Goal: Task Accomplishment & Management: Manage account settings

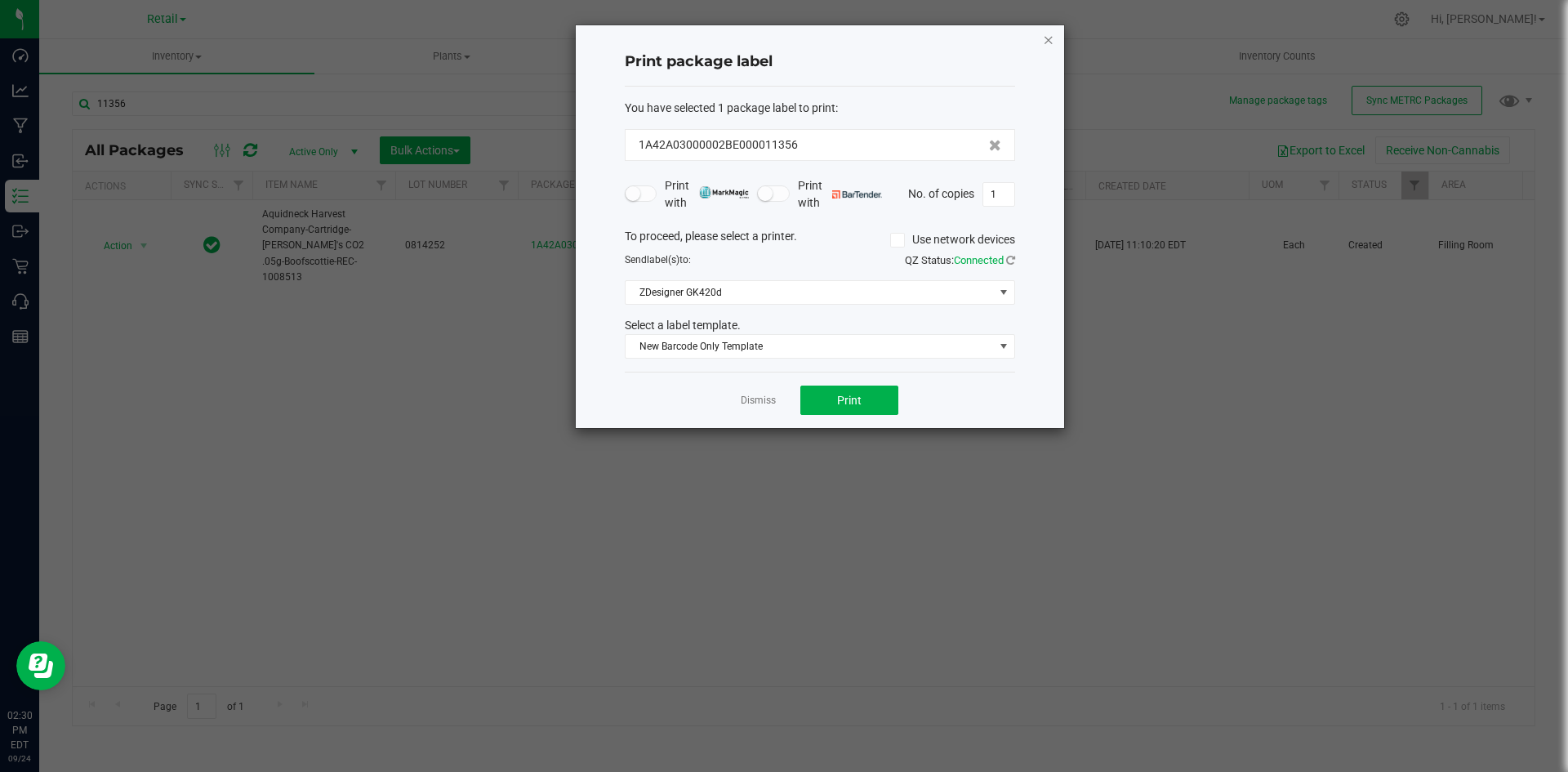
click at [1051, 38] on icon "button" at bounding box center [1048, 39] width 11 height 19
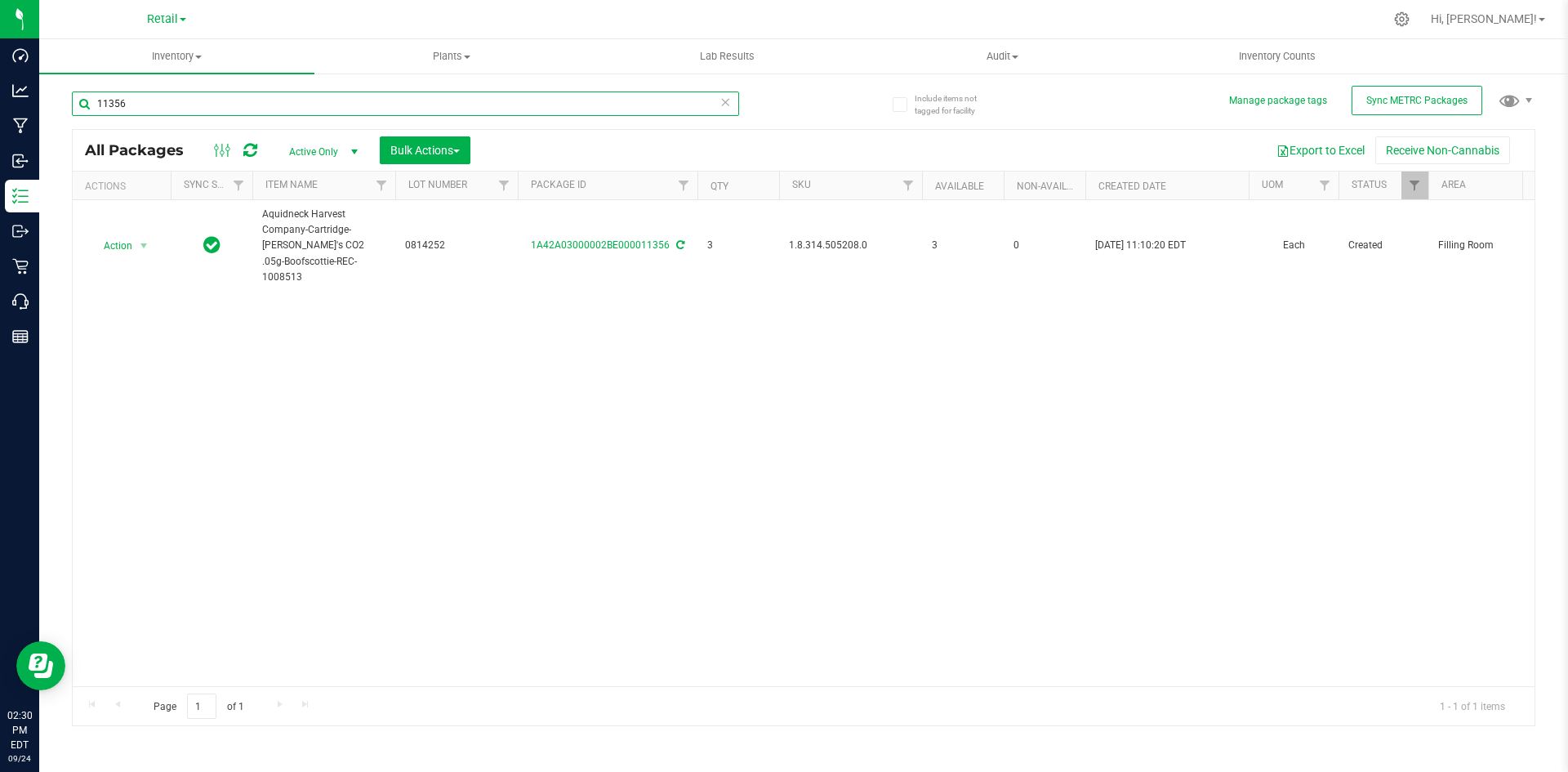
click at [172, 103] on input "11356" at bounding box center [405, 103] width 667 height 25
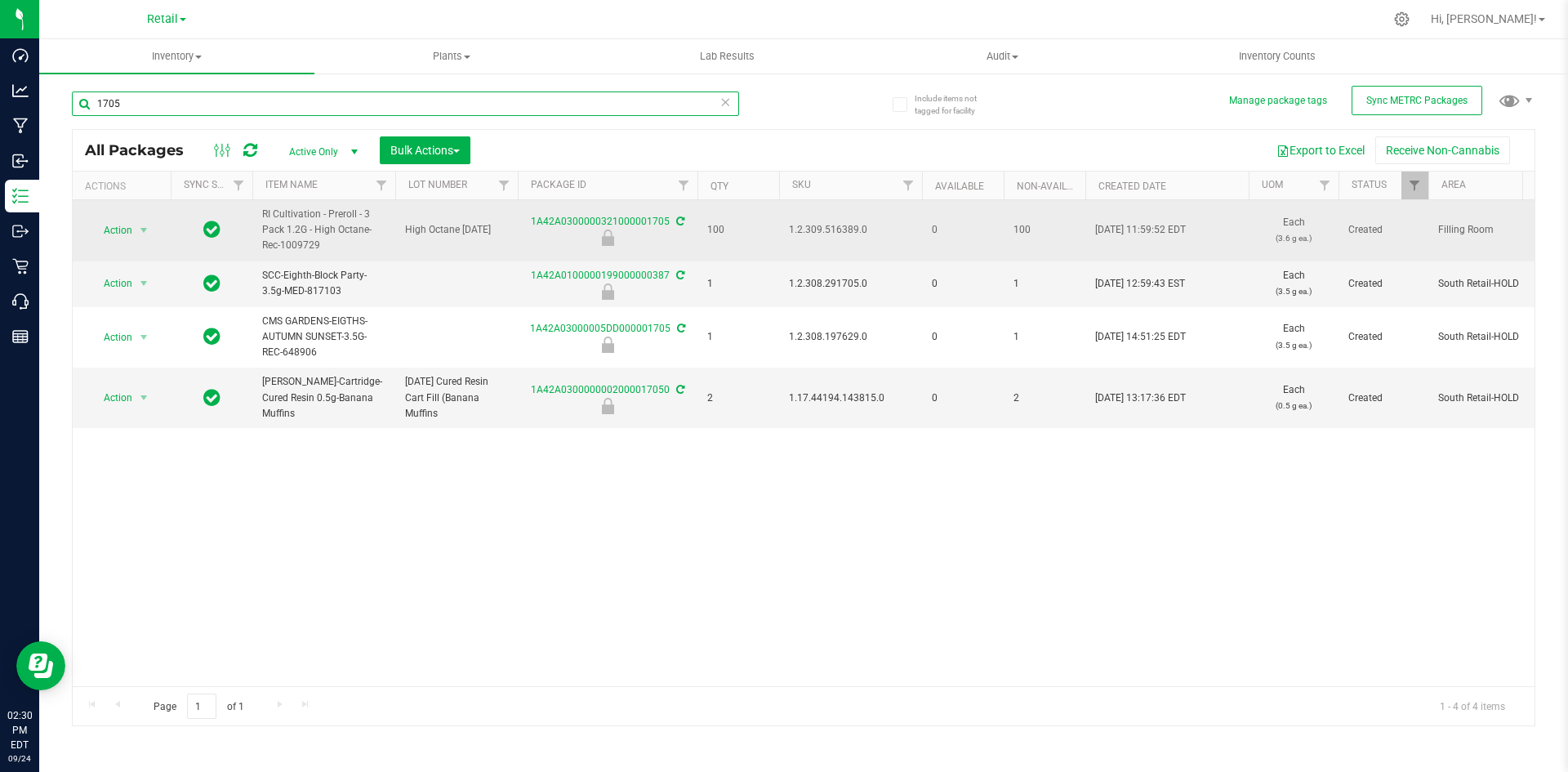
type input "1705"
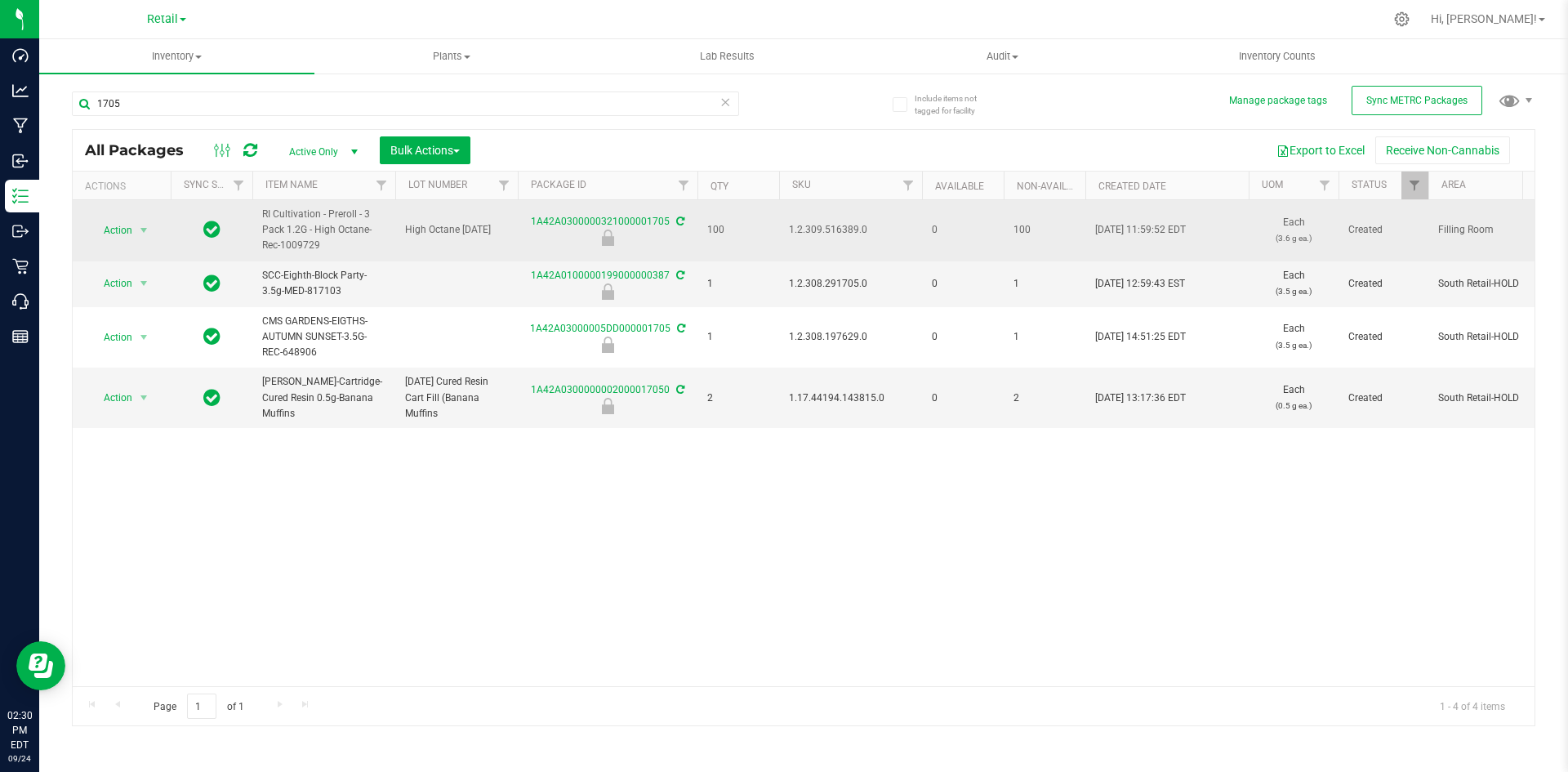
click at [826, 230] on span "1.2.309.516389.0" at bounding box center [851, 230] width 124 height 15
copy span "1.2.309.516389.0"
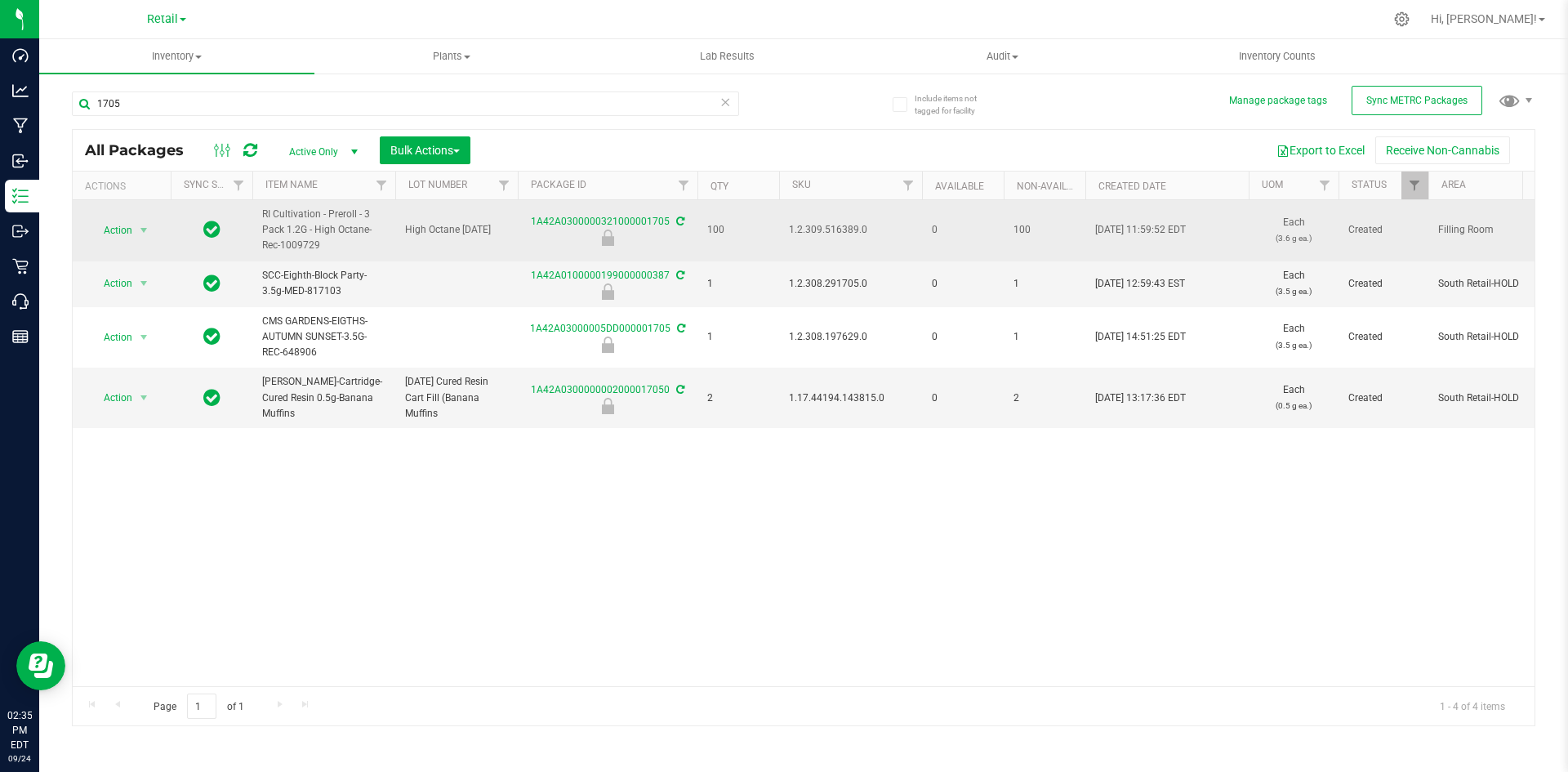
copy span "1.2.309.516389.0"
click at [113, 226] on span "Action" at bounding box center [111, 230] width 44 height 23
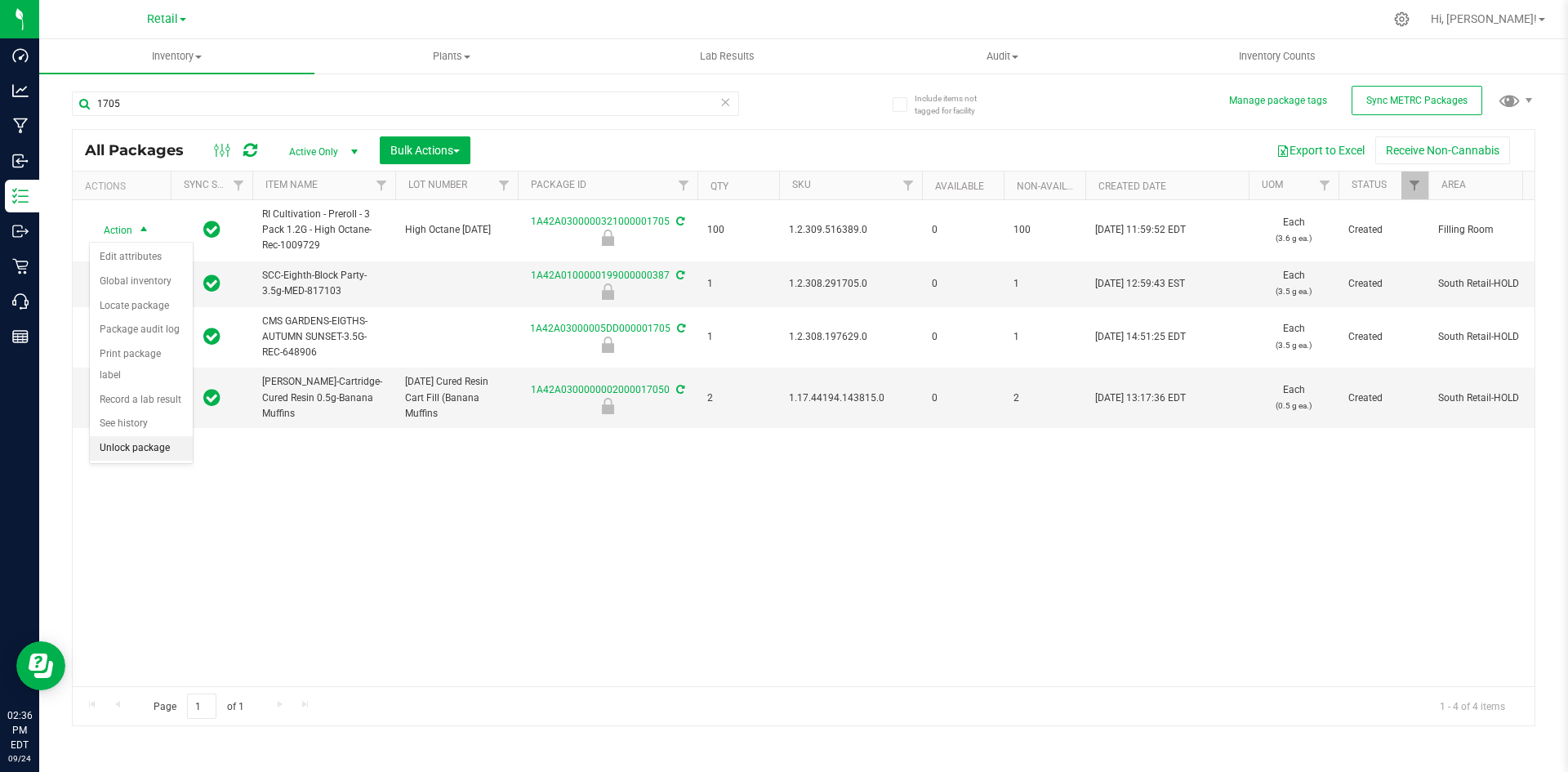
click at [136, 436] on li "Unlock package" at bounding box center [141, 448] width 103 height 25
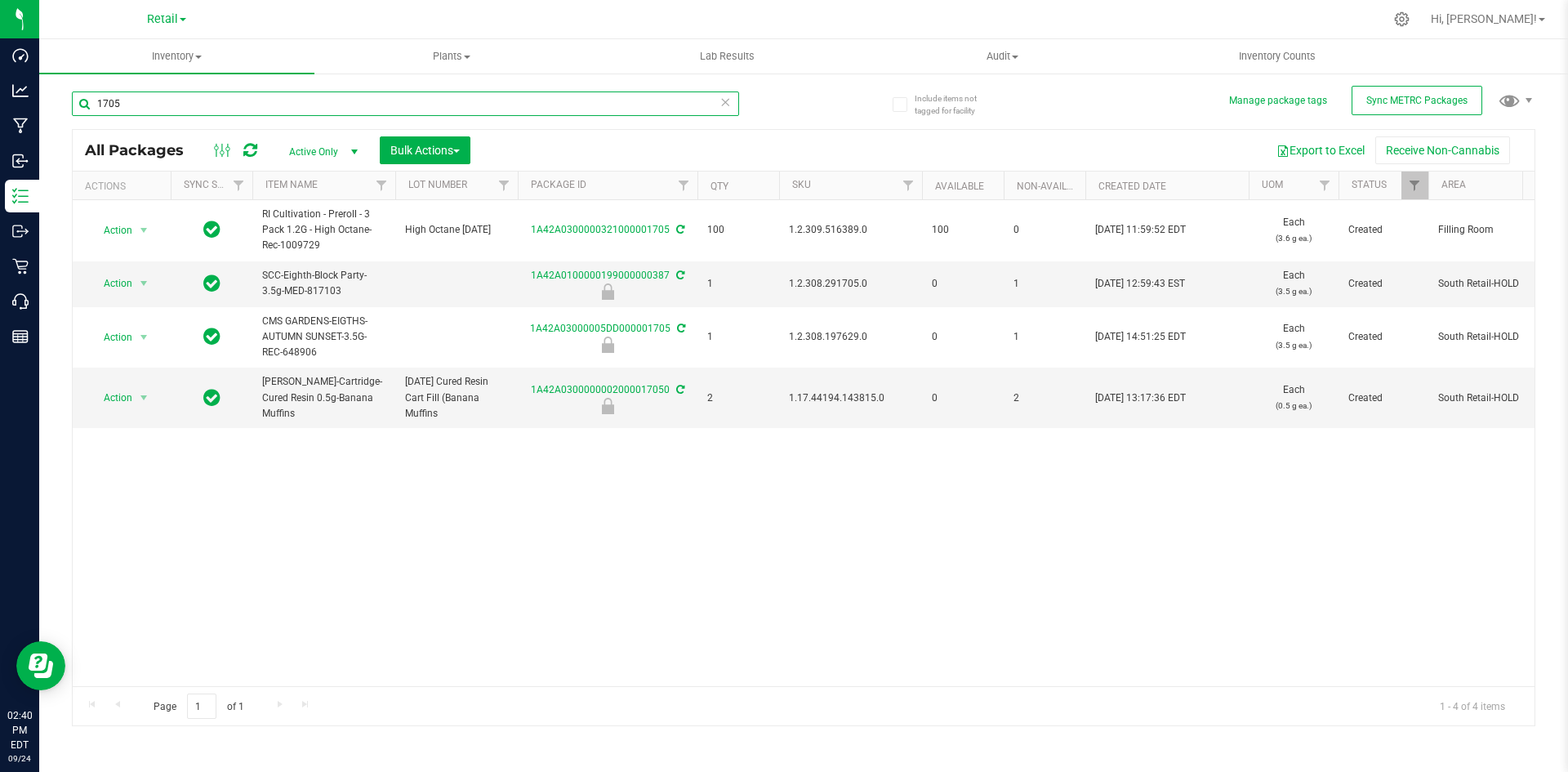
click at [159, 104] on input "1705" at bounding box center [405, 103] width 667 height 25
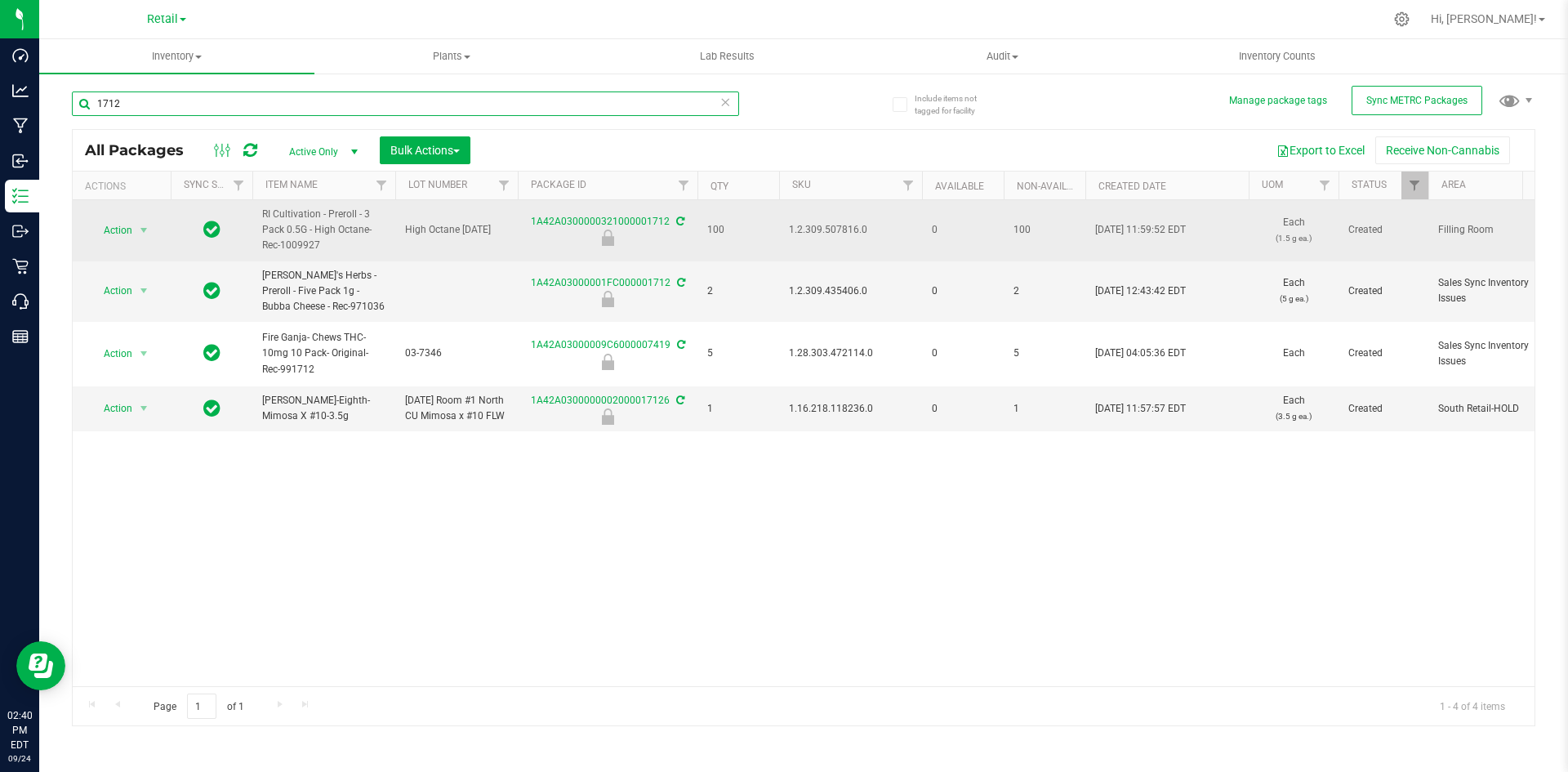
type input "1712"
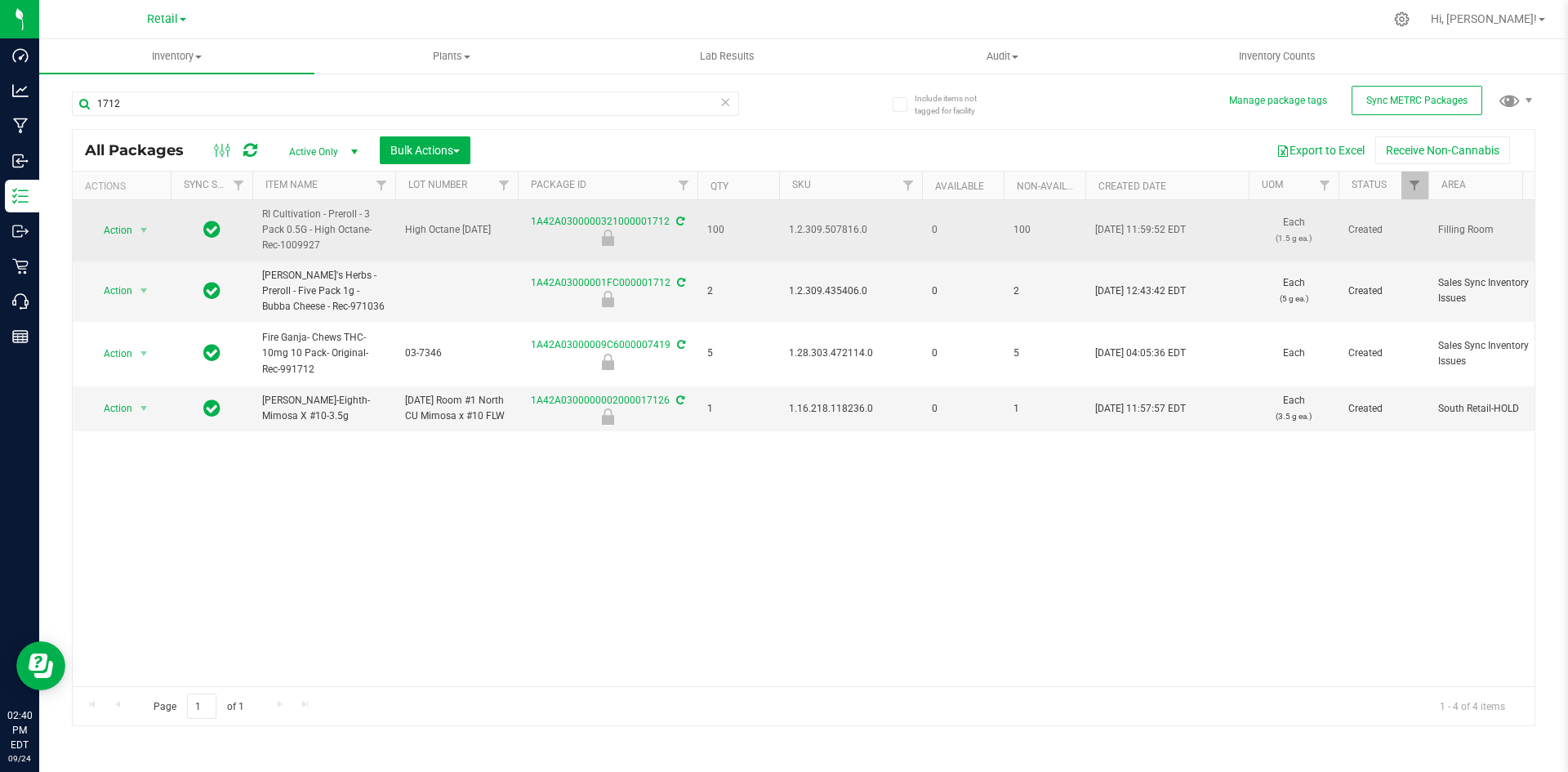
click at [841, 223] on span "1.2.309.507816.0" at bounding box center [851, 230] width 124 height 15
copy span "1.2.309.507816.0"
click at [125, 225] on span "Action" at bounding box center [111, 230] width 44 height 23
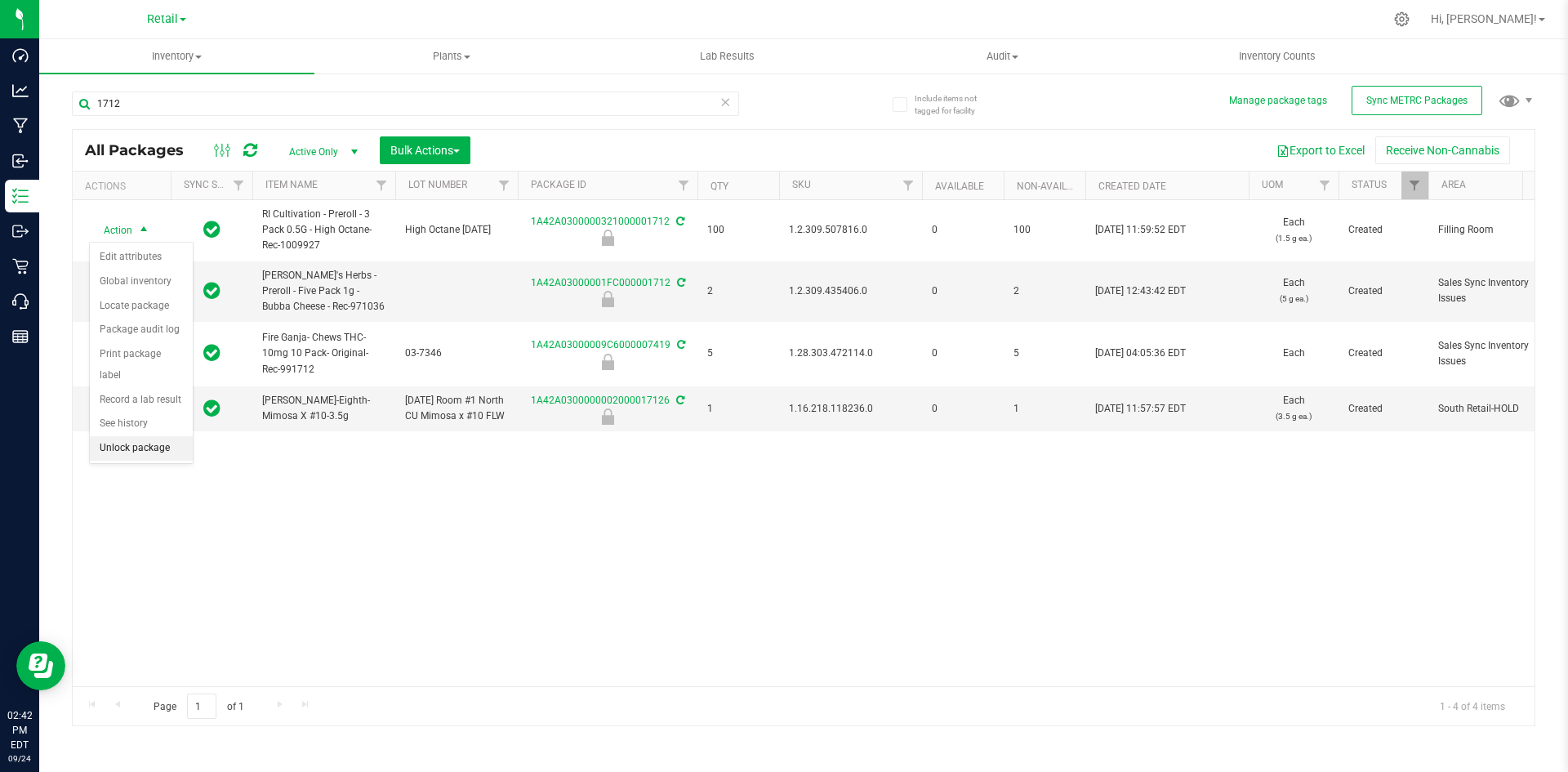
click at [136, 436] on li "Unlock package" at bounding box center [141, 448] width 103 height 25
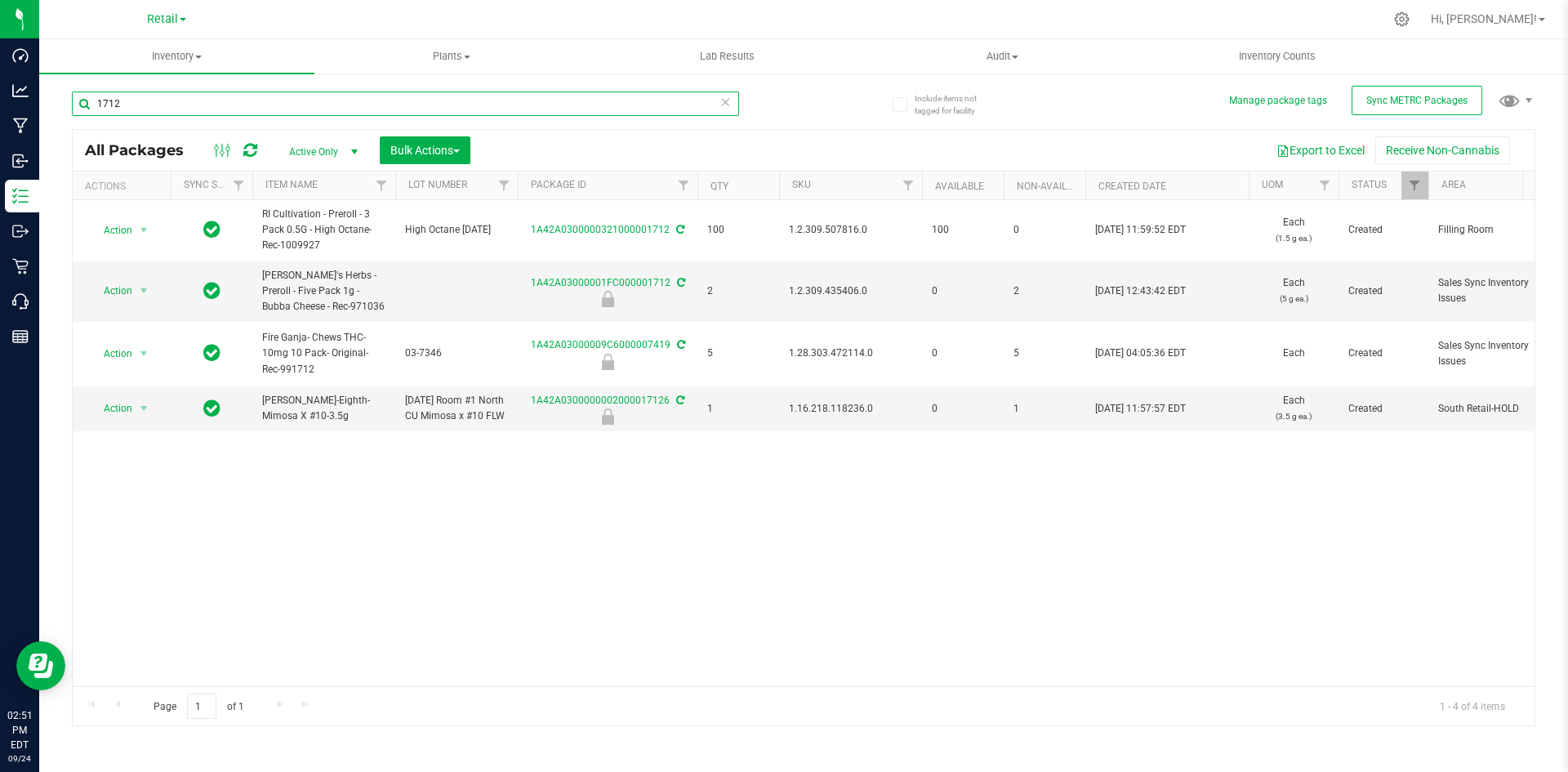
click at [164, 109] on input "1712" at bounding box center [405, 103] width 667 height 25
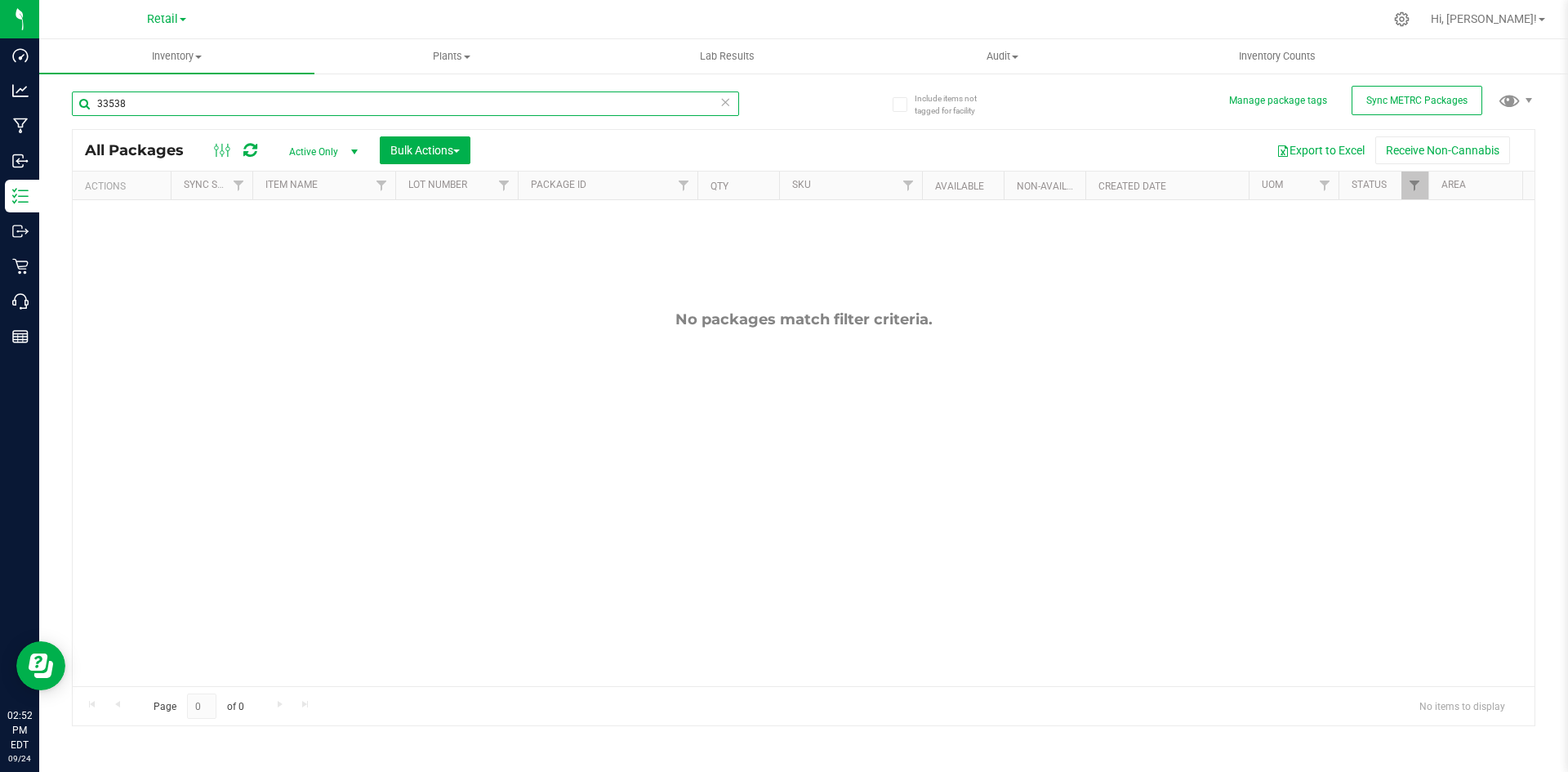
type input "33538"
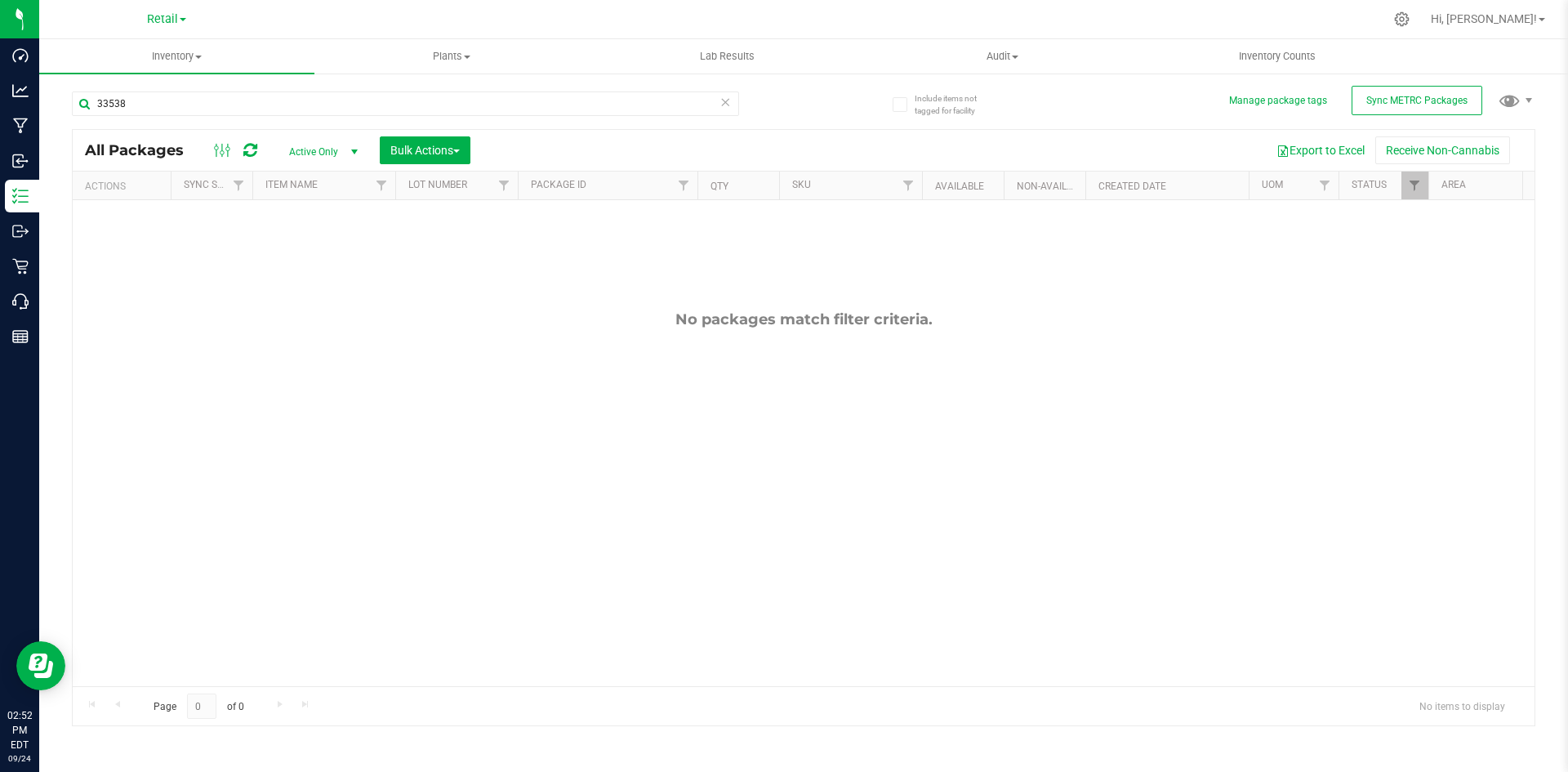
click at [297, 150] on span "Active Only" at bounding box center [320, 152] width 90 height 23
click at [320, 238] on li "All" at bounding box center [320, 250] width 88 height 25
click at [178, 19] on span "Retail" at bounding box center [162, 19] width 31 height 14
click at [153, 56] on link "Cultivation" at bounding box center [166, 58] width 238 height 22
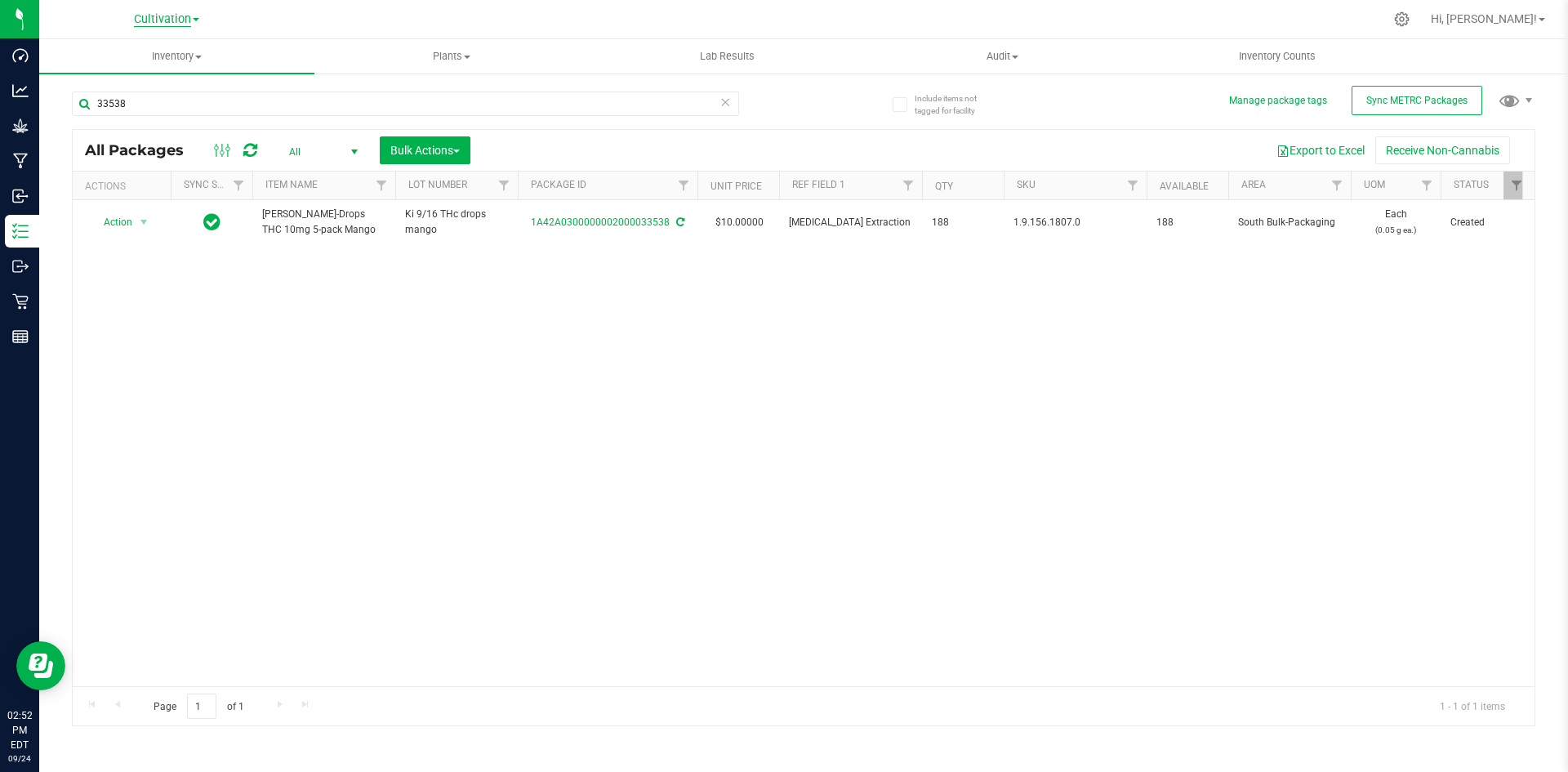
click at [134, 20] on span "Cultivation" at bounding box center [162, 19] width 57 height 14
click at [166, 79] on link "Retail" at bounding box center [166, 80] width 238 height 22
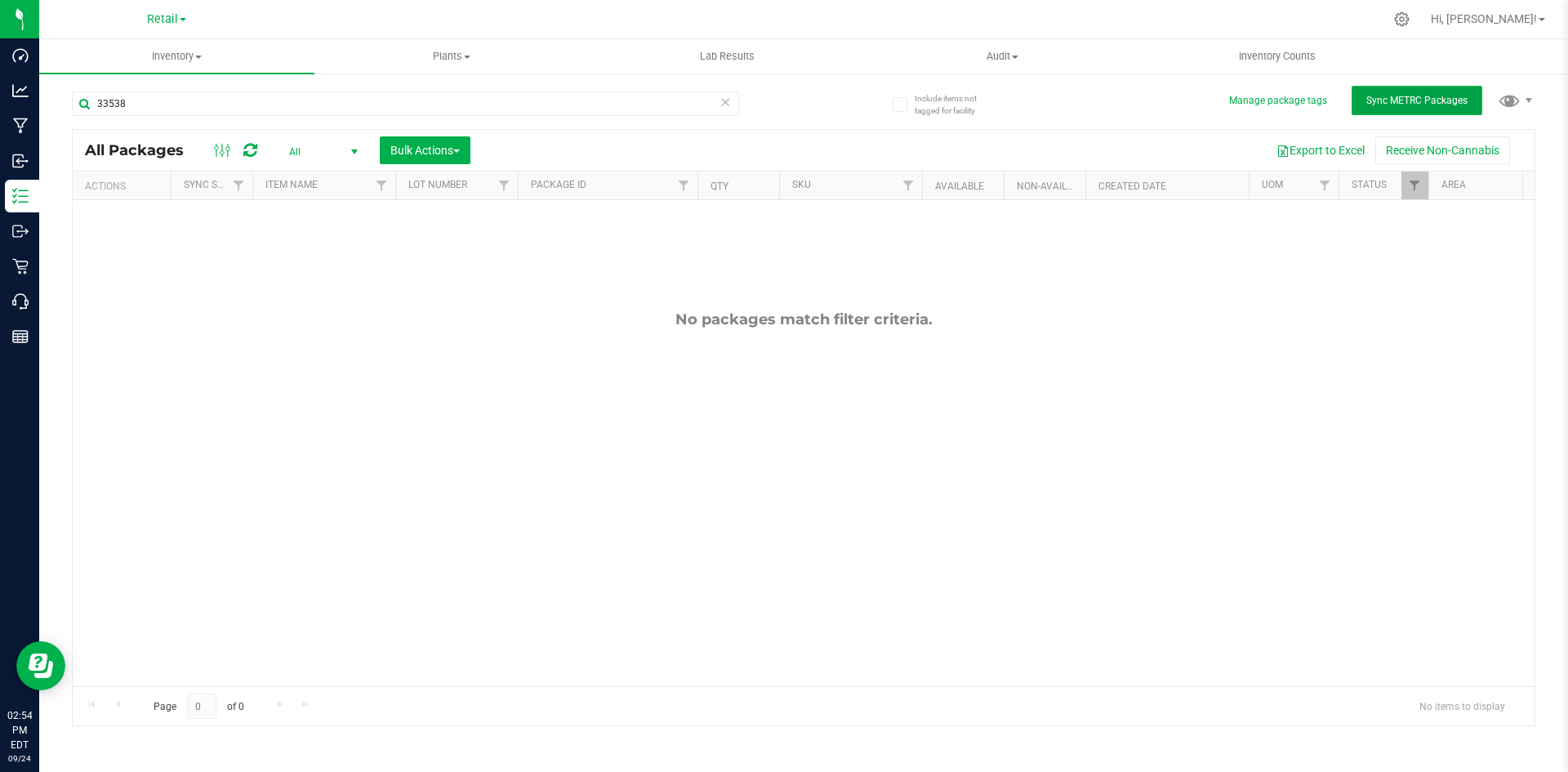
click at [1411, 100] on span "Sync METRC Packages" at bounding box center [1416, 100] width 101 height 11
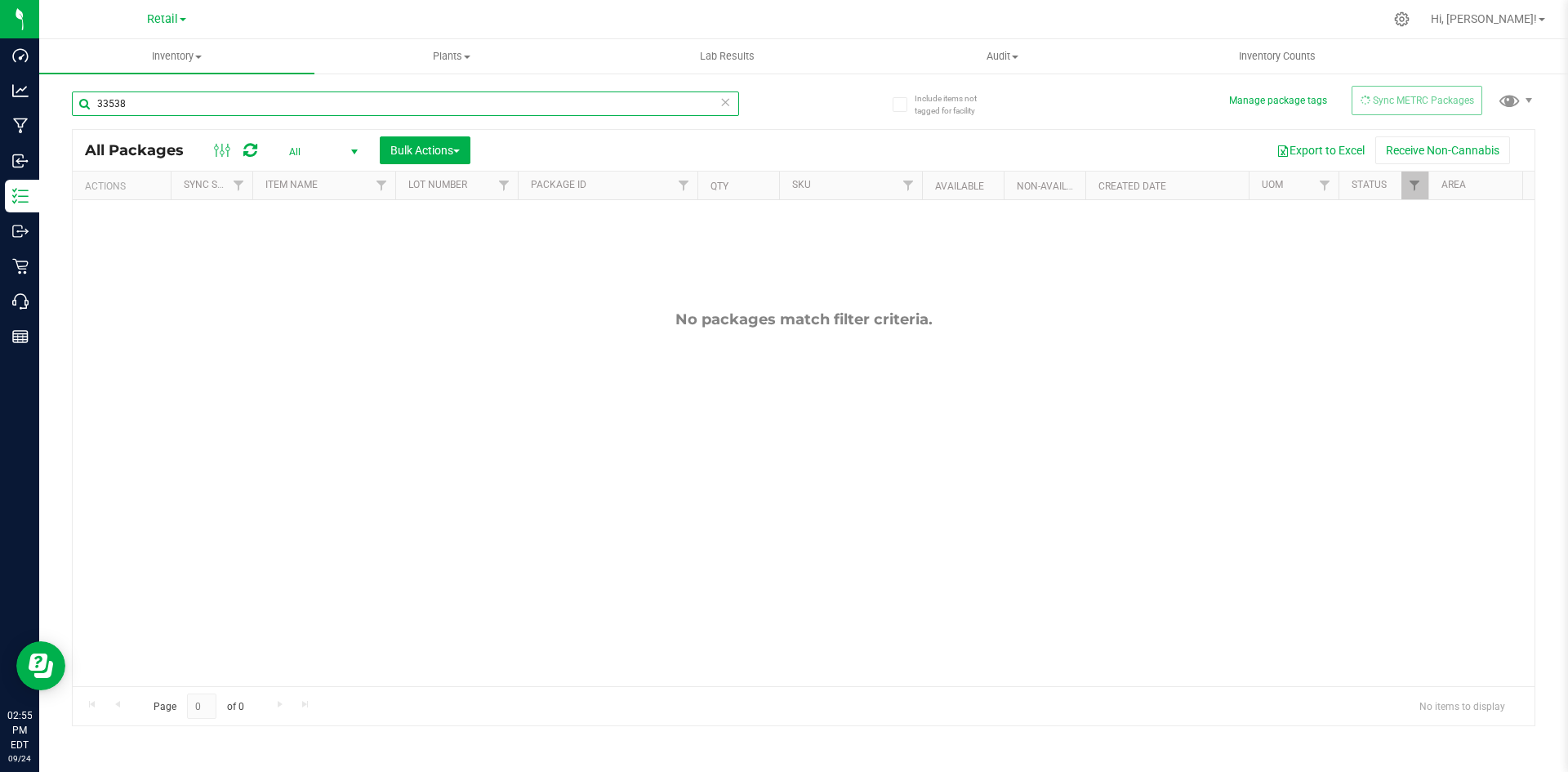
click at [177, 107] on input "33538" at bounding box center [405, 103] width 667 height 25
click at [147, 111] on input "33538" at bounding box center [405, 103] width 667 height 25
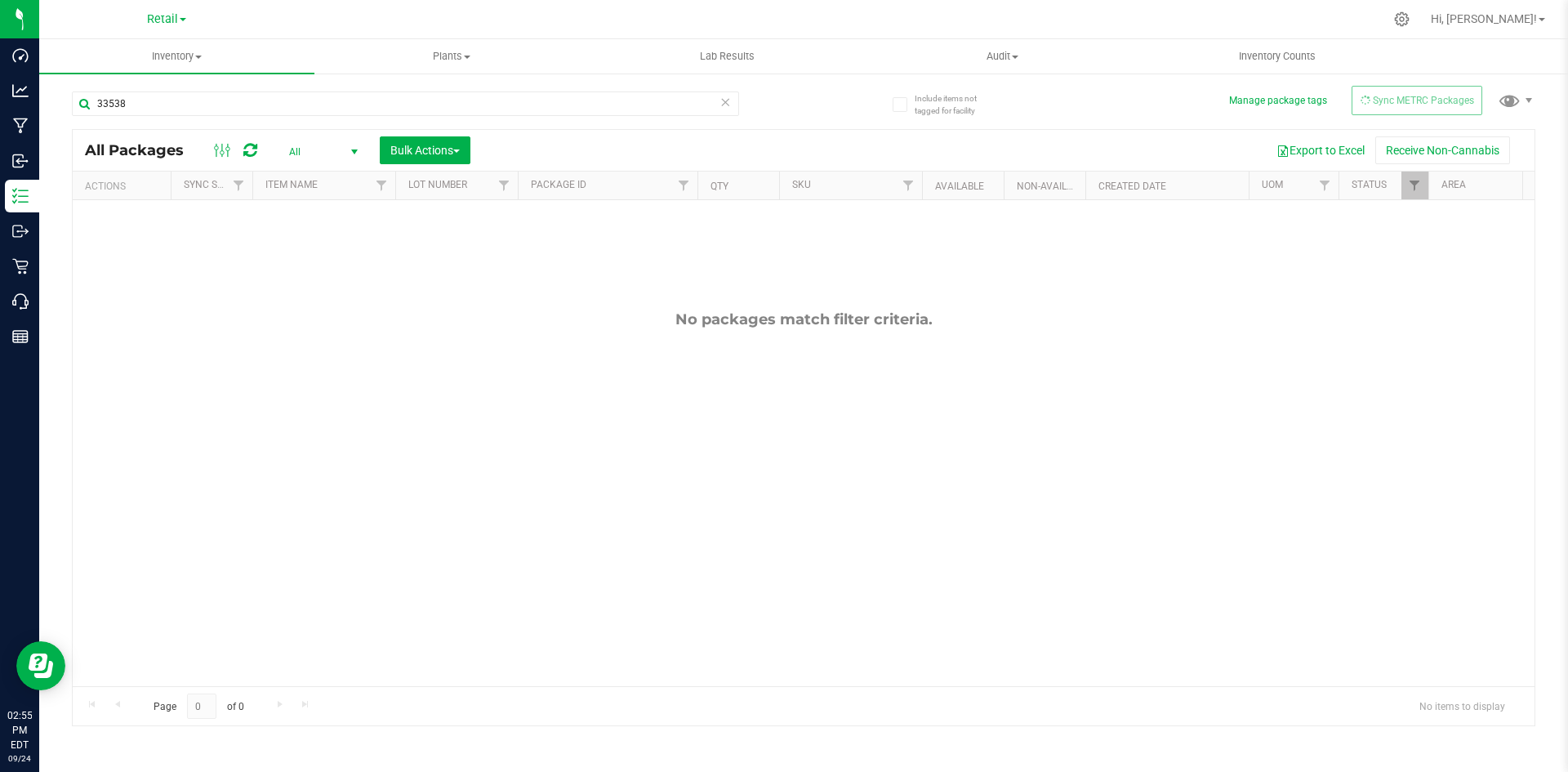
click at [295, 248] on div "No packages match filter criteria." at bounding box center [803, 497] width 1462 height 596
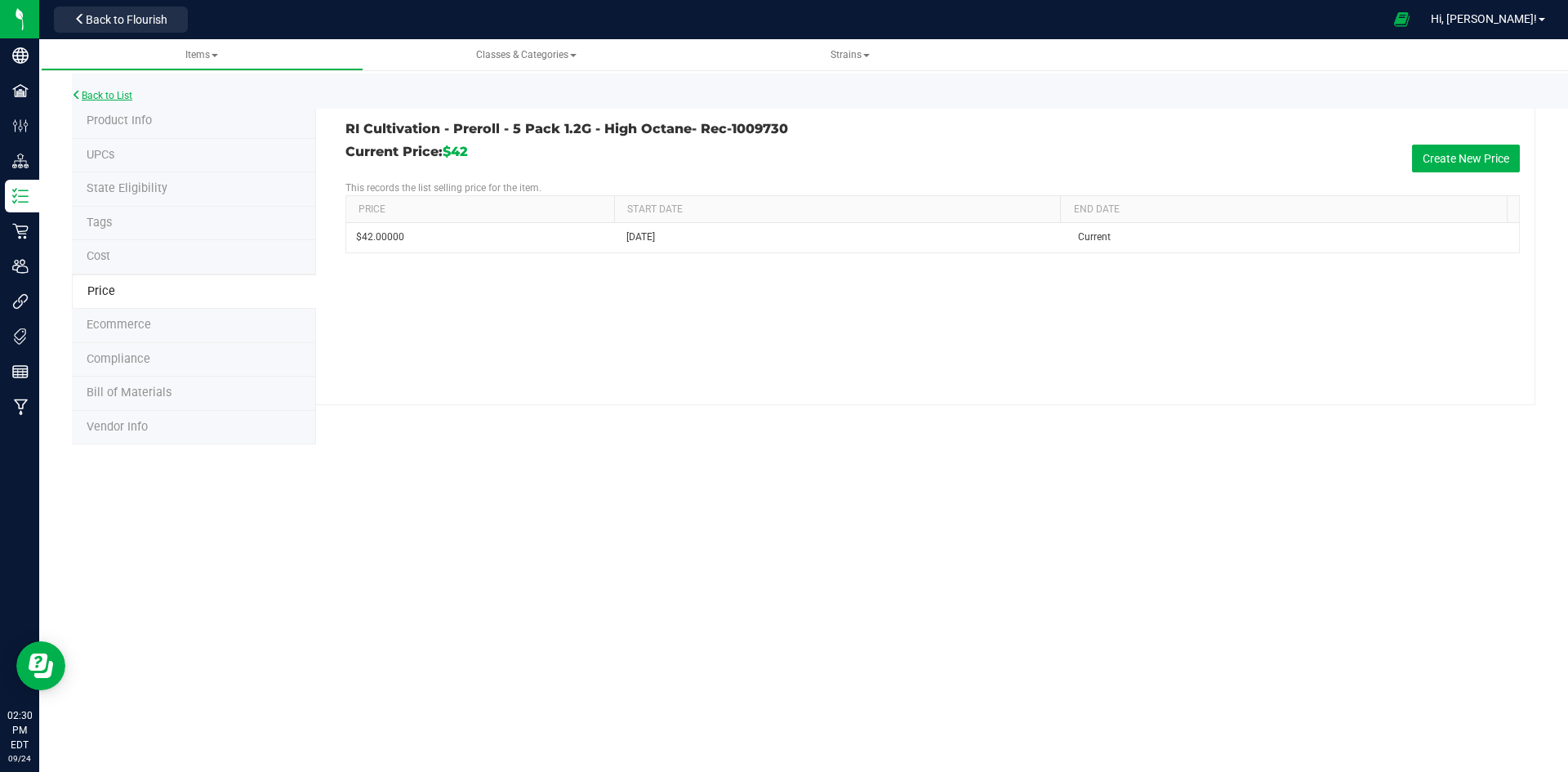
click at [124, 93] on link "Back to List" at bounding box center [102, 95] width 60 height 11
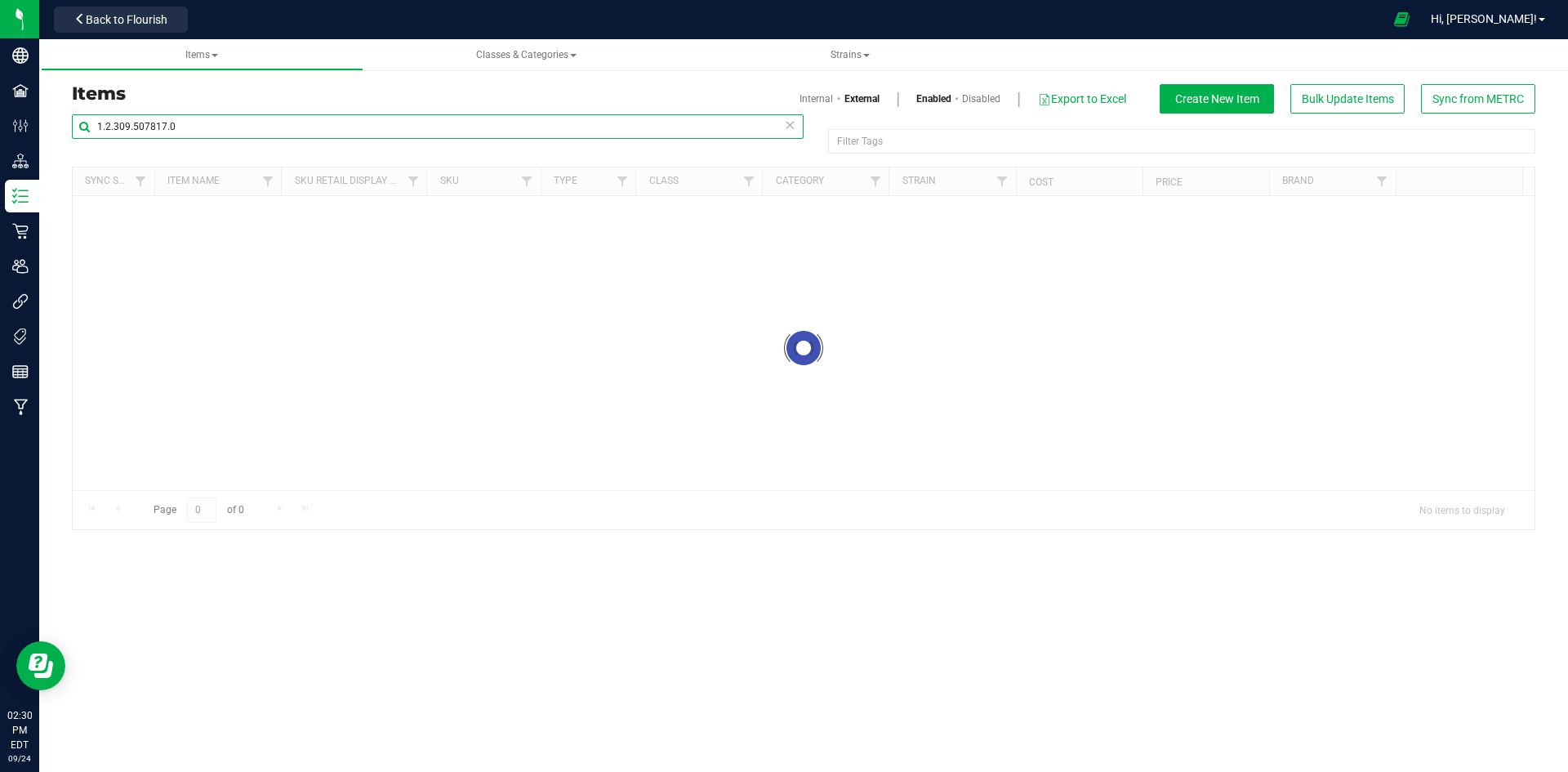
click at [116, 132] on input "1.2.309.507817.0" at bounding box center [437, 126] width 731 height 25
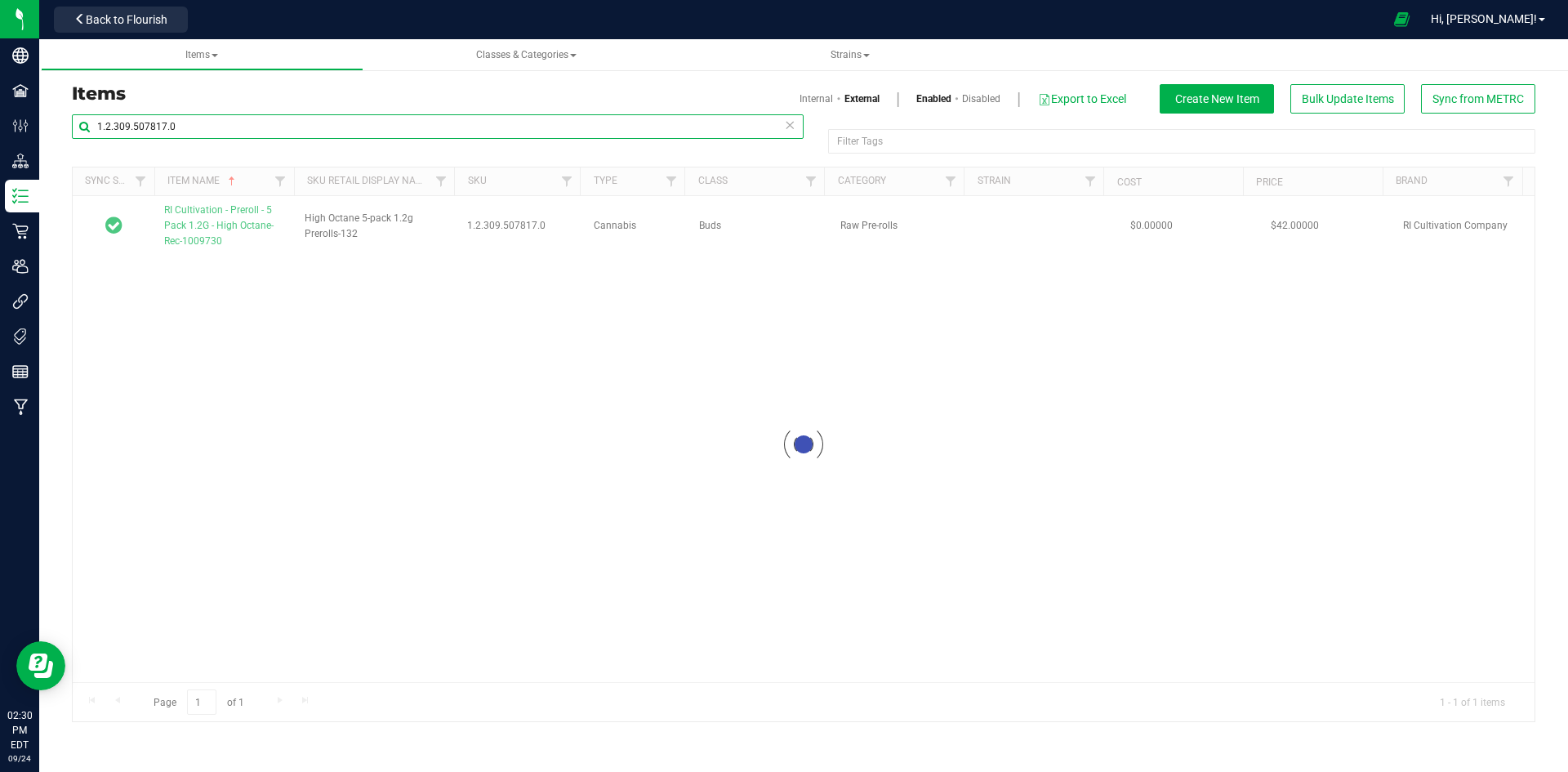
click at [116, 132] on input "1.2.309.507817.0" at bounding box center [437, 126] width 731 height 25
paste input "16389"
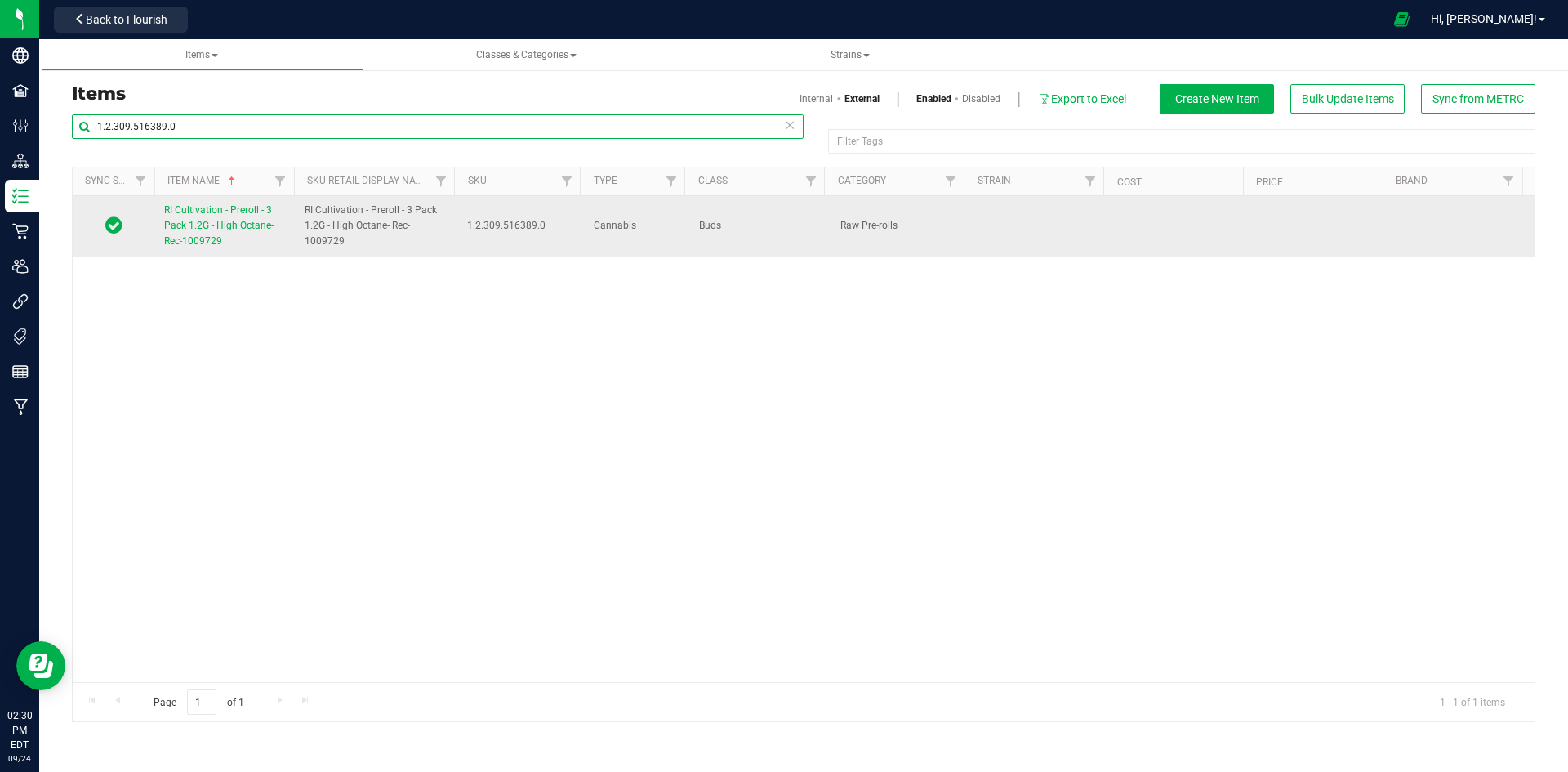
type input "1.2.309.516389.0"
click at [216, 231] on span "RI Cultivation - Preroll - 3 Pack 1.2G - High Octane- Rec-1009729" at bounding box center [219, 225] width 109 height 42
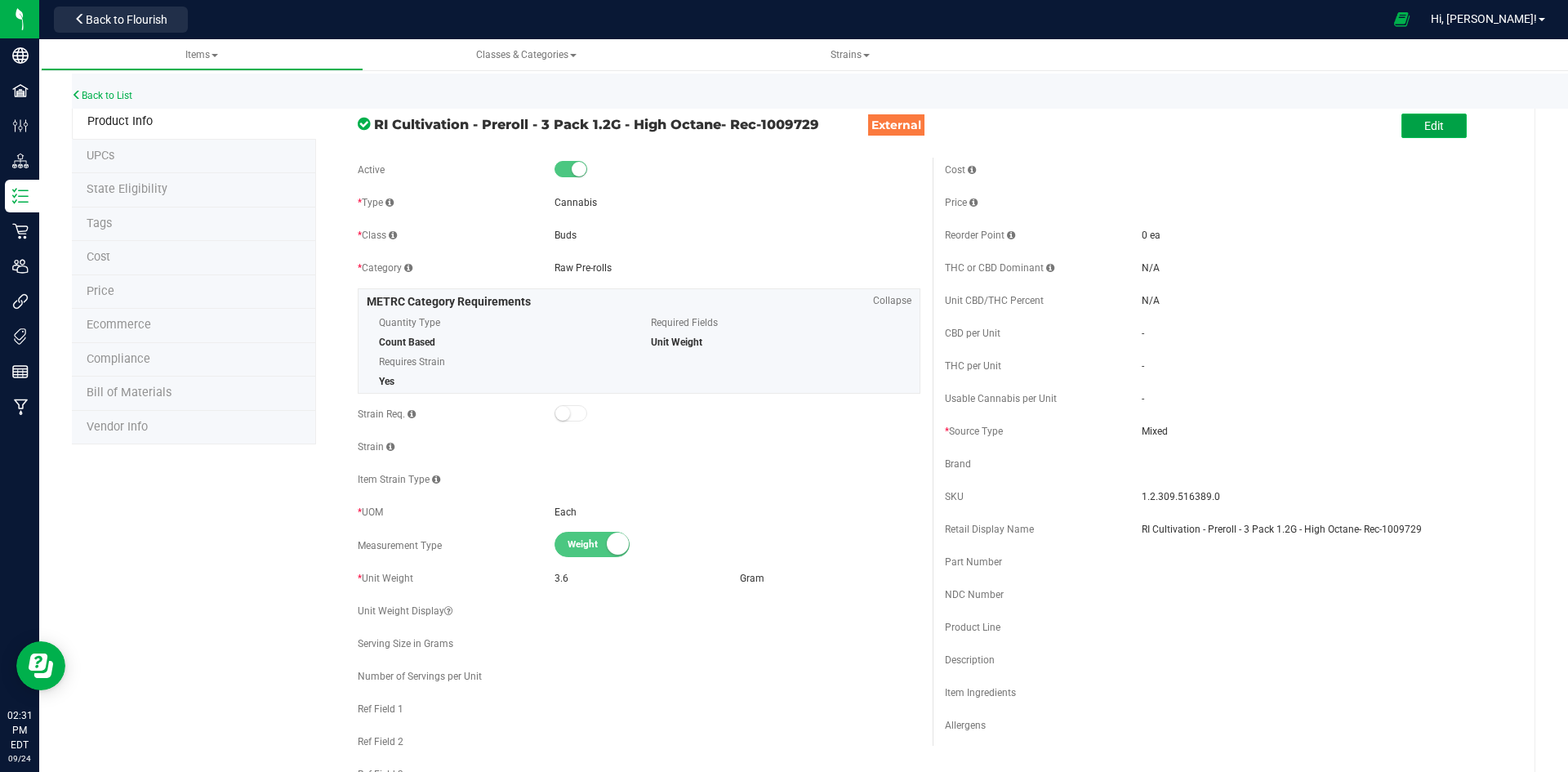
click at [1424, 115] on button "Edit" at bounding box center [1434, 125] width 65 height 25
click at [1198, 396] on span at bounding box center [1232, 399] width 181 height 24
type input "3.6"
type input "3.6000"
click at [1376, 397] on span "Usable Cannabis Qty UOM" at bounding box center [1407, 398] width 158 height 23
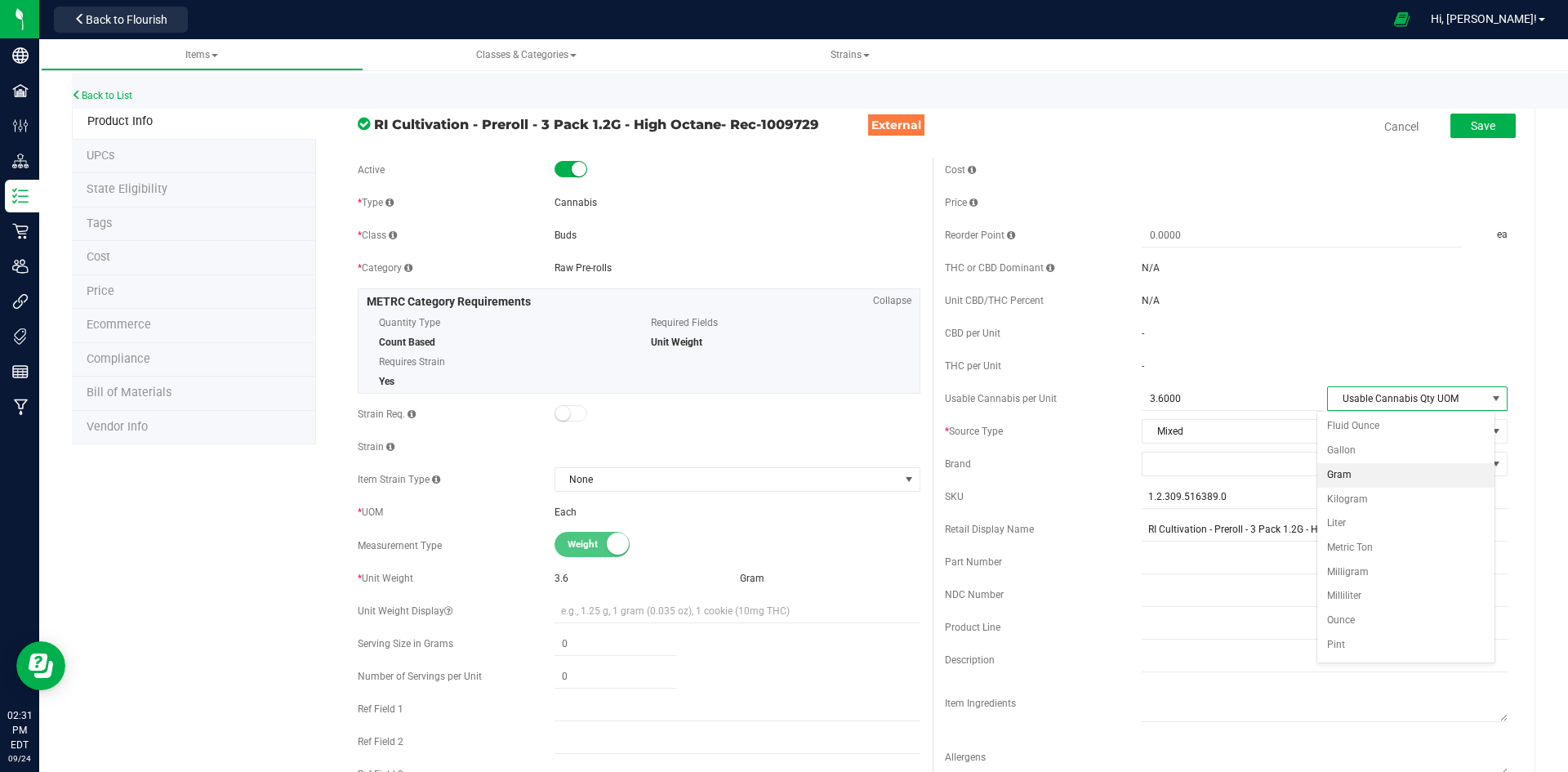
click at [1358, 475] on li "Gram" at bounding box center [1405, 475] width 177 height 25
click at [1154, 470] on span at bounding box center [1315, 464] width 344 height 23
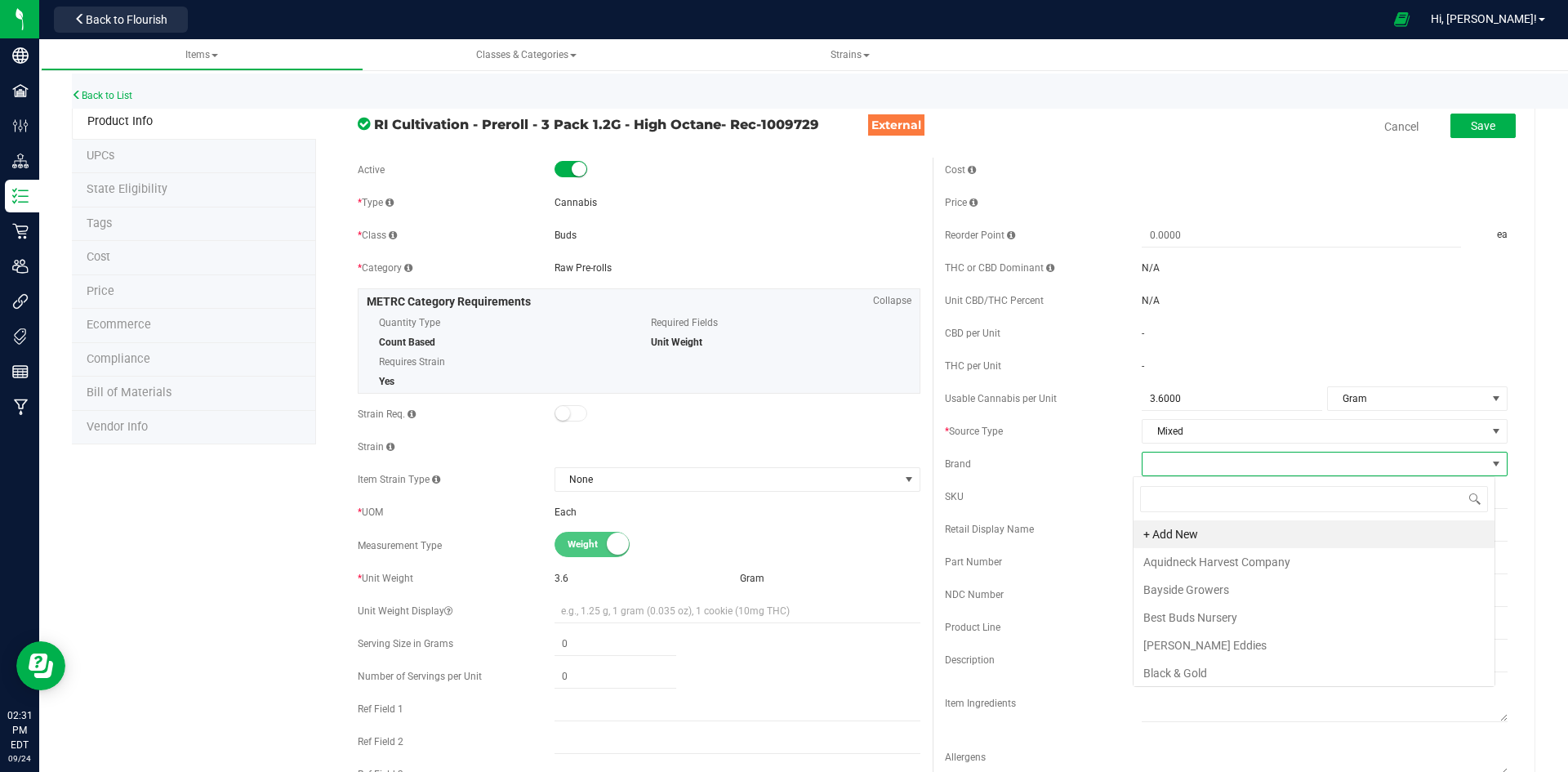
scroll to position [25, 363]
type input "ri"
click at [1287, 680] on li "RI Cultivation Company" at bounding box center [1315, 673] width 361 height 28
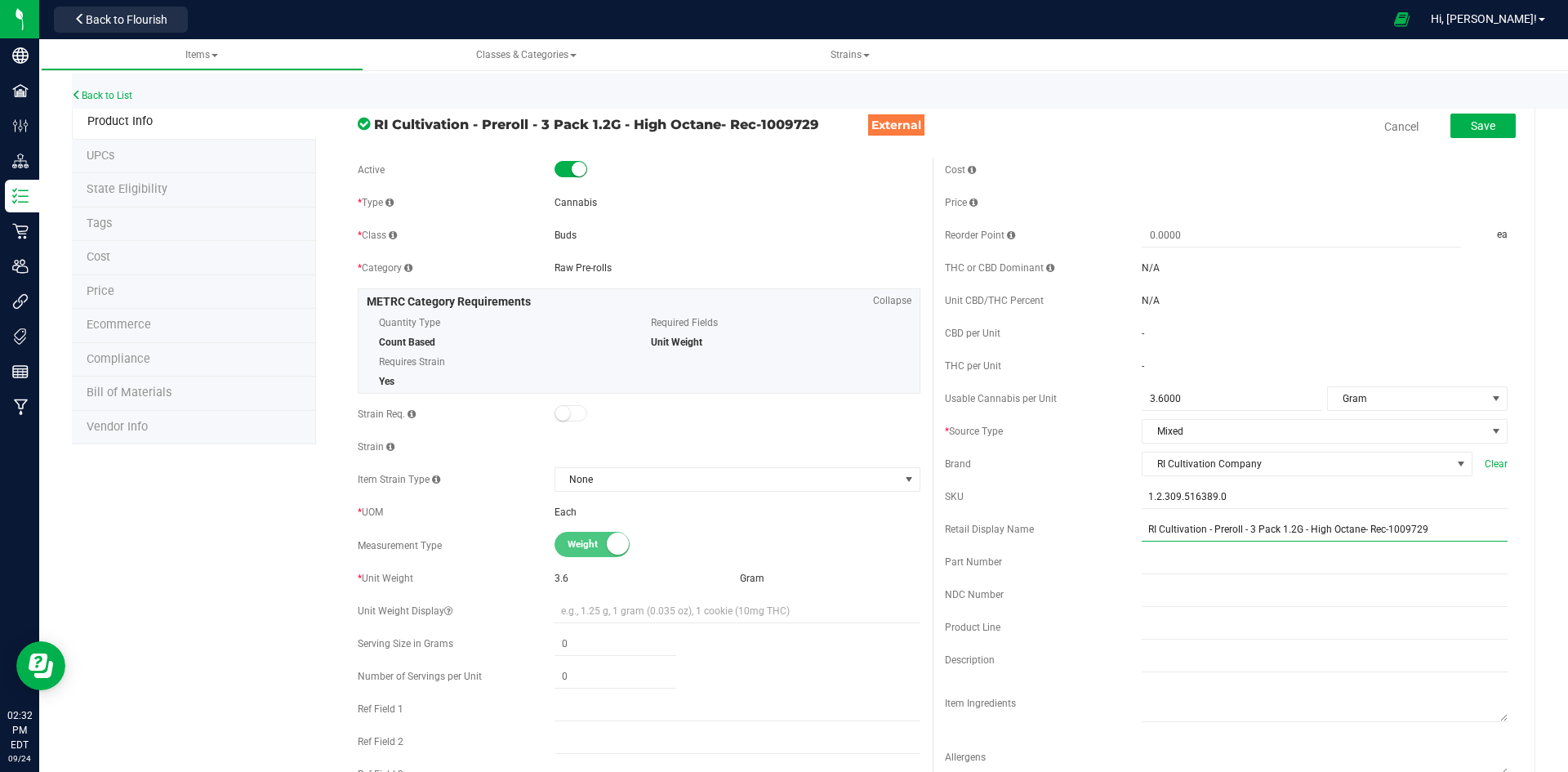
click at [1358, 535] on input "RI Cultivation - Preroll - 3 Pack 1.2G - High Octane- Rec-1009729" at bounding box center [1325, 529] width 366 height 25
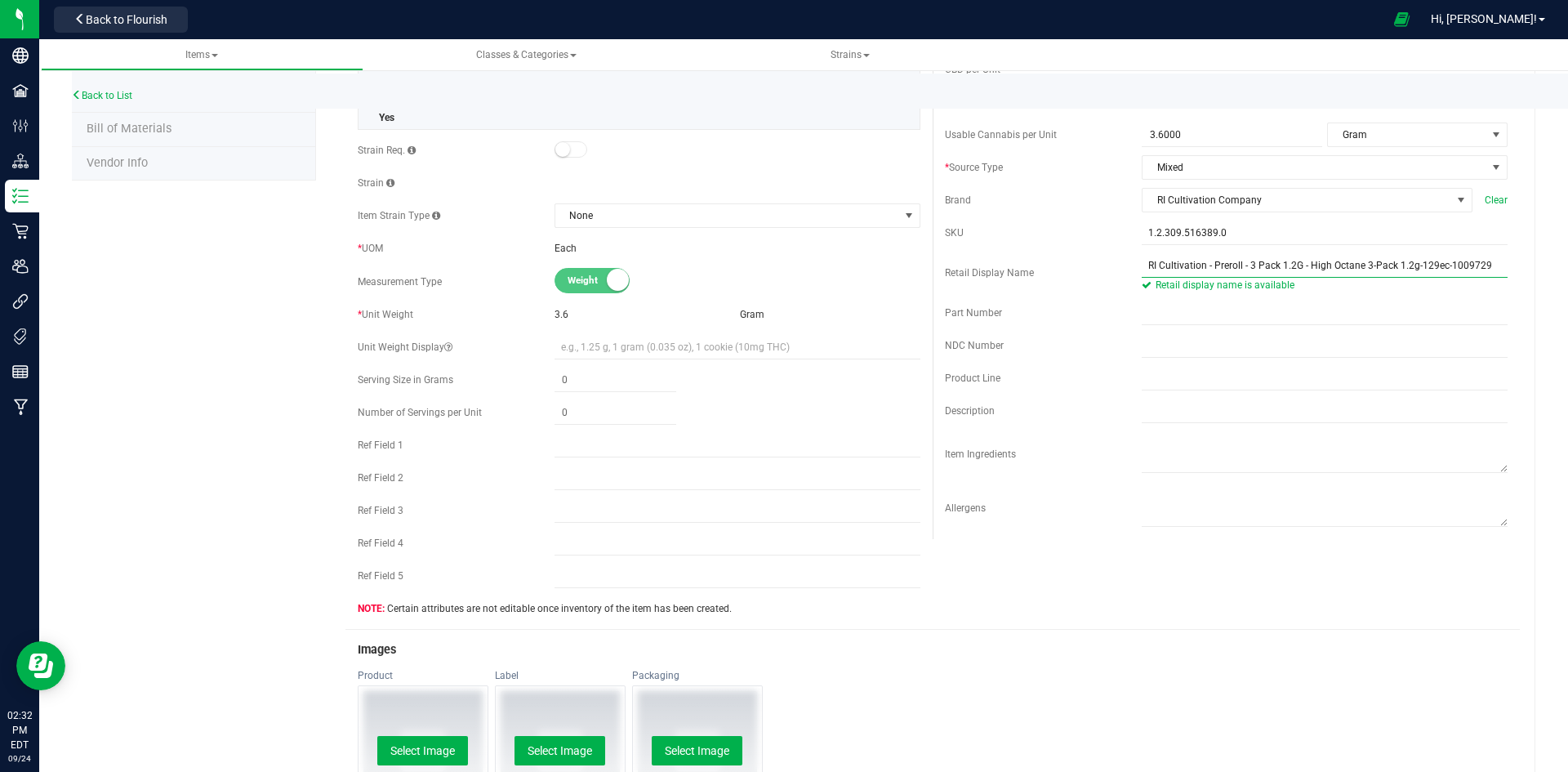
scroll to position [0, 0]
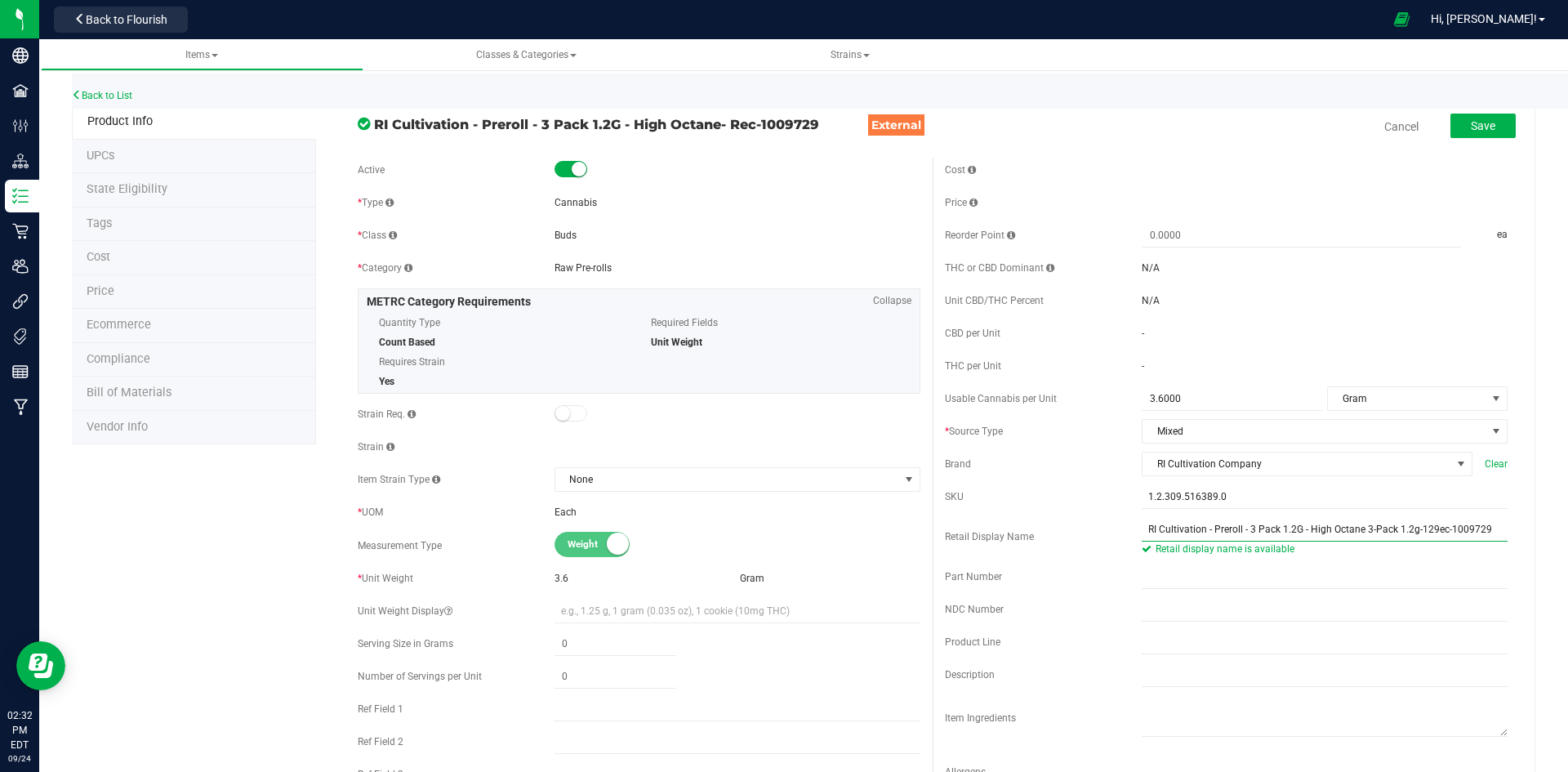
click at [1429, 538] on input "RI Cultivation - Preroll - 3 Pack 1.2G - High Octane 3-Pack 1.2g-129ec-1009729" at bounding box center [1325, 529] width 366 height 25
type input "High Octane 3-Pack 1.2g-129"
click at [842, 549] on div "Weight Volume" at bounding box center [737, 545] width 366 height 25
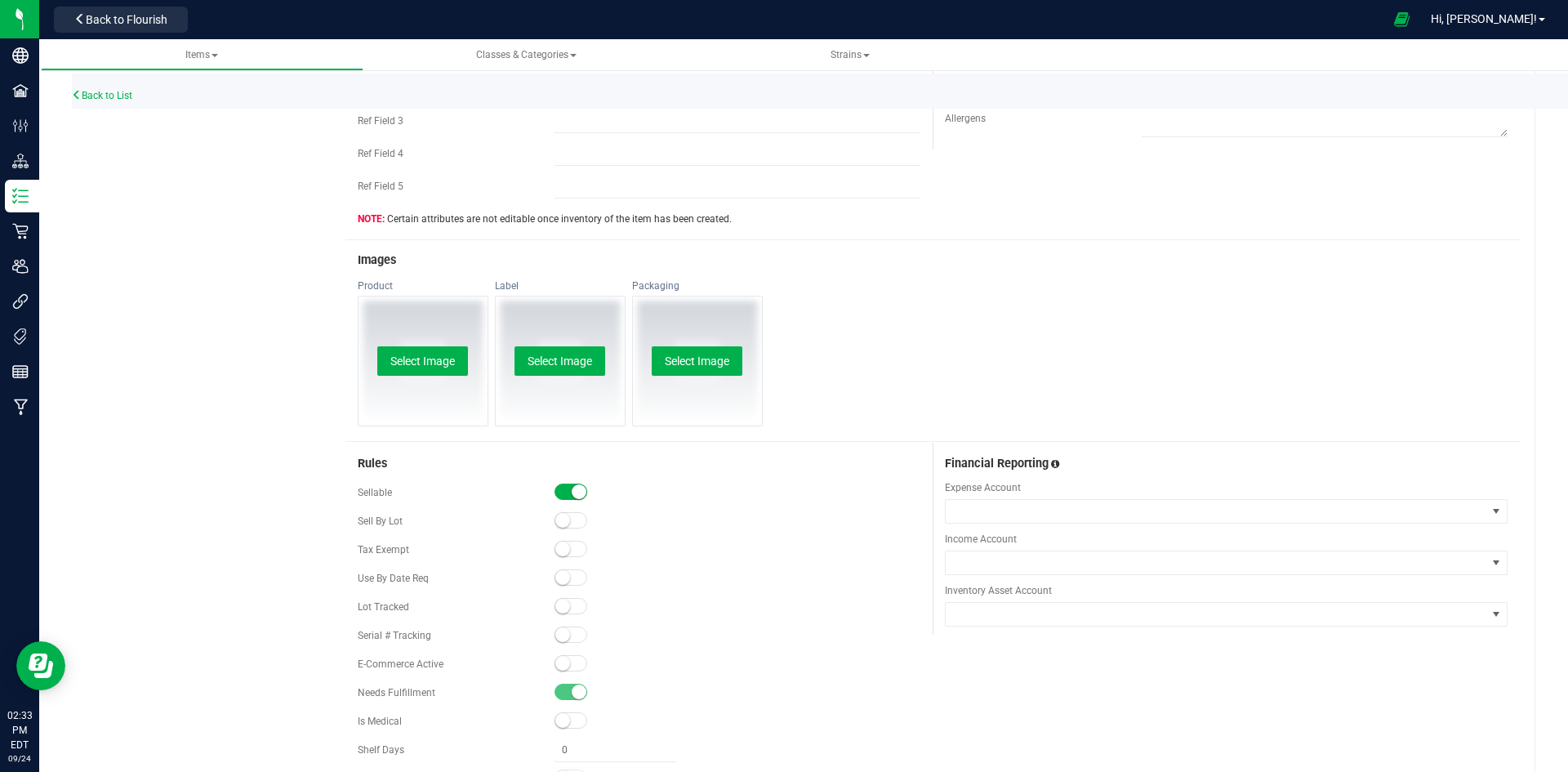
scroll to position [735, 0]
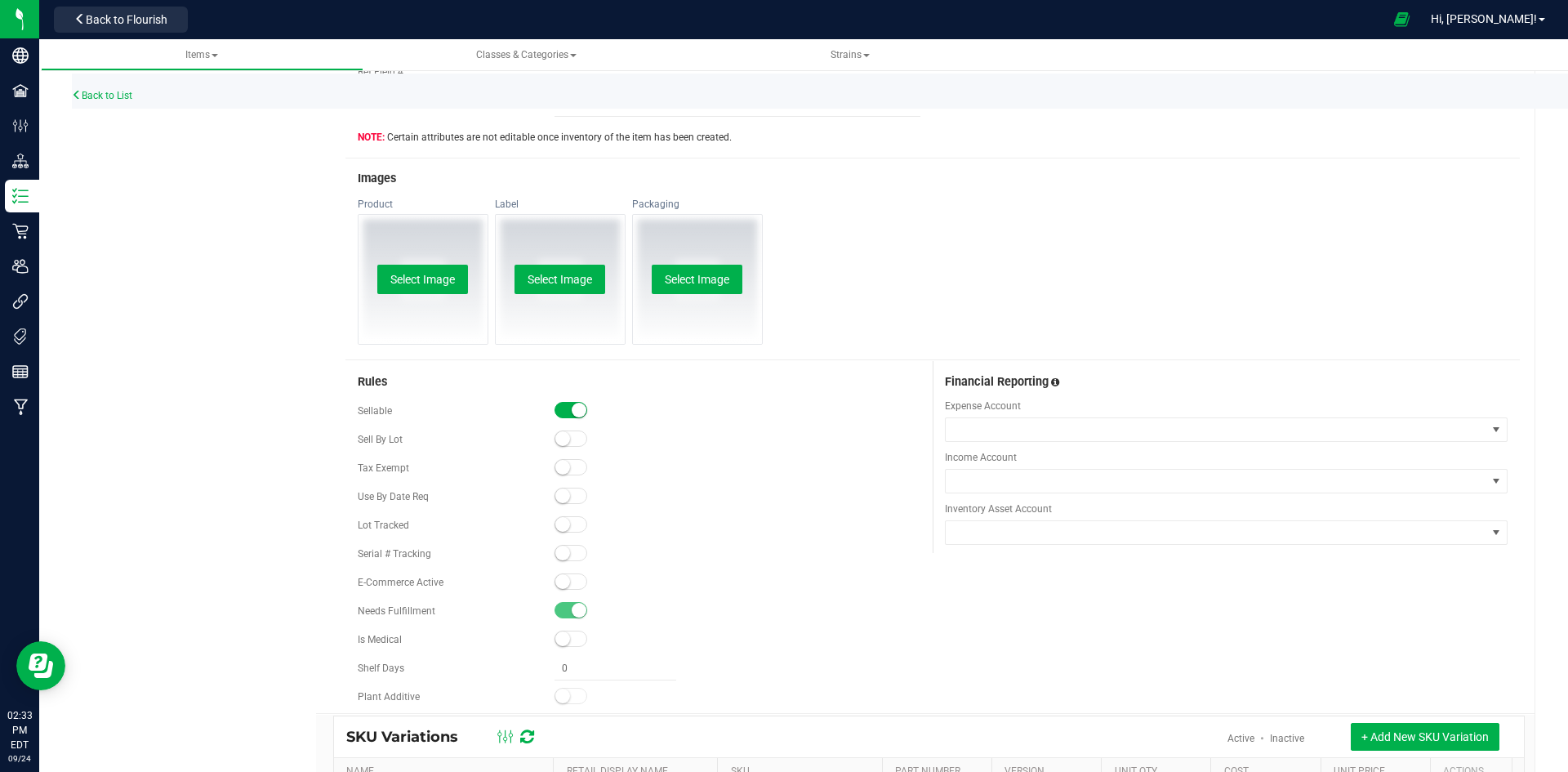
click at [567, 579] on span at bounding box center [570, 580] width 33 height 16
click at [555, 525] on small at bounding box center [562, 524] width 14 height 14
click at [436, 281] on button "Select Image" at bounding box center [422, 279] width 91 height 30
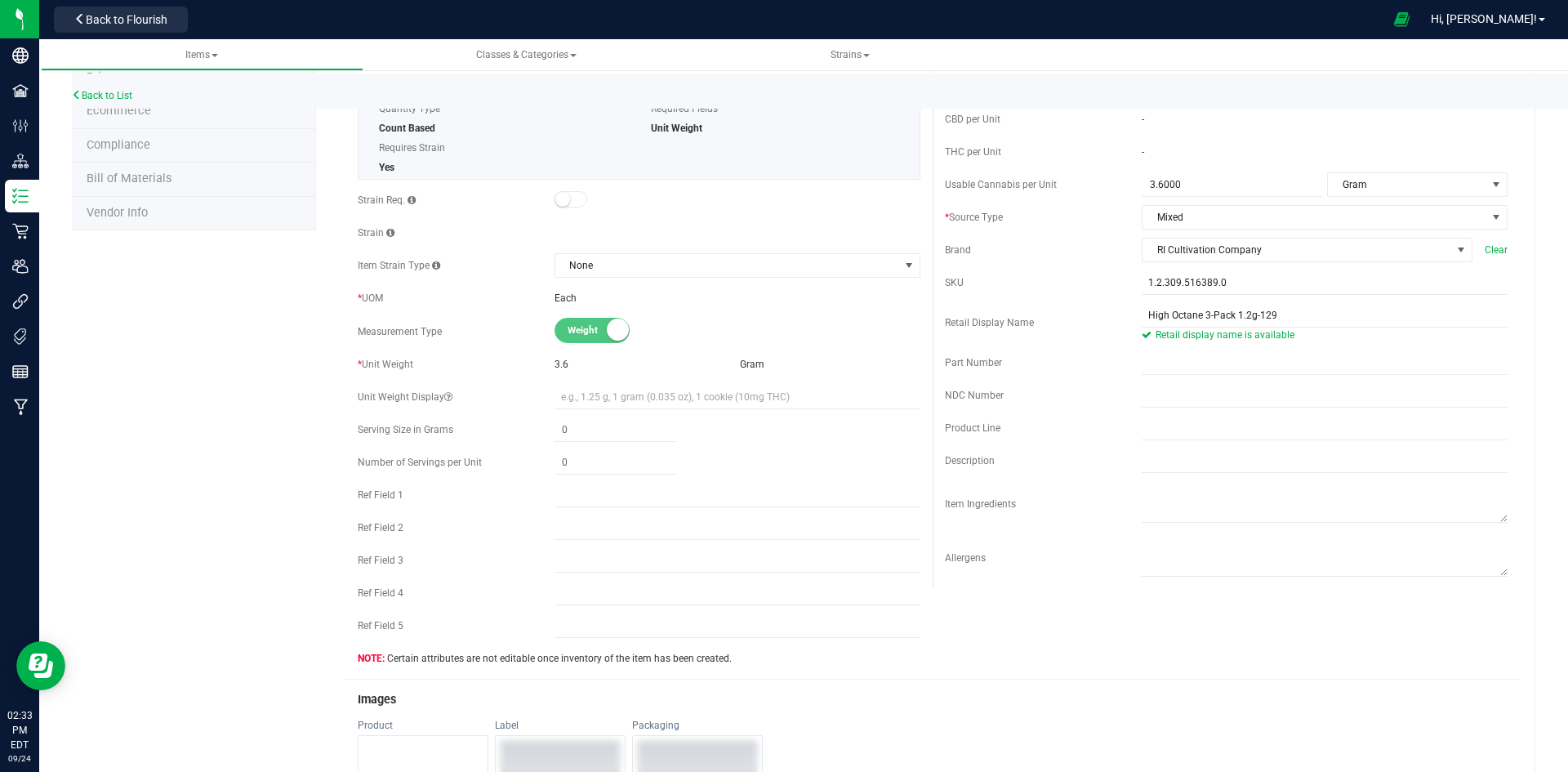
scroll to position [0, 0]
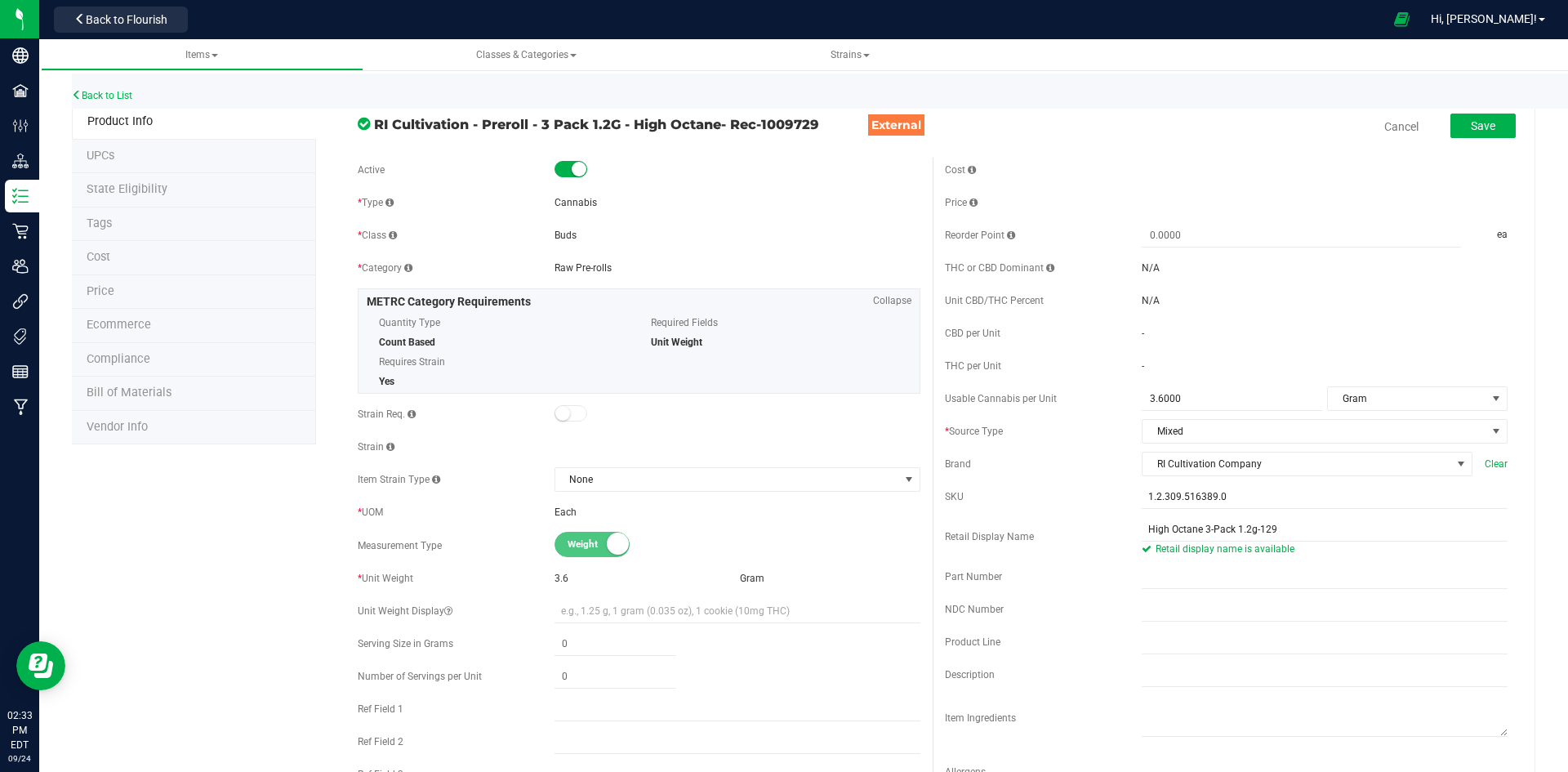
click at [1449, 113] on div "Save" at bounding box center [1471, 127] width 90 height 34
click at [1450, 124] on button "Save" at bounding box center [1482, 125] width 65 height 25
click at [157, 296] on li "Price" at bounding box center [194, 292] width 244 height 34
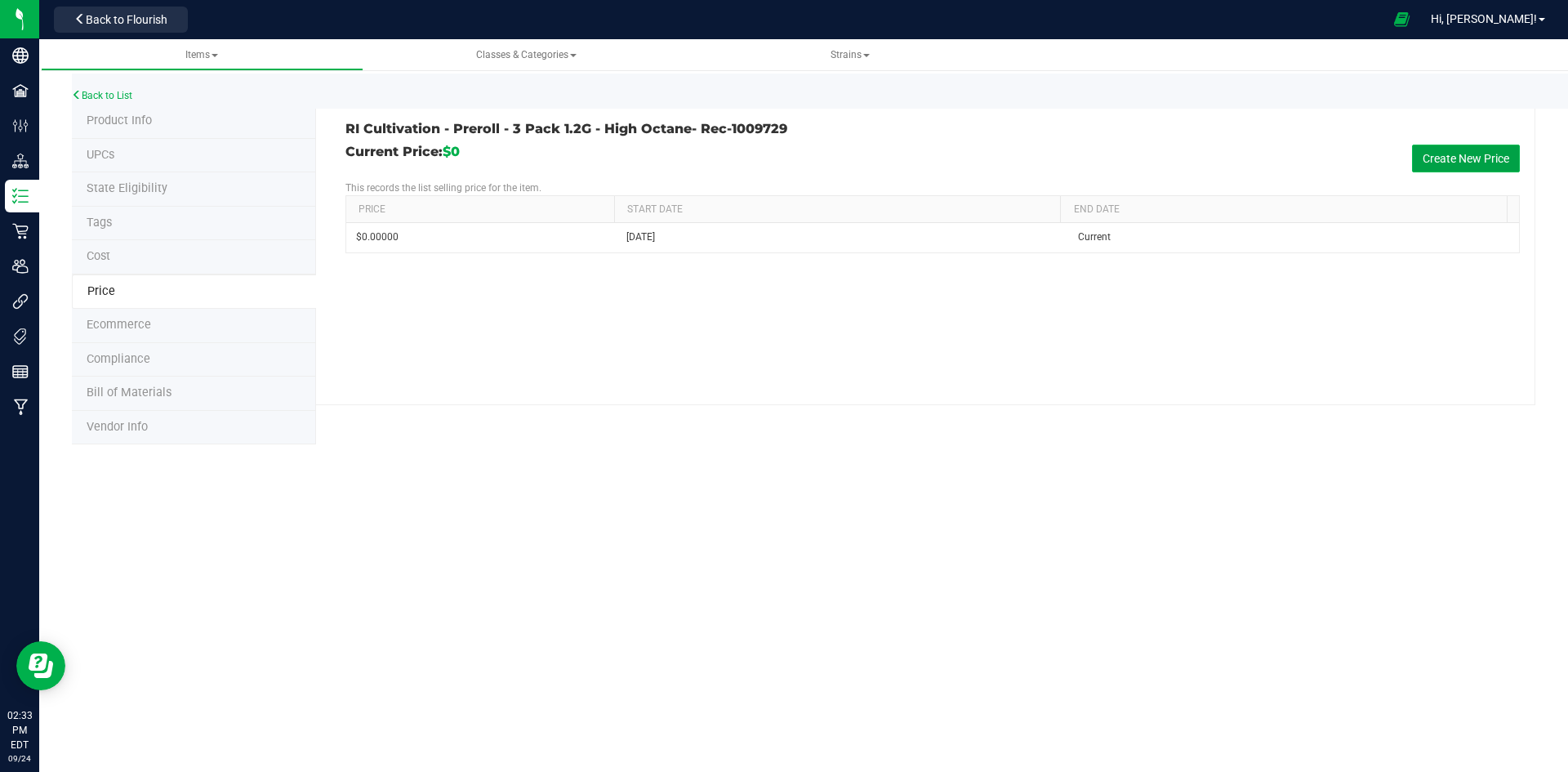
click at [1437, 157] on button "Create New Price" at bounding box center [1465, 158] width 108 height 28
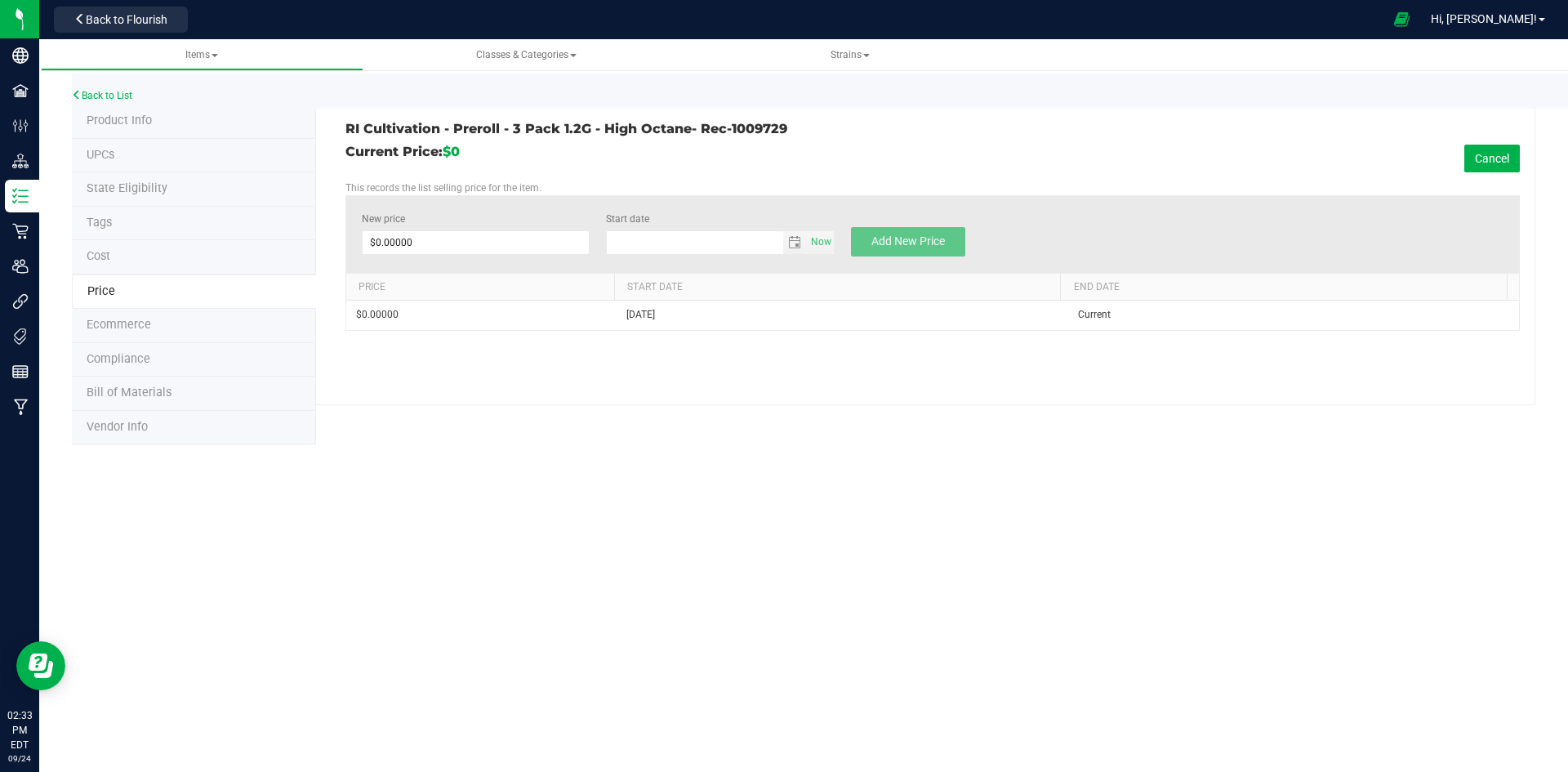
type input "9/24/2025"
click at [405, 255] on div "New price $0.00000 0" at bounding box center [476, 234] width 229 height 45
click at [408, 250] on span at bounding box center [476, 242] width 229 height 25
type input "26"
click at [955, 256] on button "Add New Price" at bounding box center [908, 242] width 114 height 30
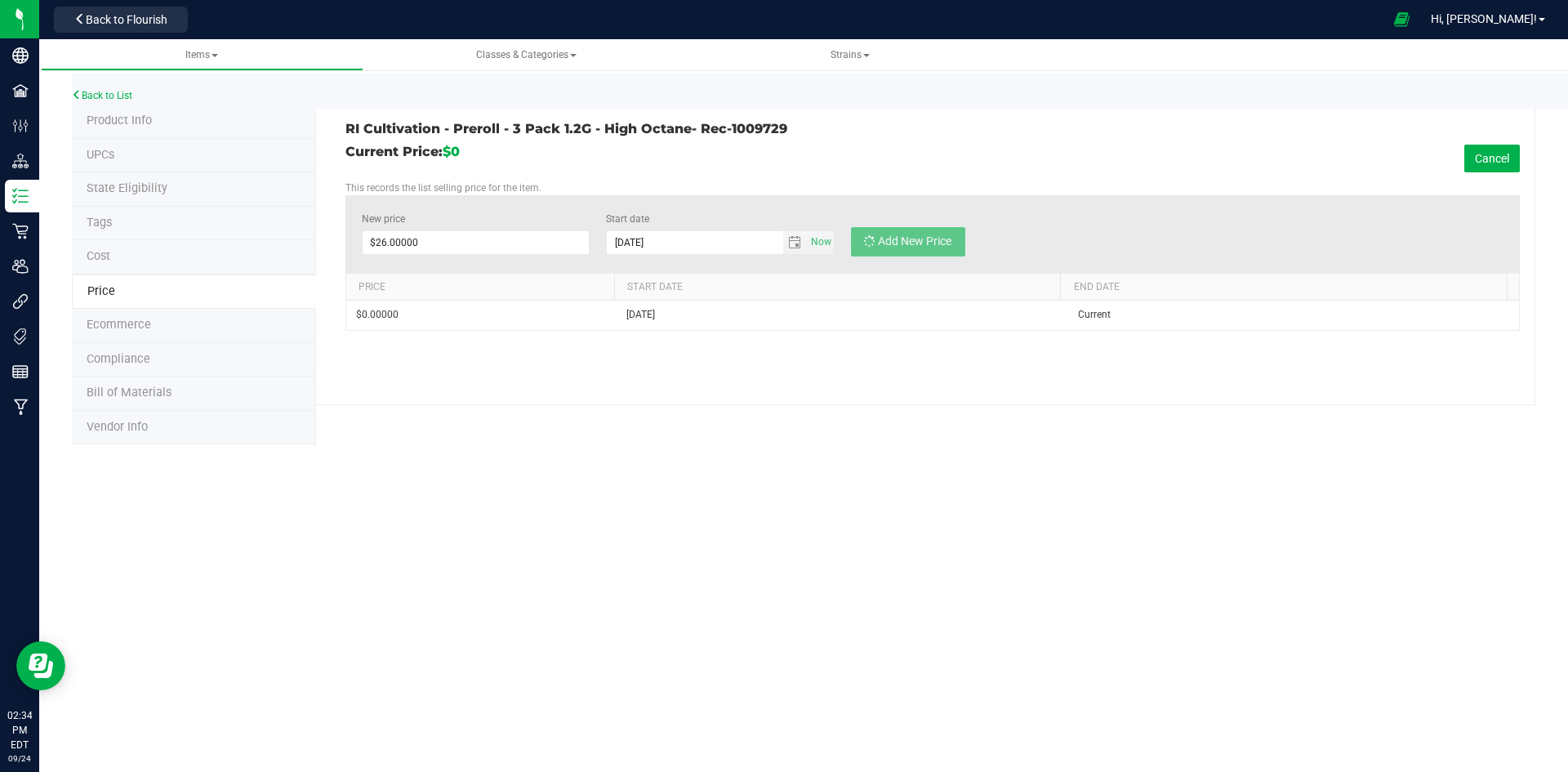
type input "$0.00000"
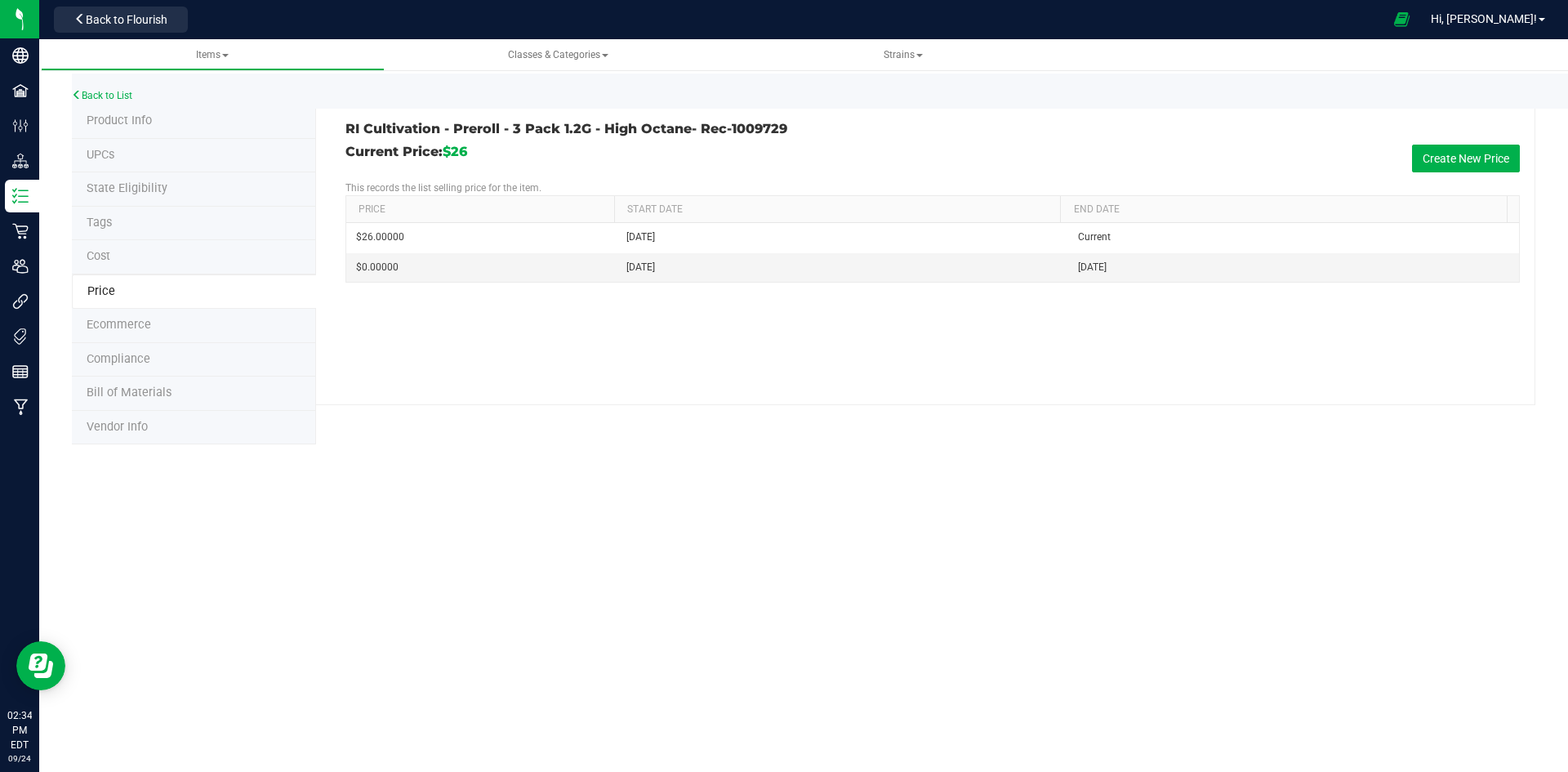
click at [142, 119] on span "Product Info" at bounding box center [119, 120] width 65 height 14
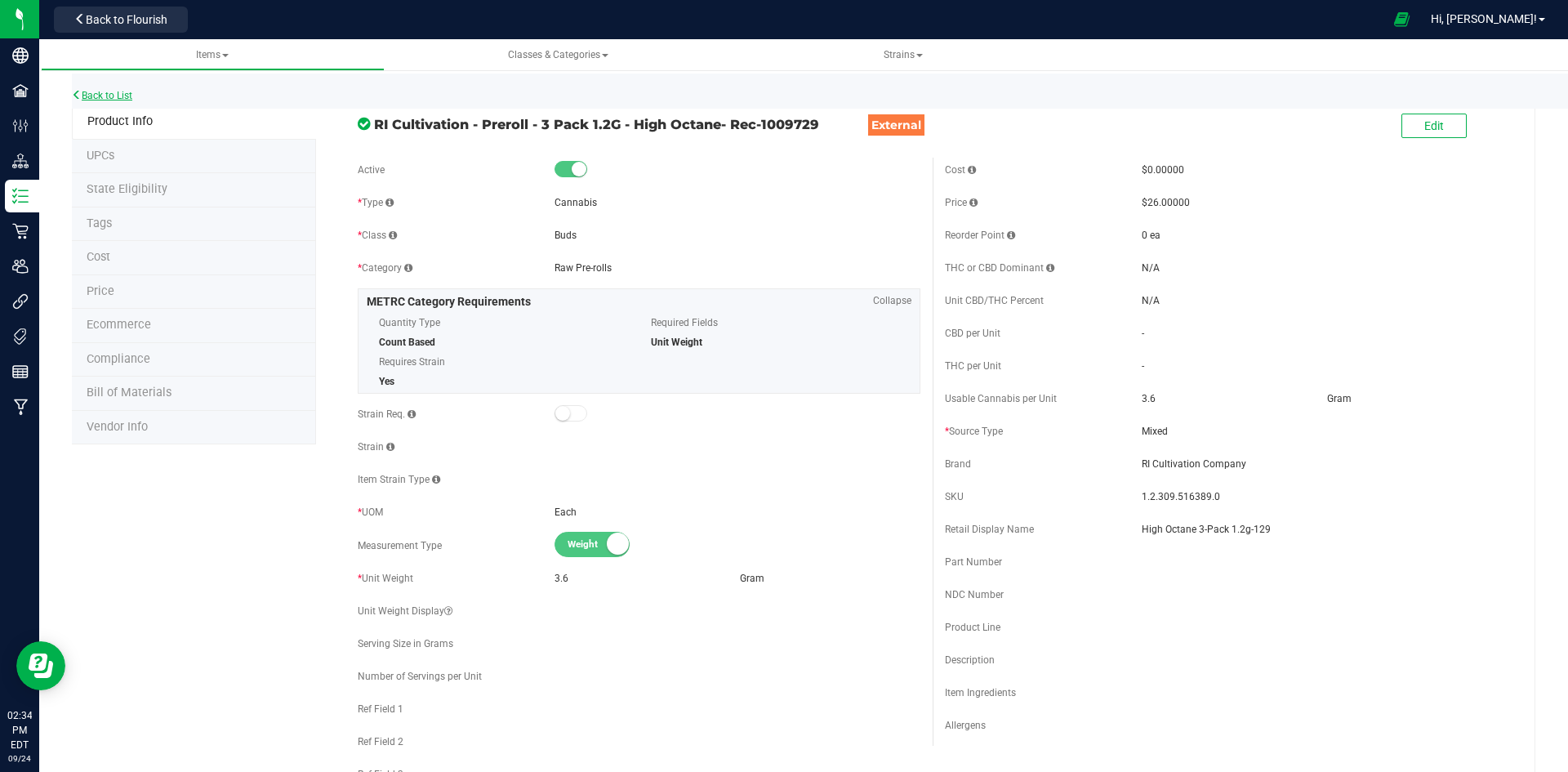
click at [123, 97] on link "Back to List" at bounding box center [102, 95] width 60 height 11
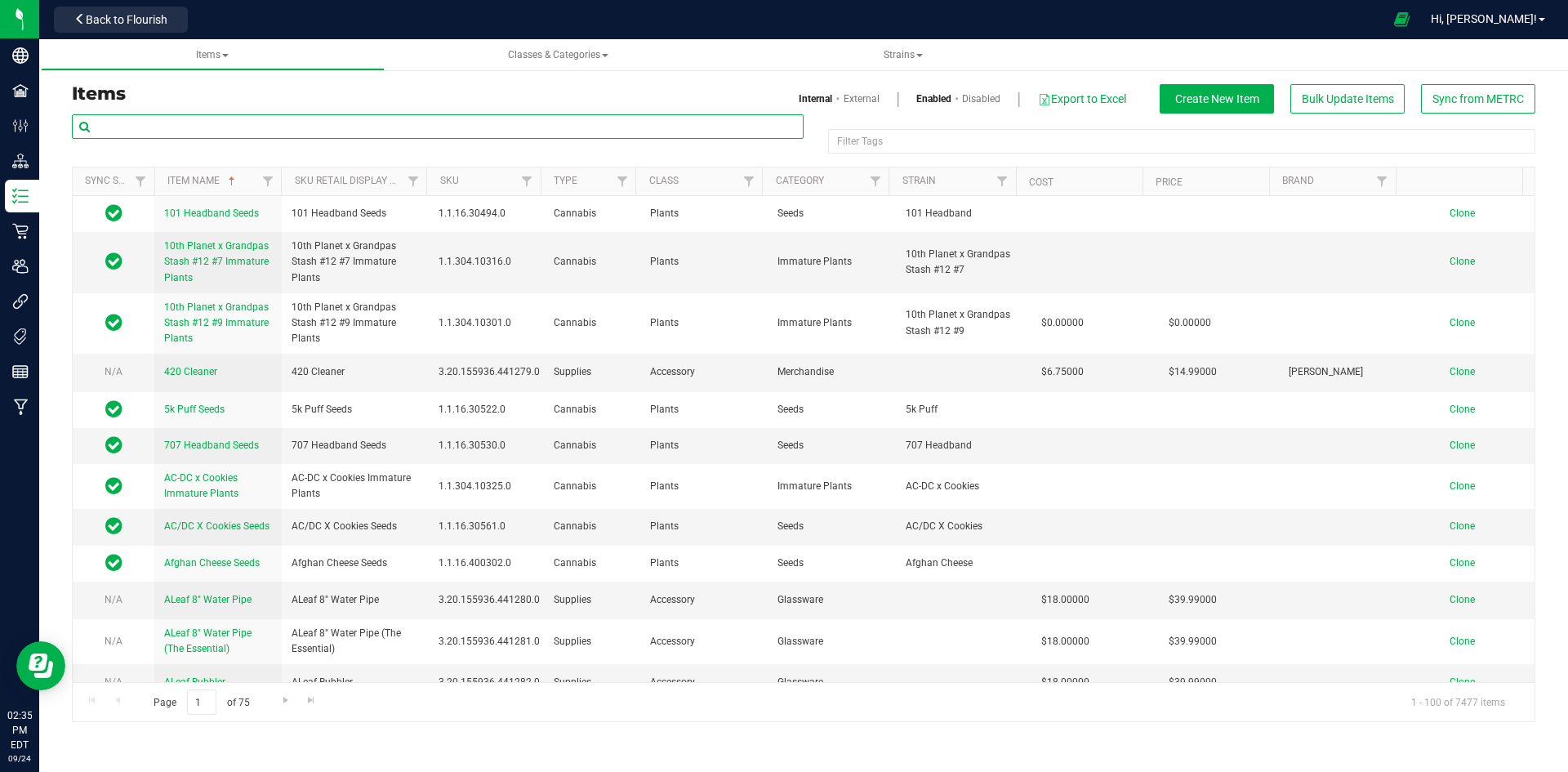
click at [173, 125] on input "text" at bounding box center [437, 126] width 731 height 25
paste input "1.2.309.516389.0"
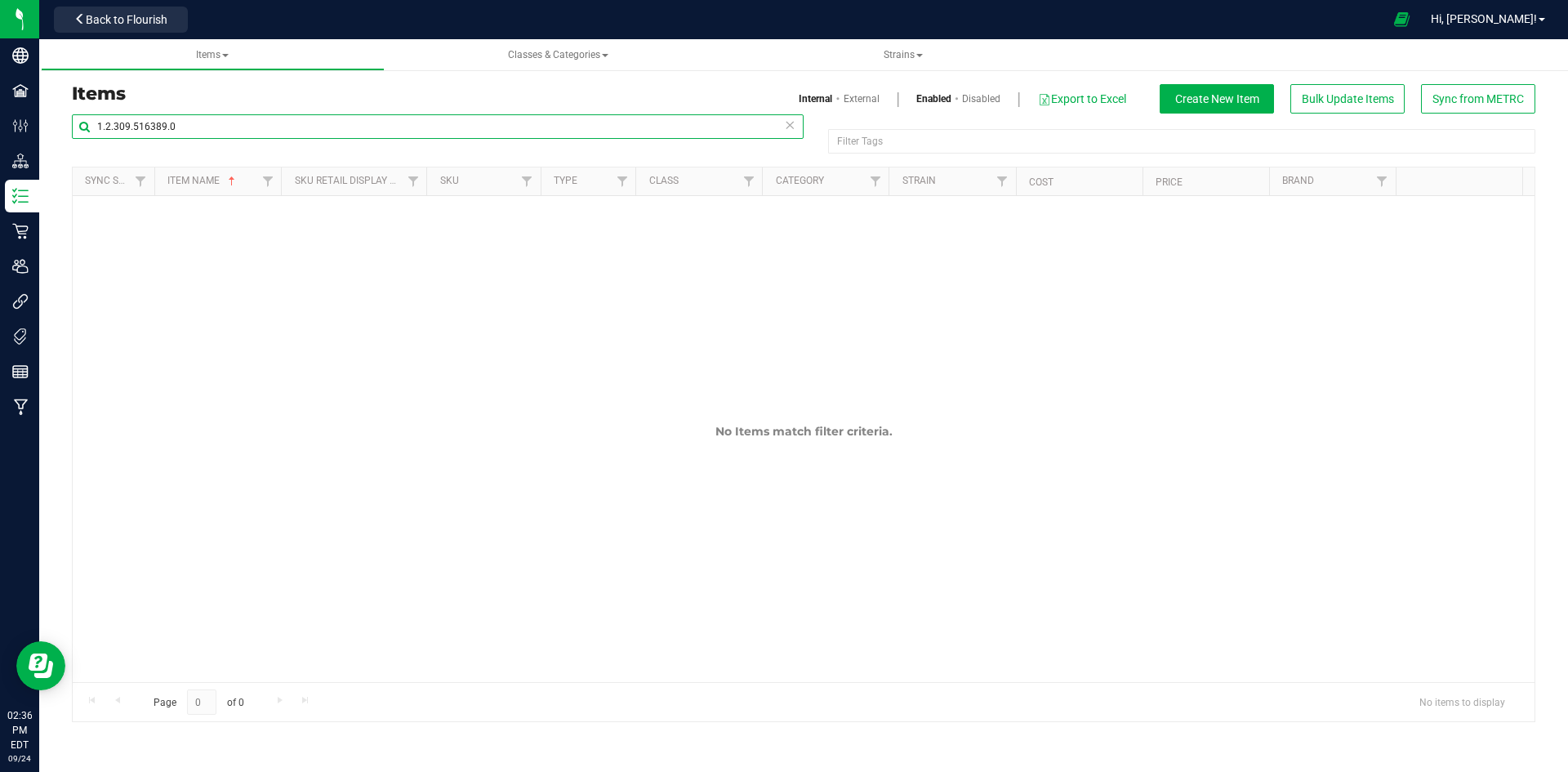
type input "1.2.309.516389.0"
click at [854, 93] on link "External" at bounding box center [861, 98] width 36 height 14
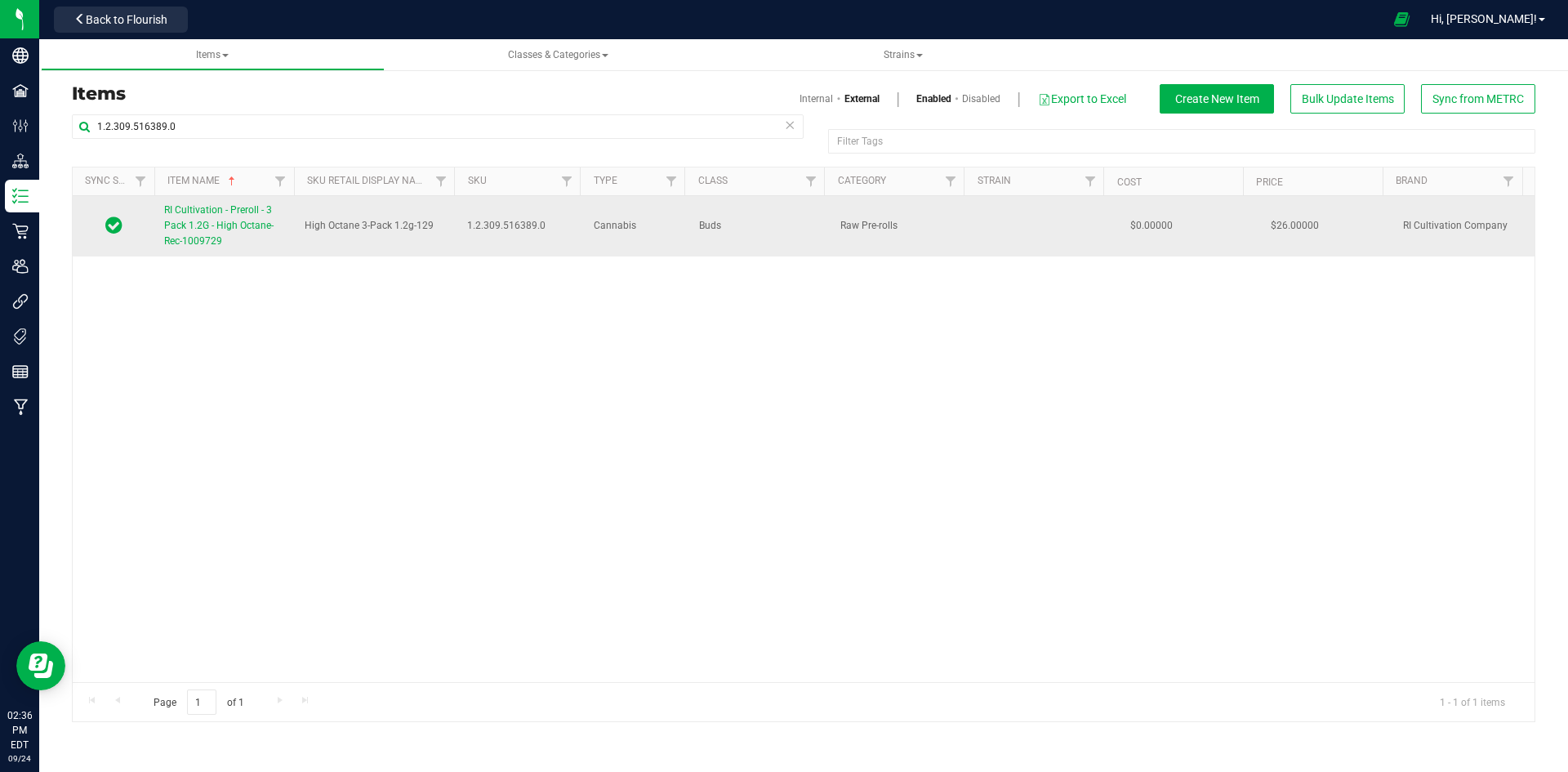
click at [249, 234] on link "RI Cultivation - Preroll - 3 Pack 1.2G - High Octane- Rec-1009729" at bounding box center [225, 226] width 121 height 47
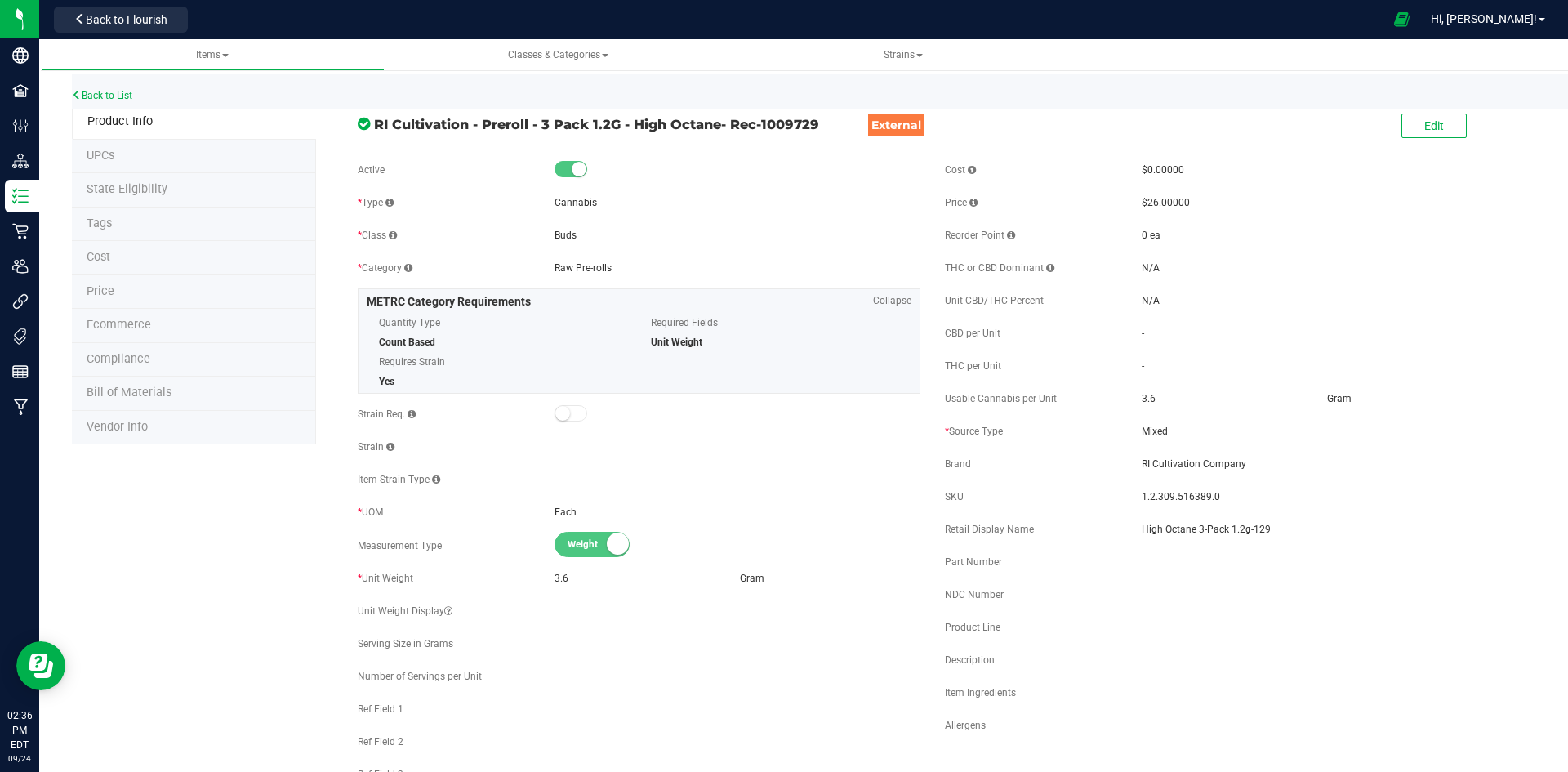
click at [141, 295] on li "Price" at bounding box center [194, 292] width 244 height 34
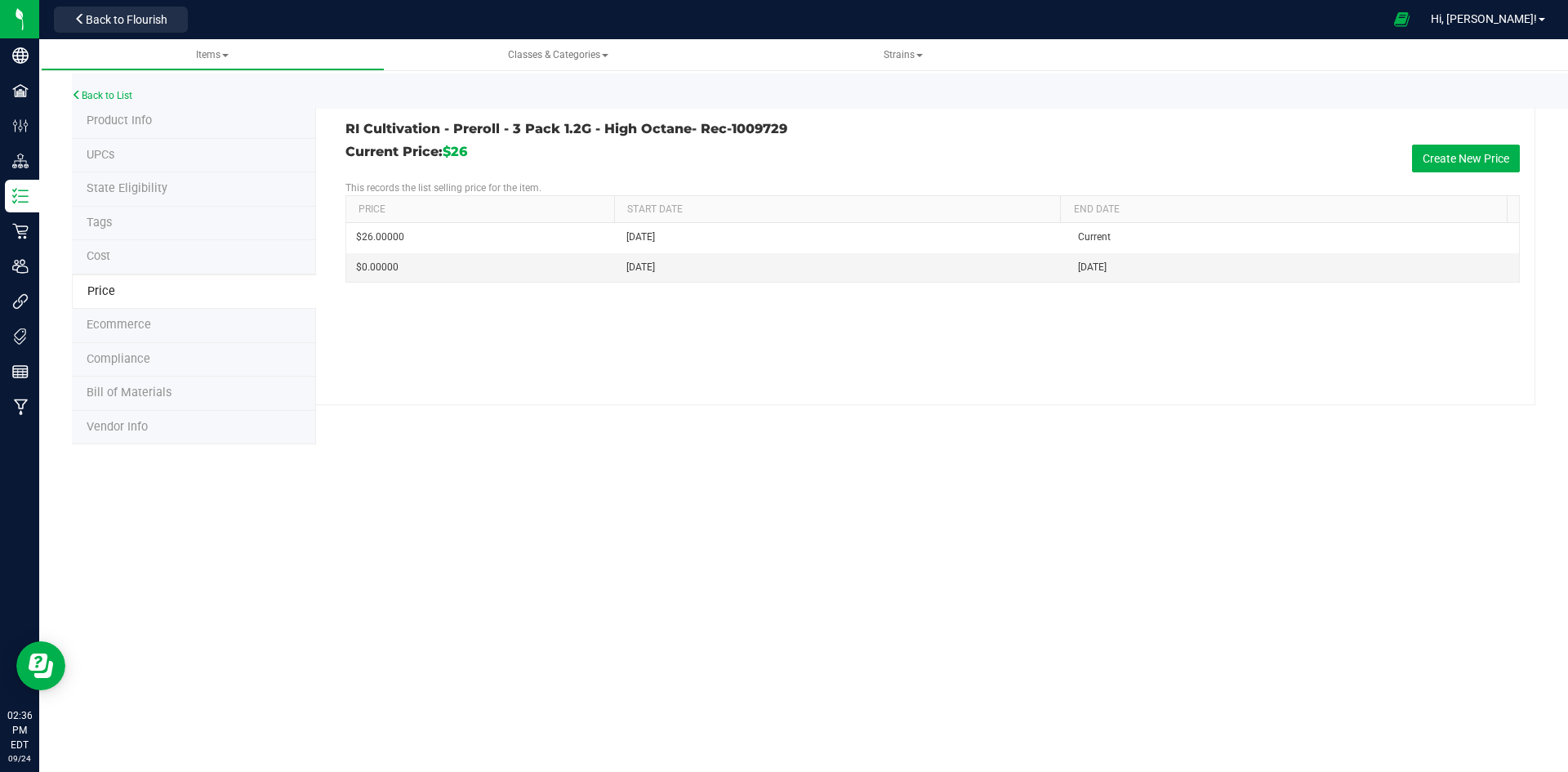
click at [141, 124] on span "Product Info" at bounding box center [119, 120] width 65 height 14
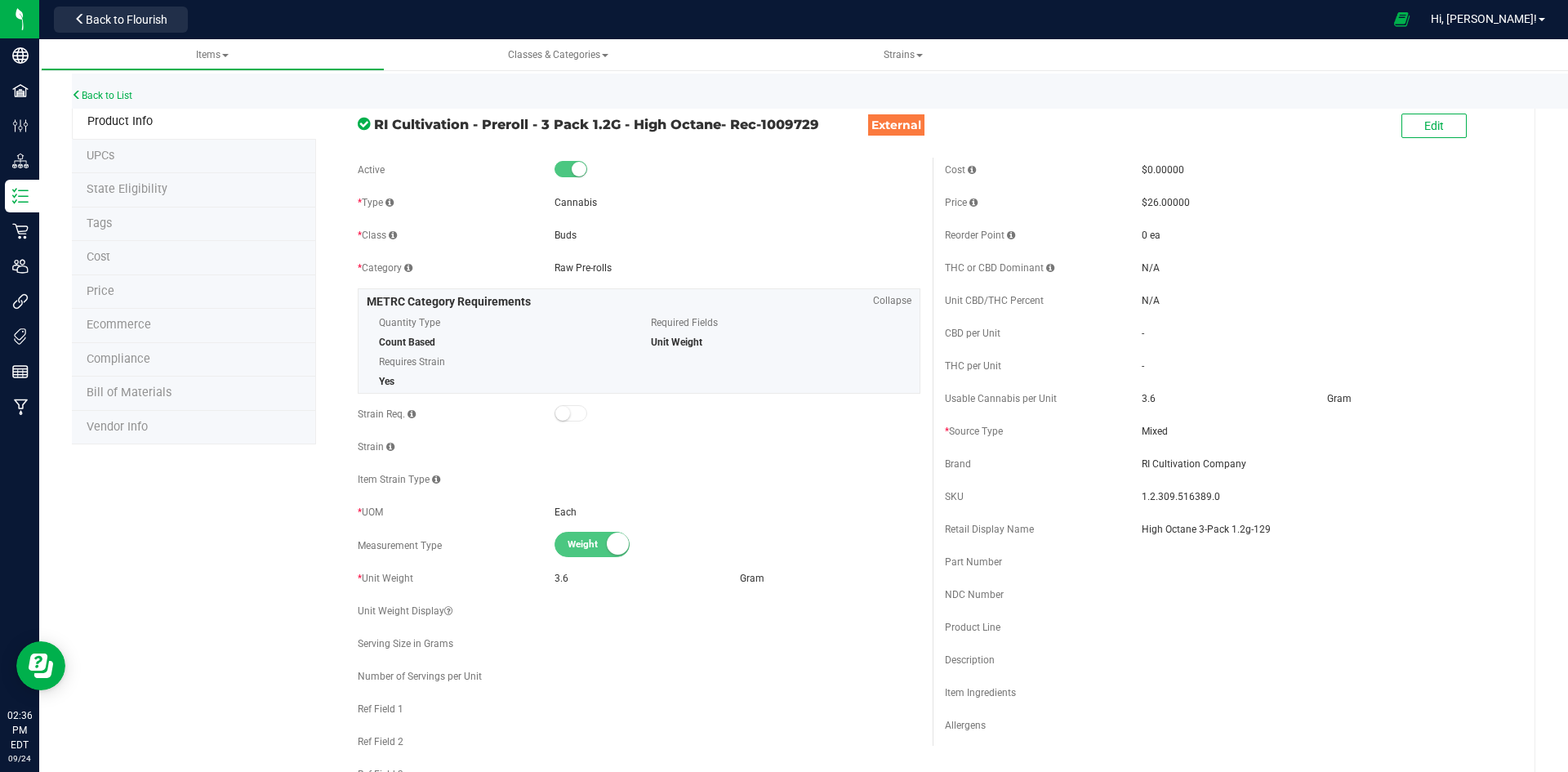
click at [112, 285] on span "Price" at bounding box center [100, 291] width 28 height 14
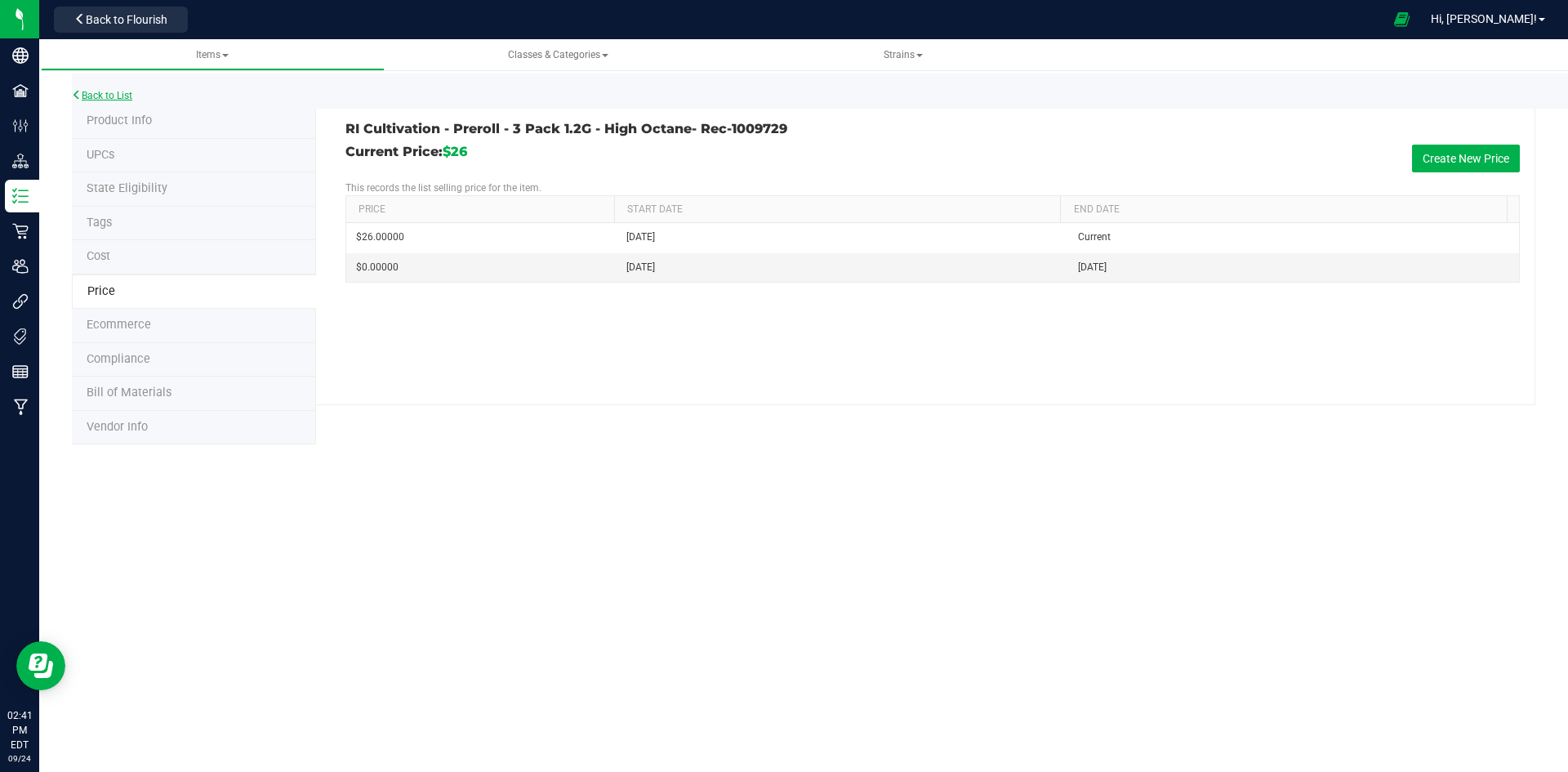
click at [123, 93] on link "Back to List" at bounding box center [102, 95] width 60 height 11
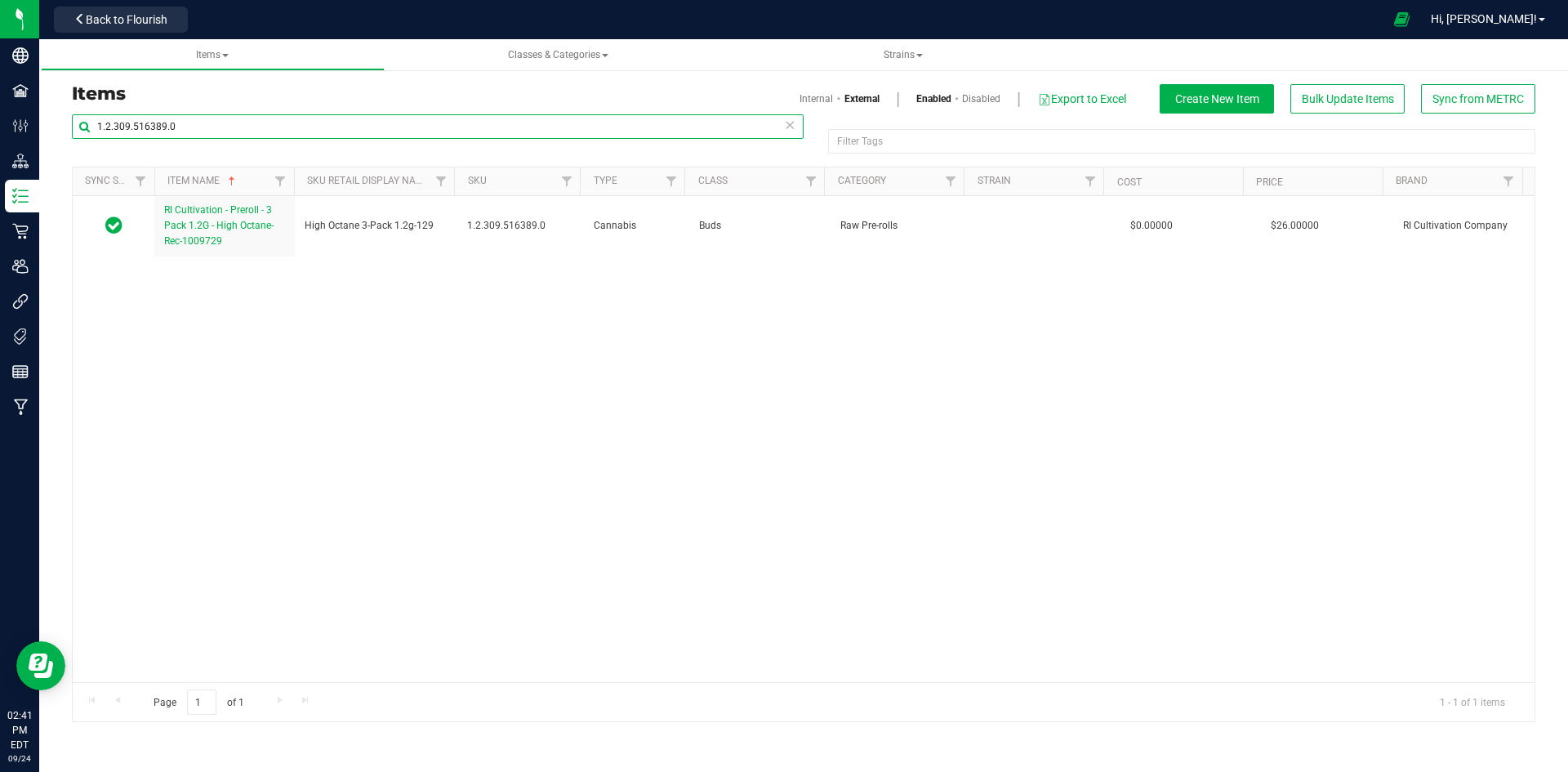
click at [143, 132] on input "1.2.309.516389.0" at bounding box center [437, 126] width 731 height 25
paste input "07816"
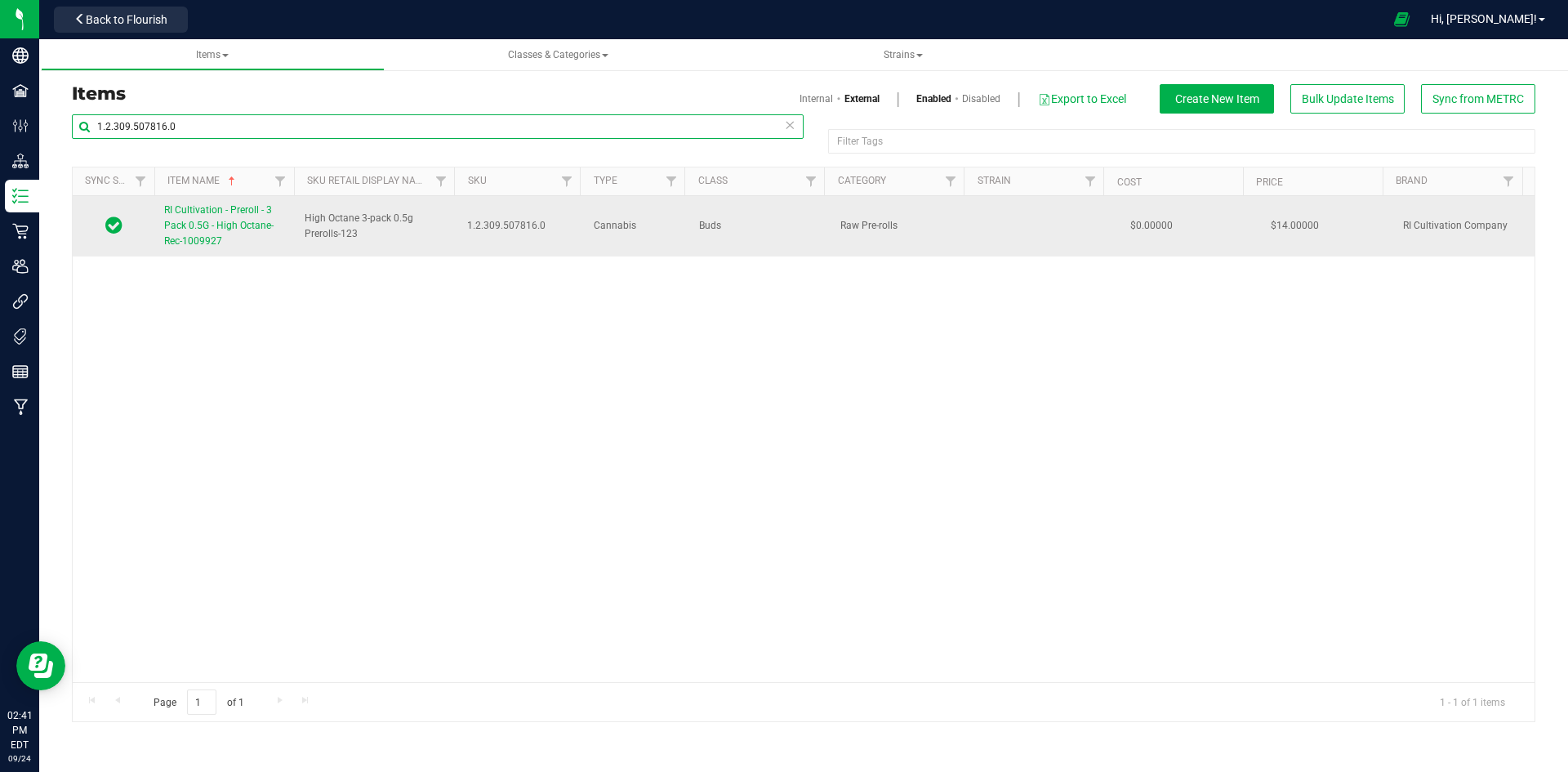
type input "1.2.309.507816.0"
click at [231, 223] on span "RI Cultivation - Preroll - 3 Pack 0.5G - High Octane- Rec-1009927" at bounding box center [219, 225] width 109 height 42
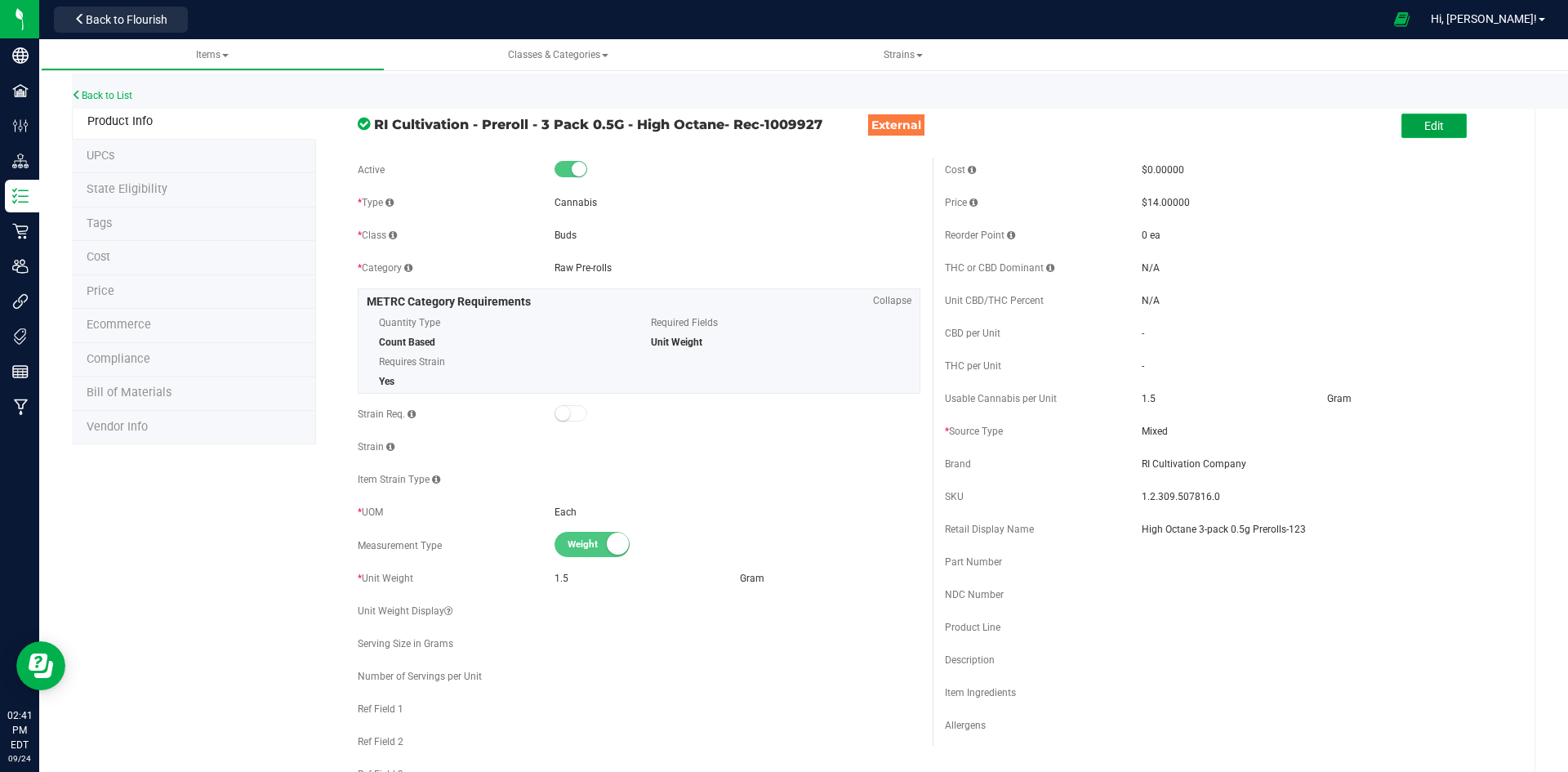
click at [1437, 129] on button "Edit" at bounding box center [1434, 125] width 65 height 25
click at [1332, 530] on input "High Octane 3-pack 0.5g Prerolls-123" at bounding box center [1325, 529] width 366 height 25
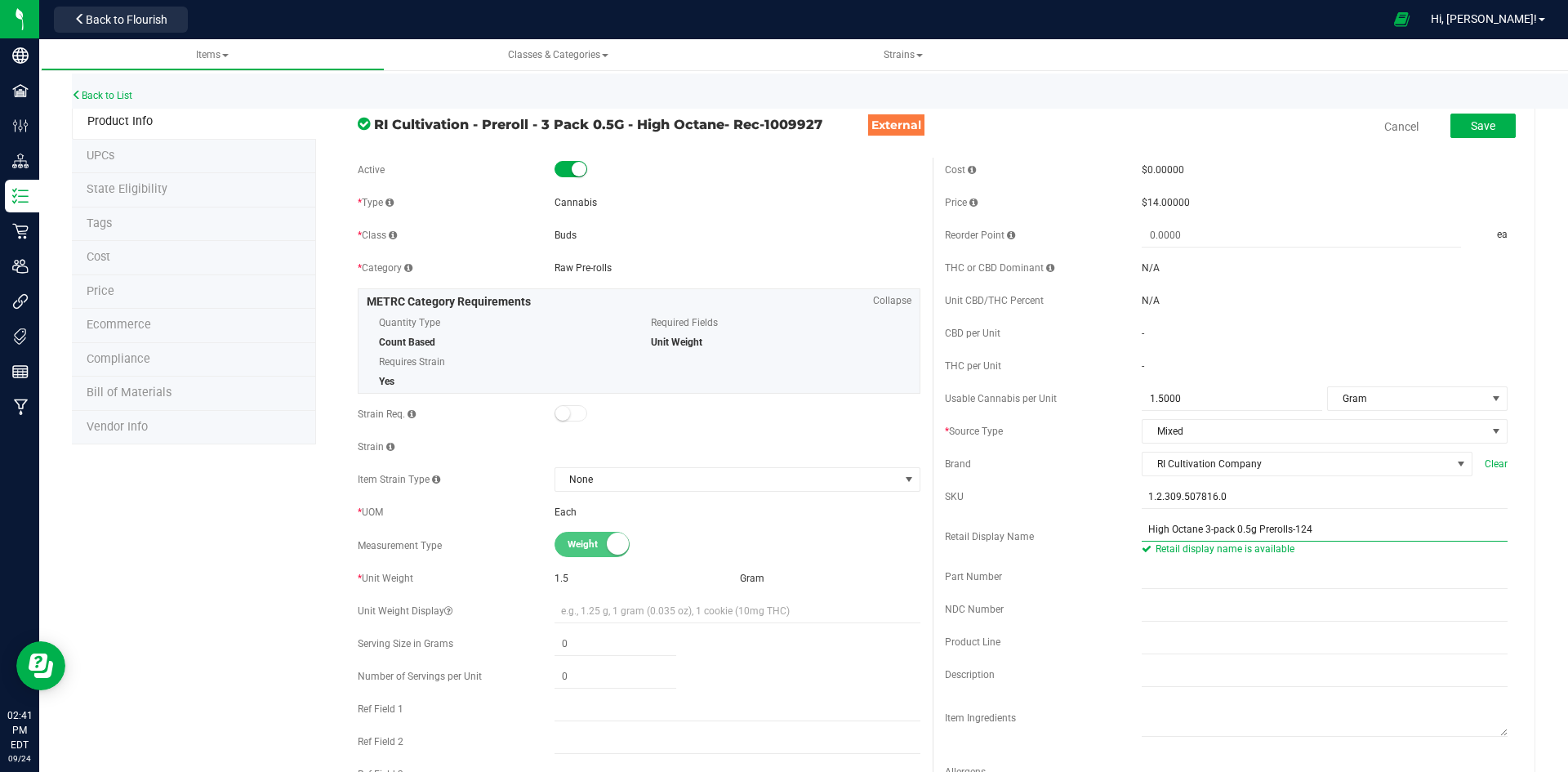
type input "High Octane 3-pack 0.5g Prerolls-124"
click at [122, 303] on li "Price" at bounding box center [194, 292] width 244 height 34
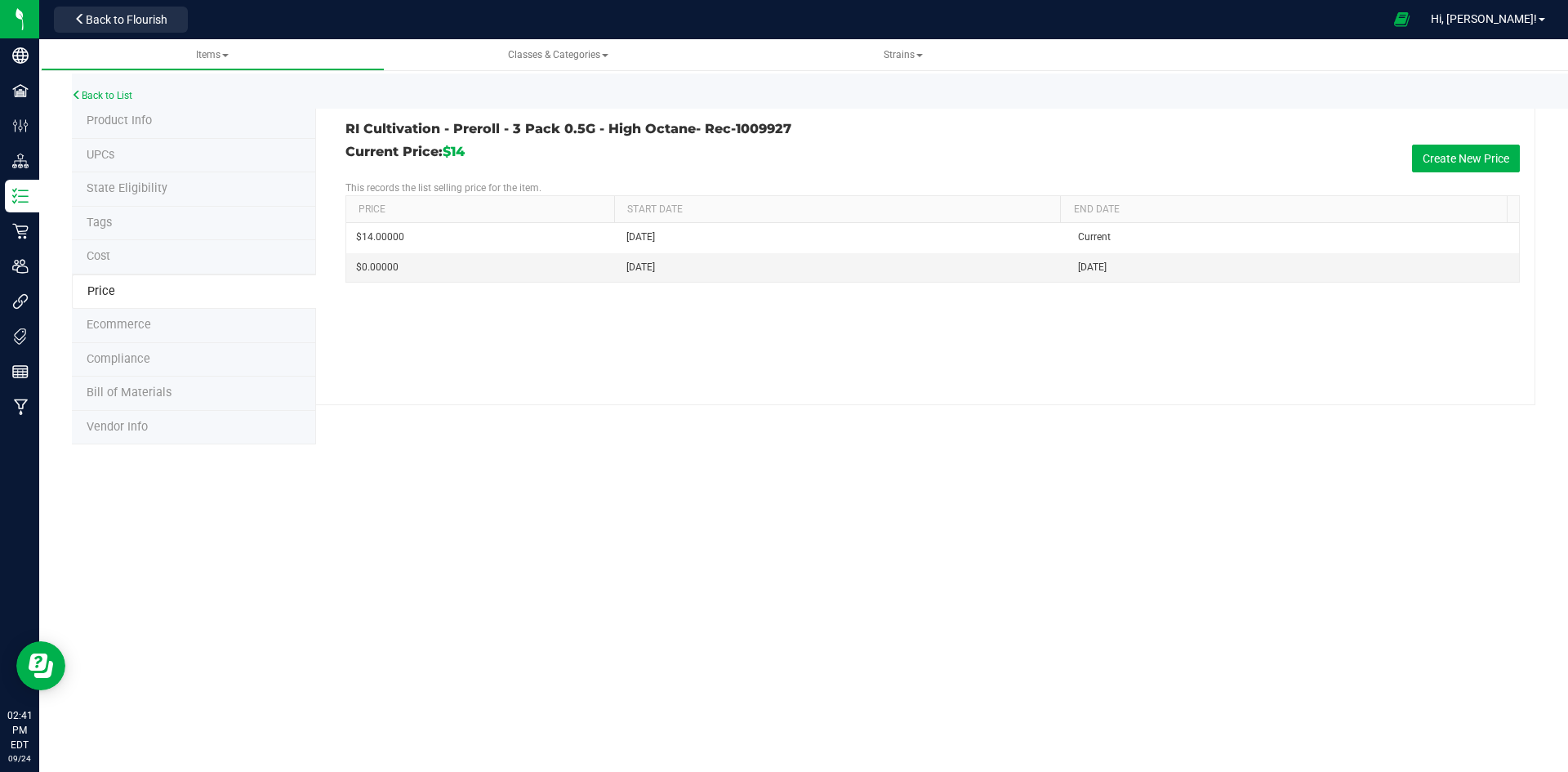
click at [108, 232] on li "Tags" at bounding box center [194, 224] width 244 height 34
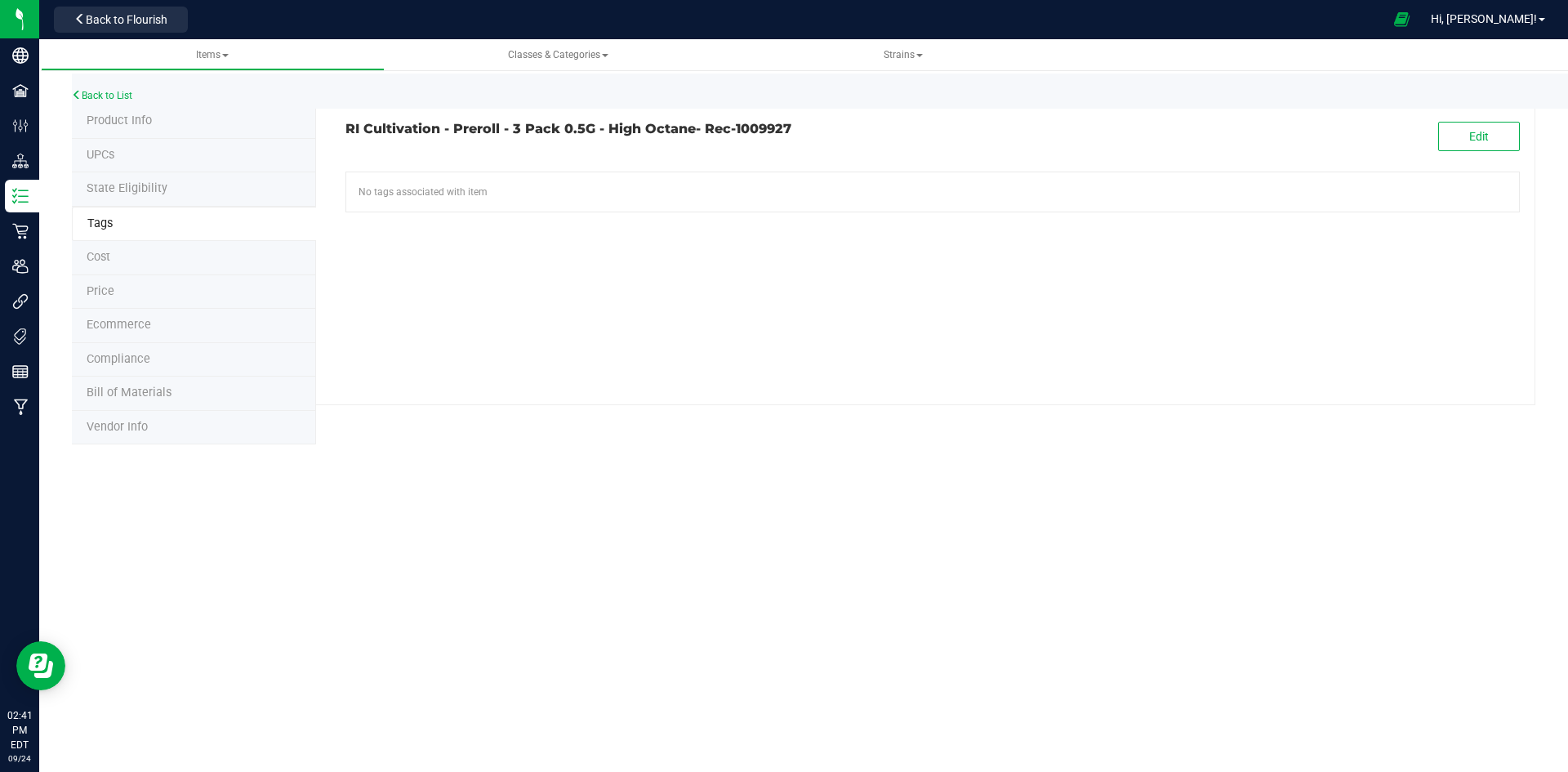
click at [130, 117] on span "Product Info" at bounding box center [119, 120] width 65 height 14
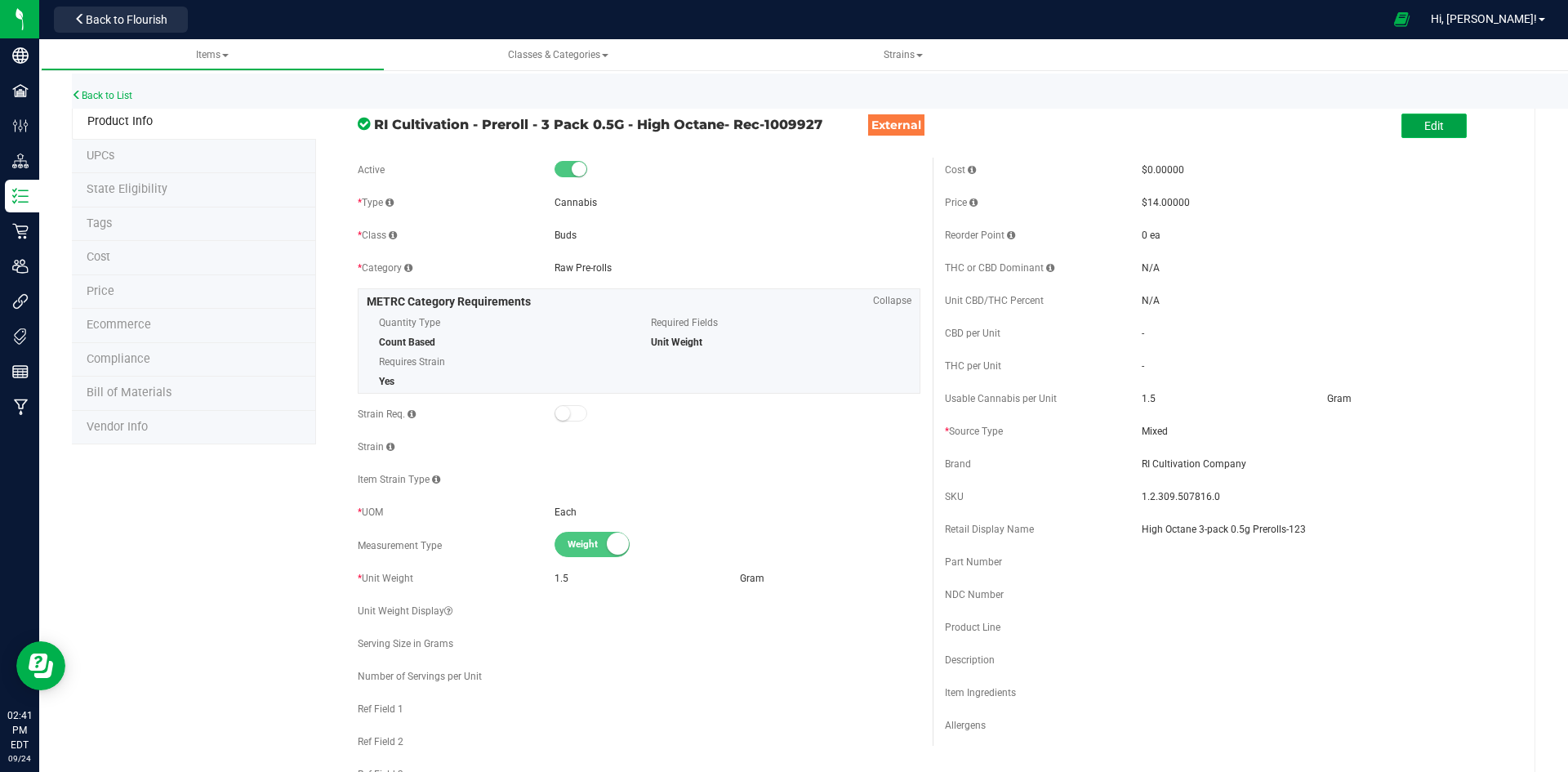
click at [1404, 116] on button "Edit" at bounding box center [1434, 125] width 65 height 25
click at [1342, 532] on input "High Octane 3-pack 0.5g Prerolls-123" at bounding box center [1325, 529] width 366 height 25
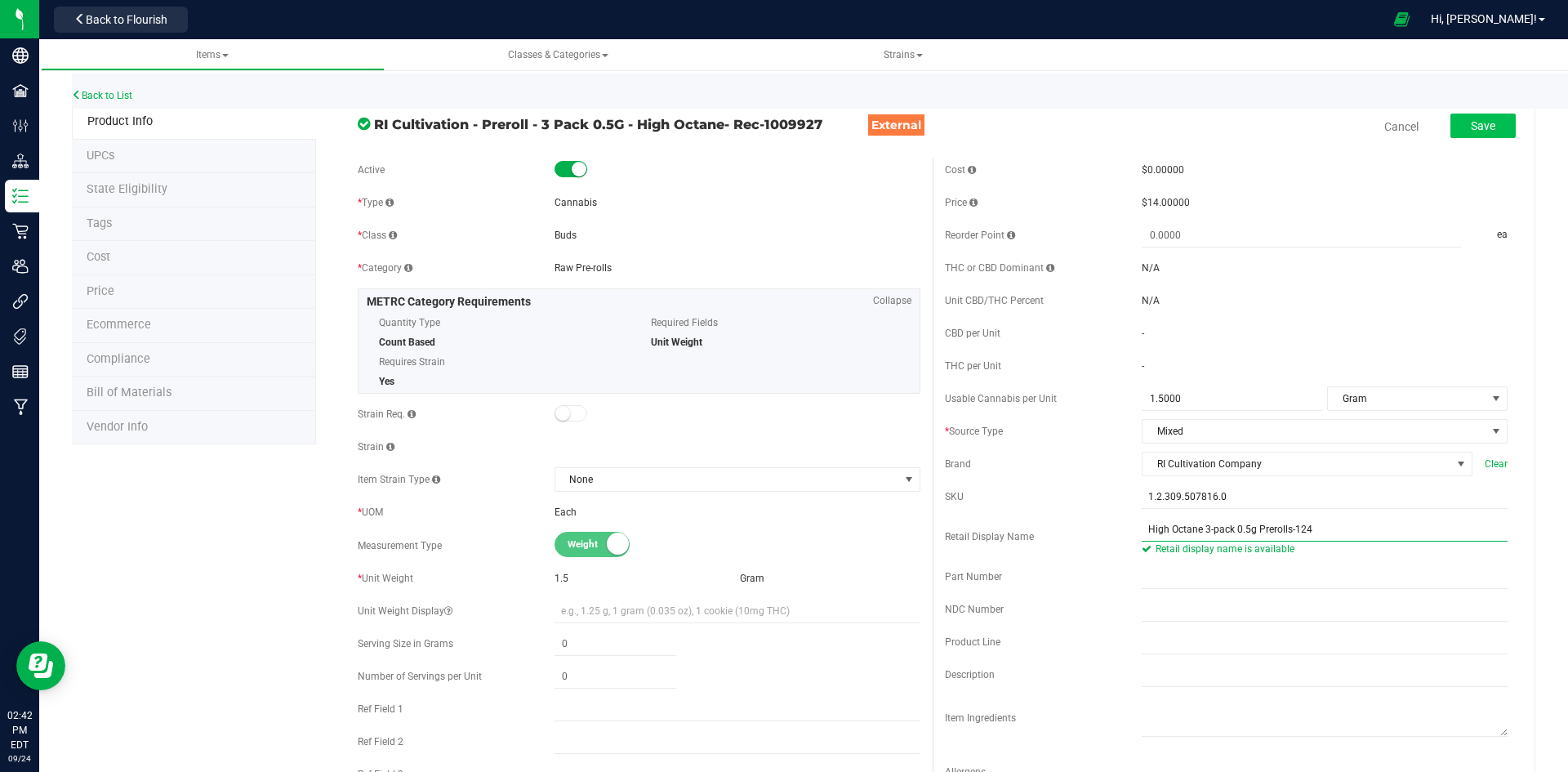
type input "High Octane 3-pack 0.5g Prerolls-124"
click at [1471, 123] on span "Save" at bounding box center [1483, 125] width 25 height 13
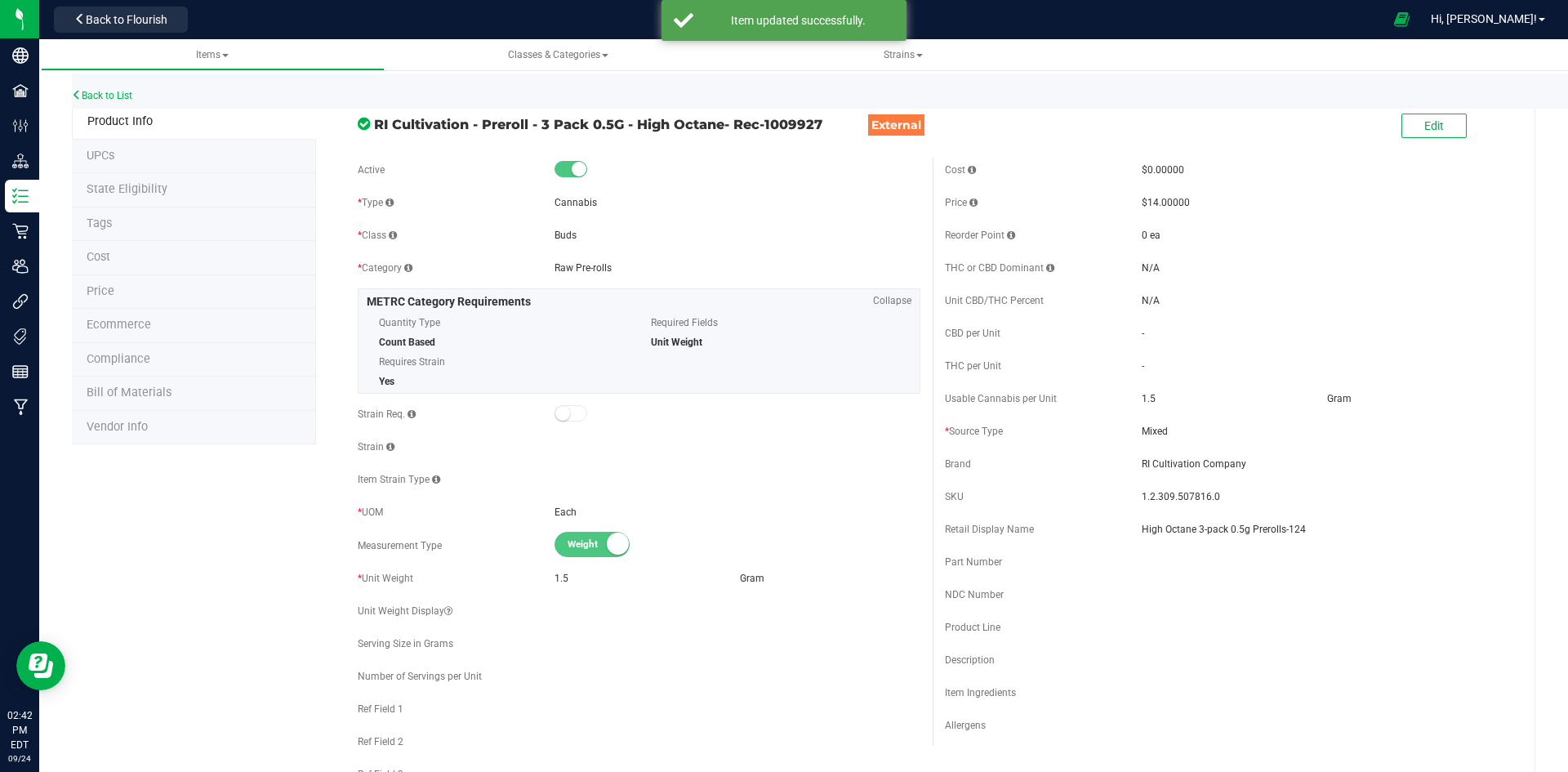
click at [96, 288] on span "Price" at bounding box center [100, 291] width 28 height 14
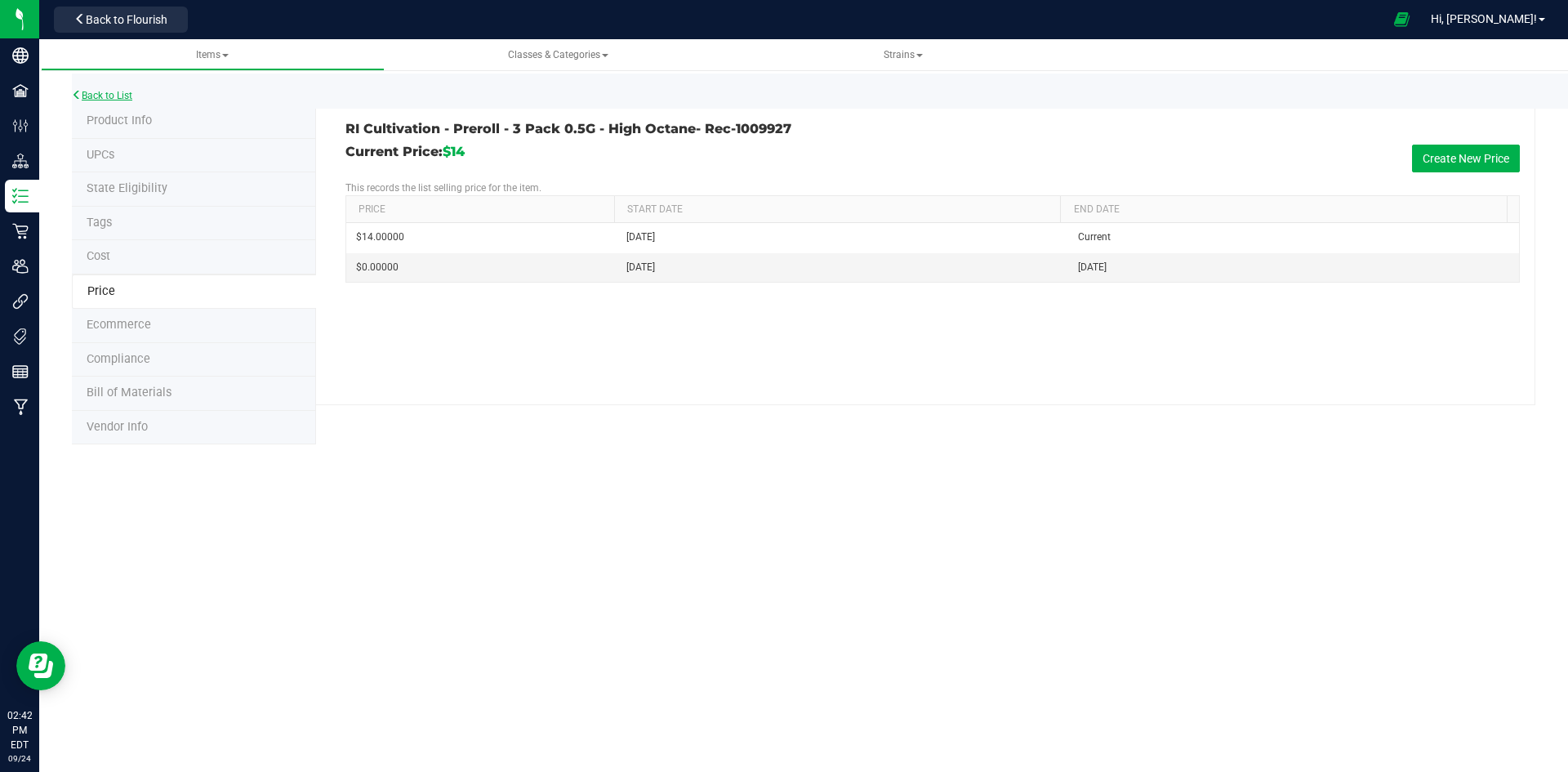
click at [114, 91] on link "Back to List" at bounding box center [102, 95] width 60 height 11
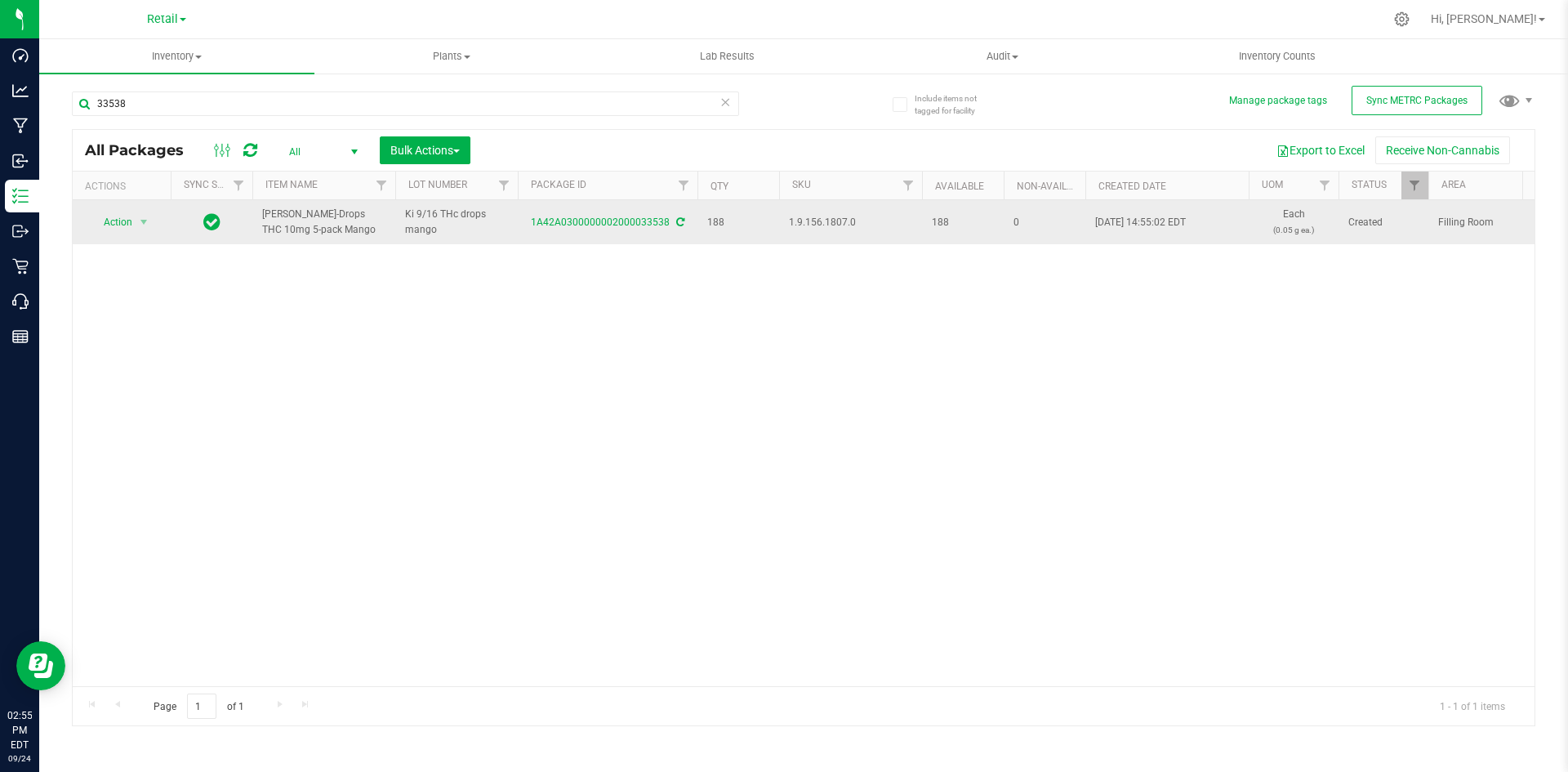
click at [814, 223] on span "1.9.156.1807.0" at bounding box center [851, 222] width 124 height 15
copy span "1.9.156.1807.0"
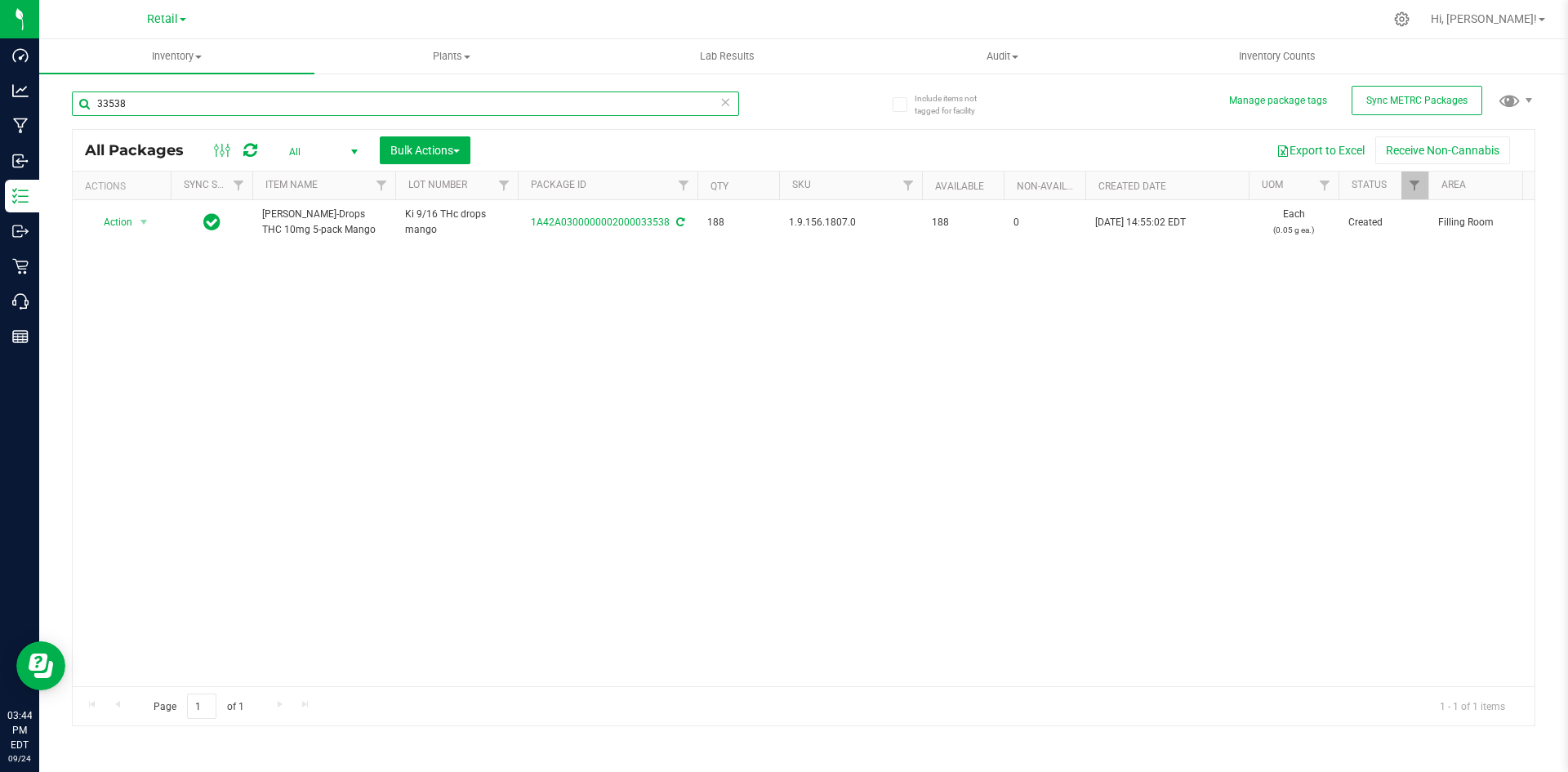
click at [139, 97] on input "33538" at bounding box center [405, 103] width 667 height 25
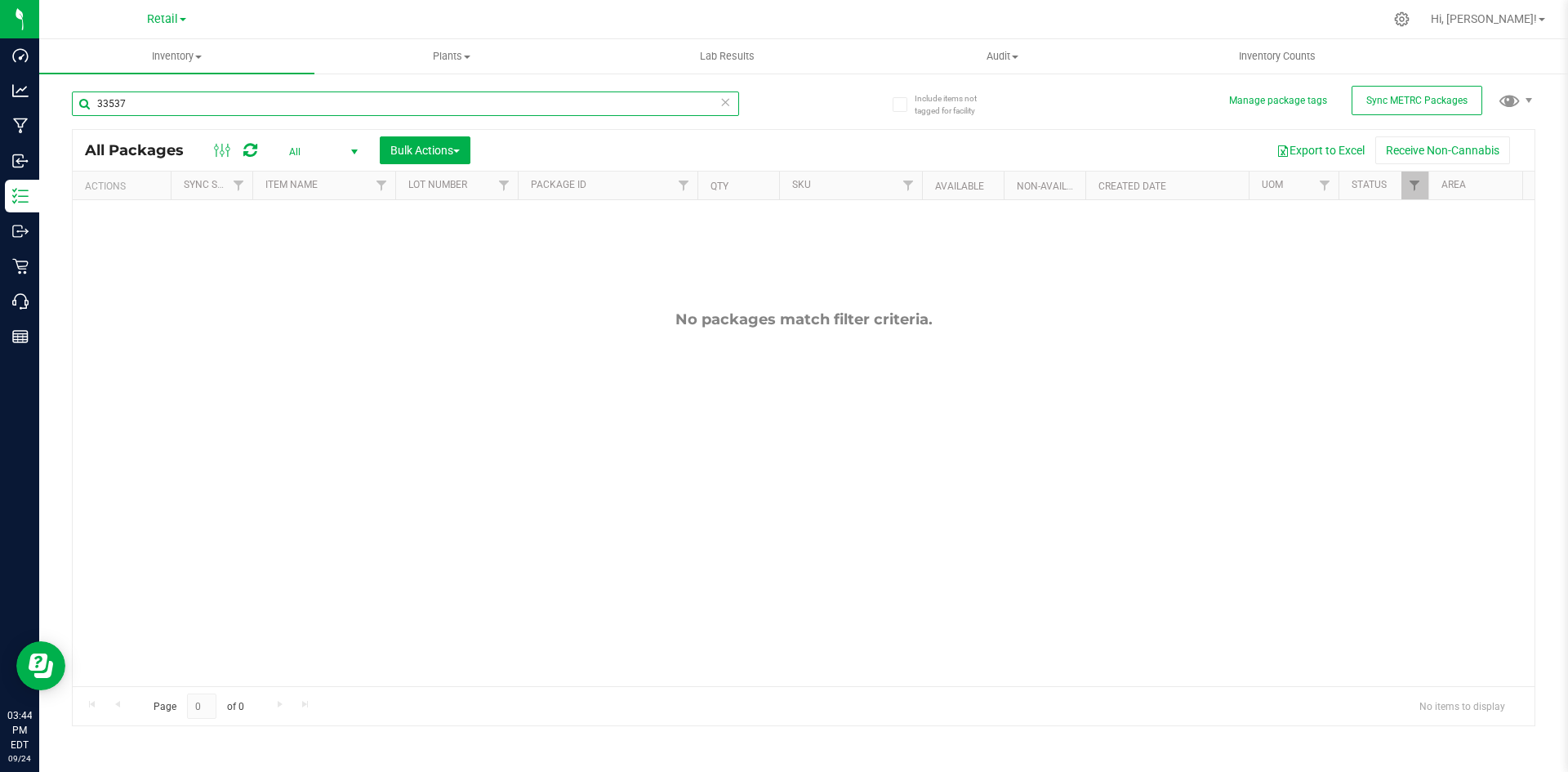
type input "33537"
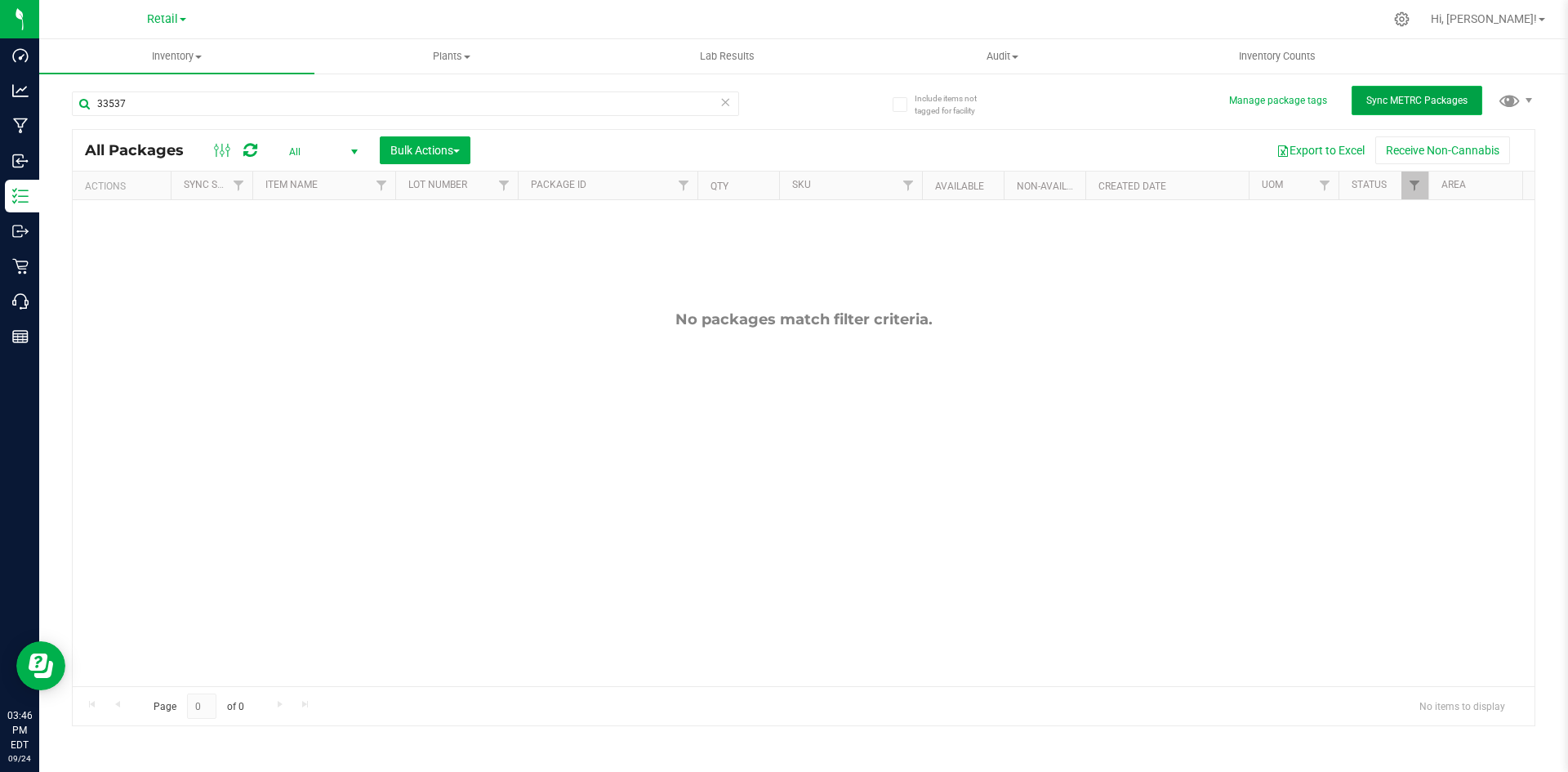
click at [1398, 98] on span "Sync METRC Packages" at bounding box center [1416, 100] width 101 height 11
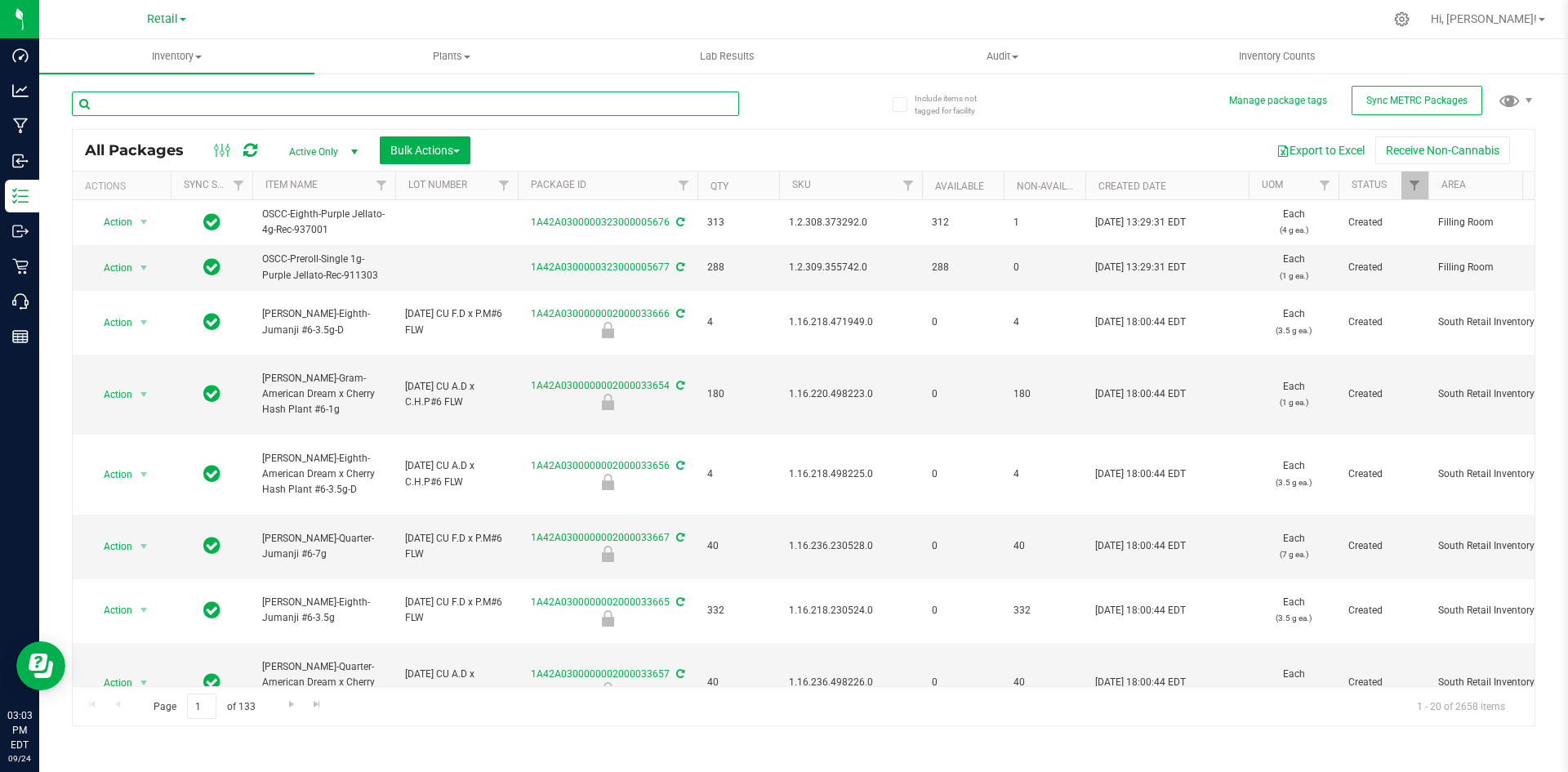
click at [267, 103] on input "text" at bounding box center [405, 103] width 667 height 25
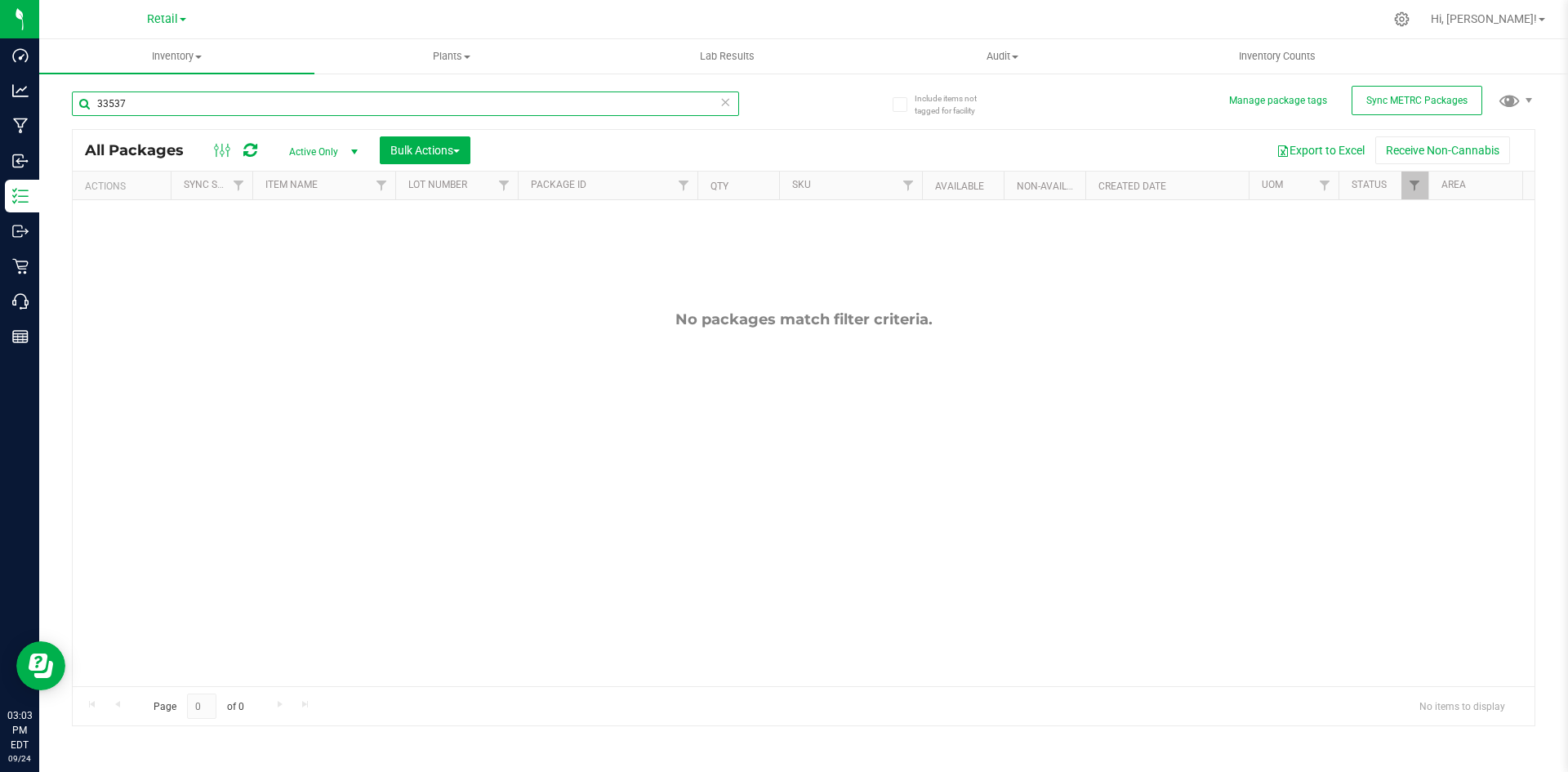
type input "33537"
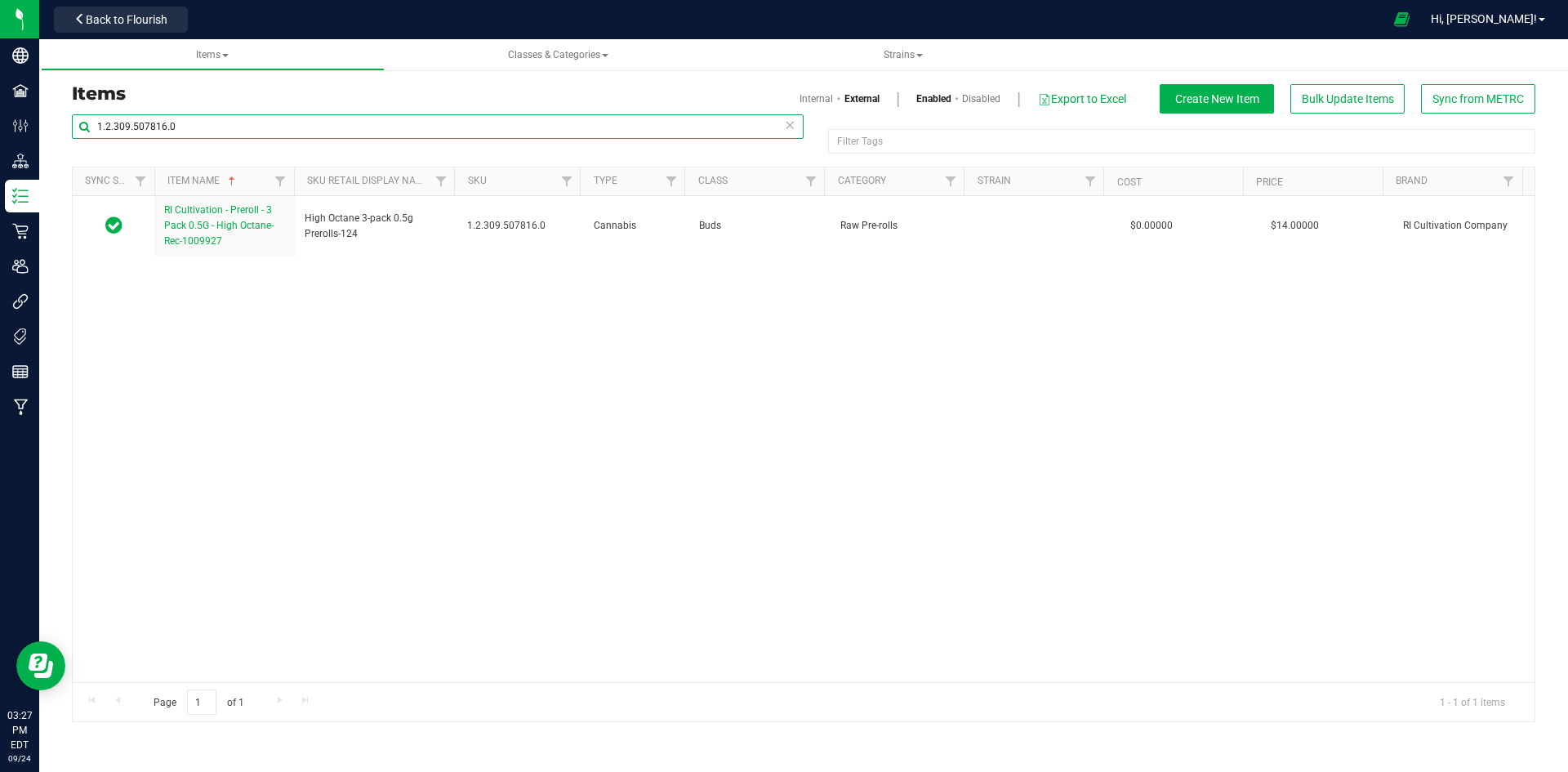
click at [150, 119] on input "1.2.309.507816.0" at bounding box center [437, 126] width 731 height 25
paste input "9.156.1807"
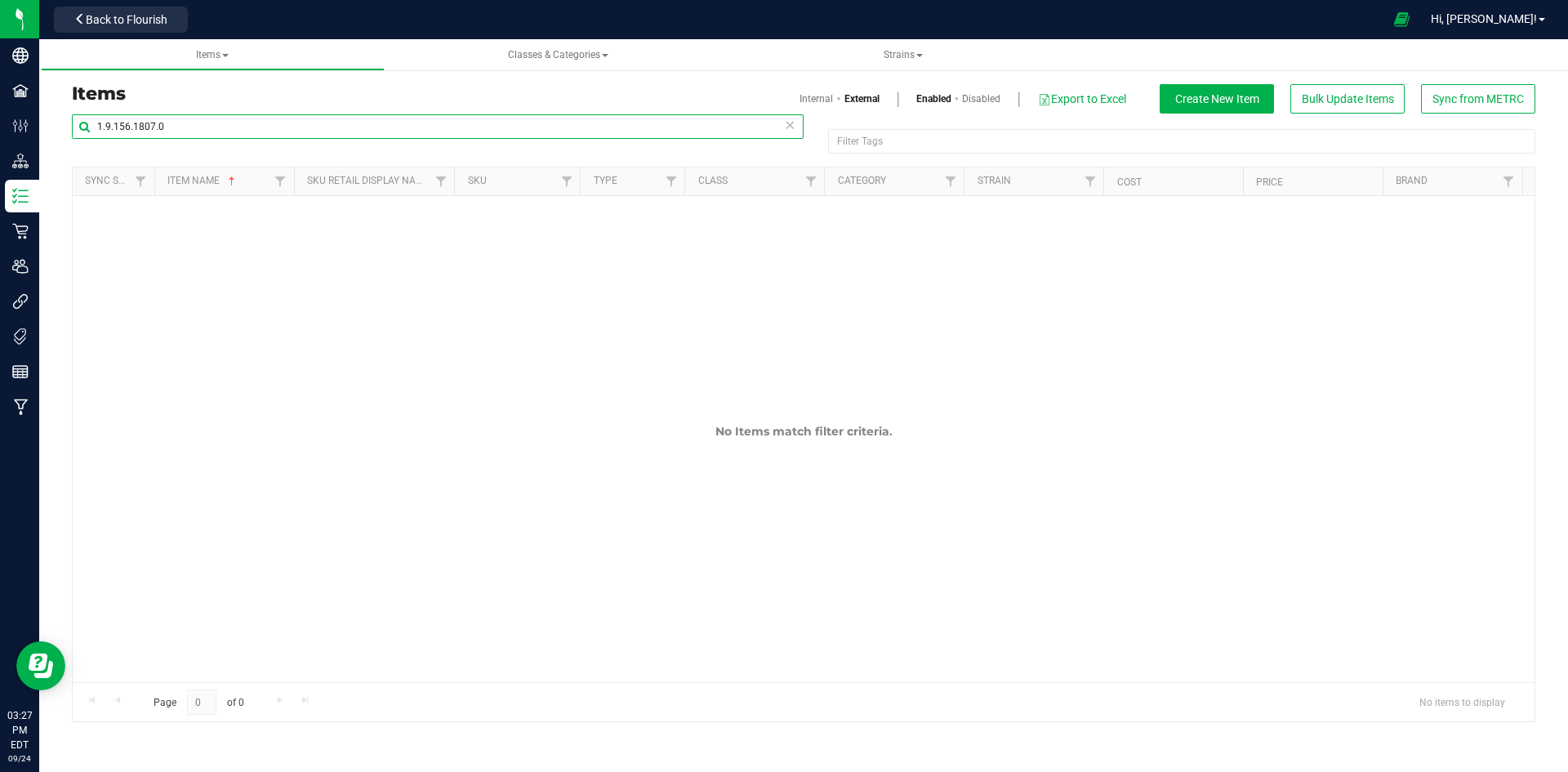
type input "1.9.156.1807.0"
click at [821, 96] on link "Internal" at bounding box center [816, 98] width 34 height 14
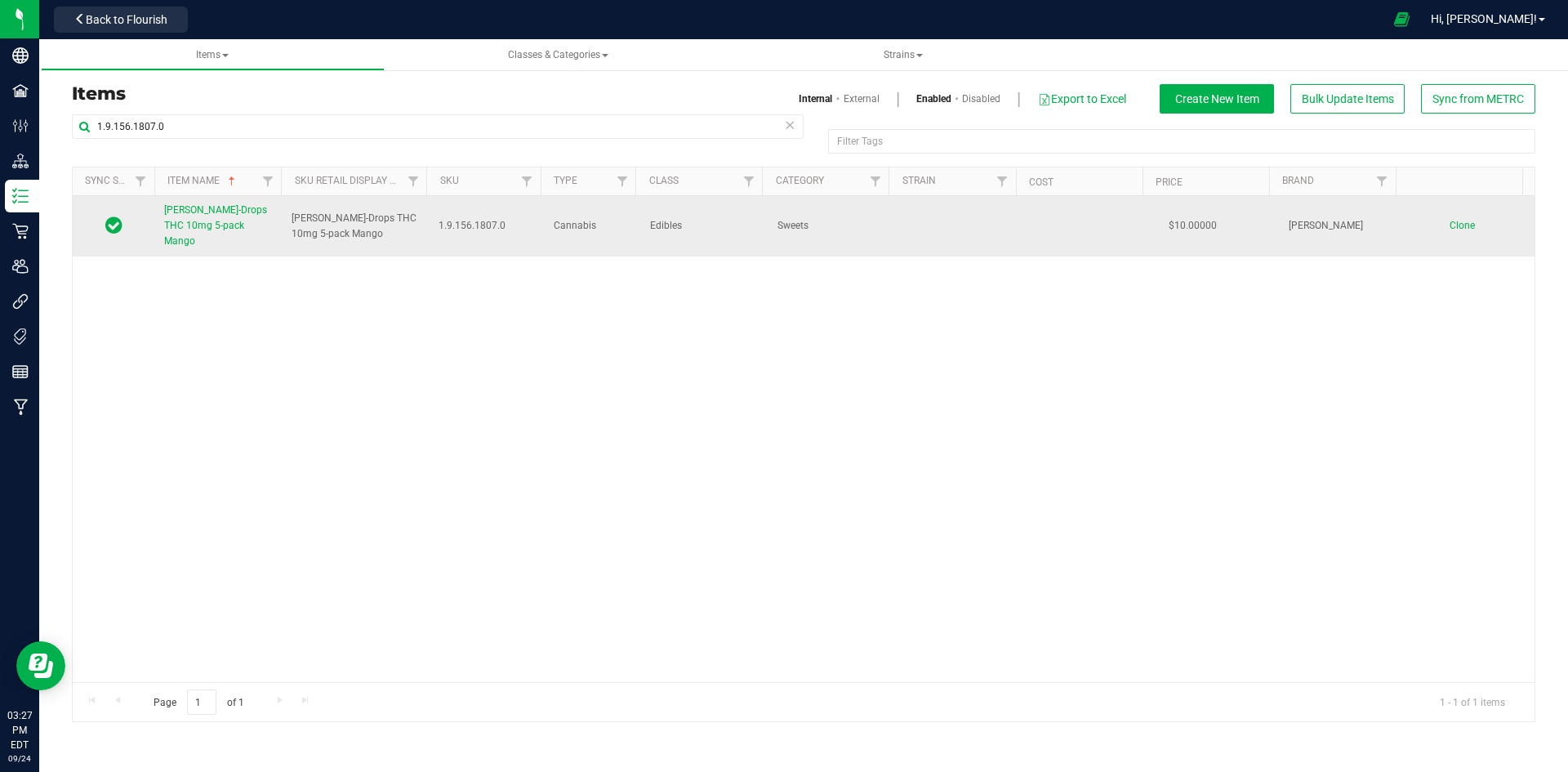
click at [242, 214] on span "[PERSON_NAME]-Drops THC 10mg 5-pack Mango" at bounding box center [215, 225] width 103 height 42
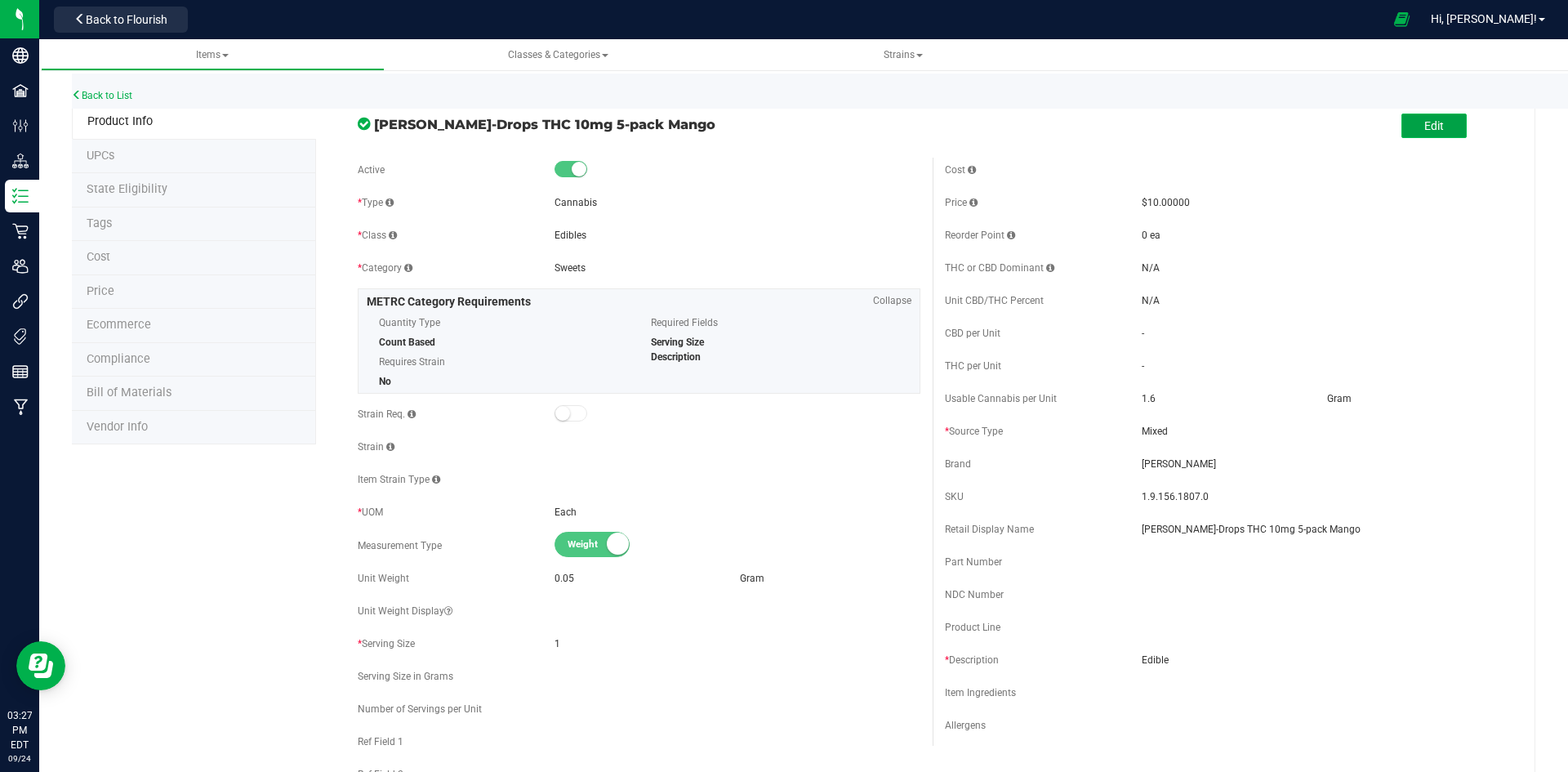
click at [1425, 131] on span "Edit" at bounding box center [1434, 125] width 19 height 13
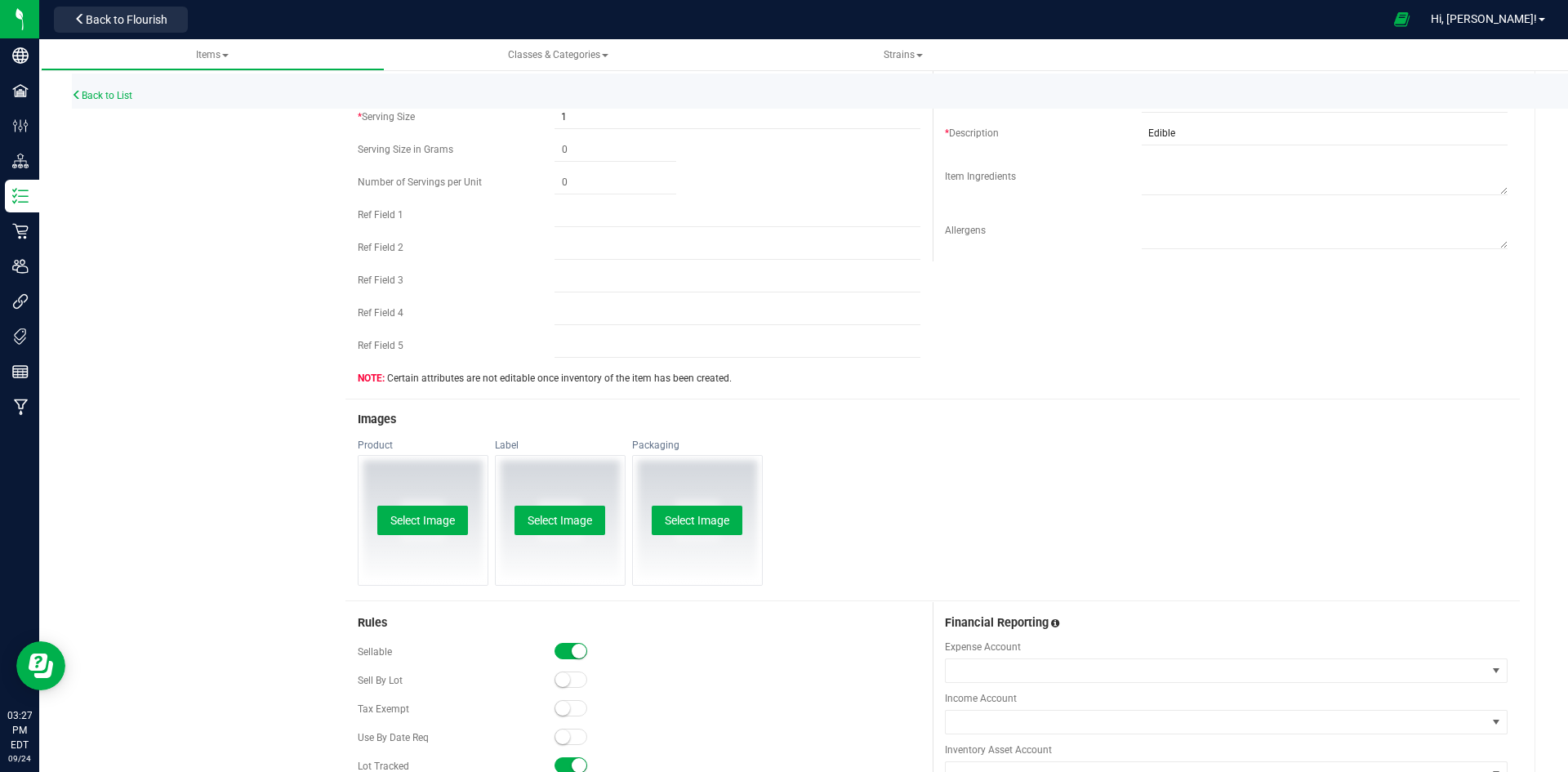
scroll to position [653, 0]
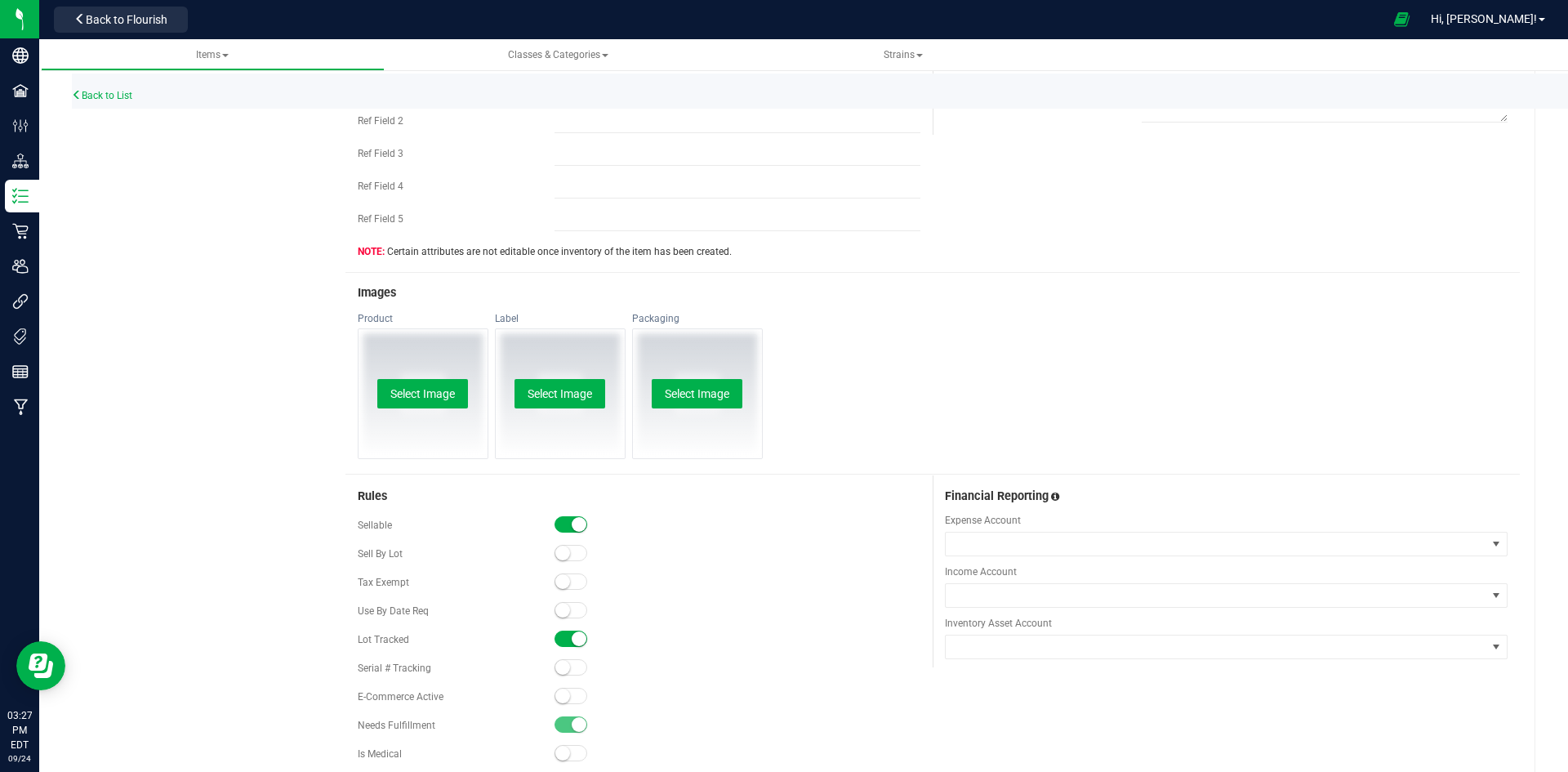
click at [559, 693] on small at bounding box center [562, 695] width 14 height 14
click at [414, 392] on button "Select Image" at bounding box center [422, 393] width 91 height 30
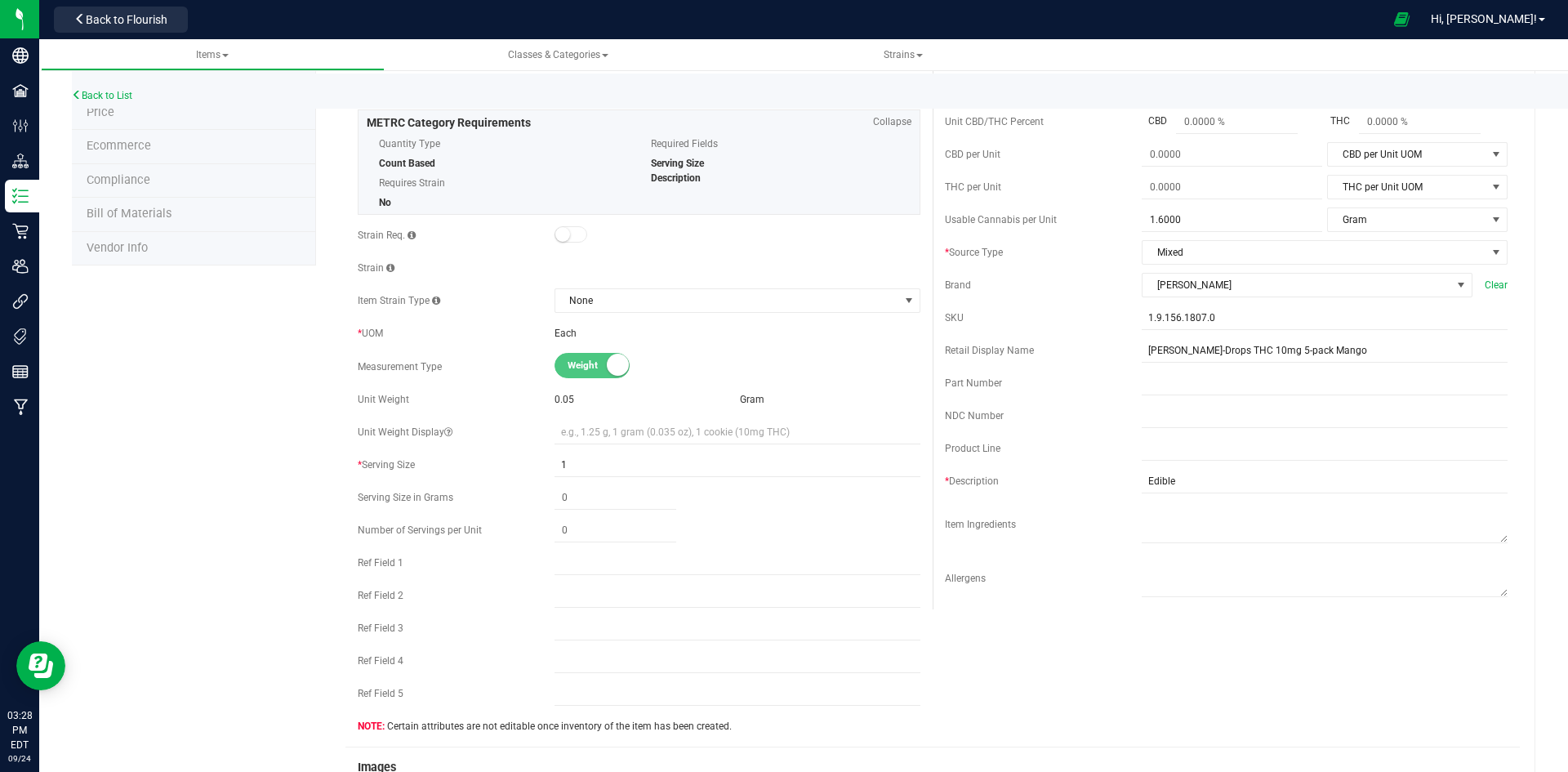
scroll to position [0, 0]
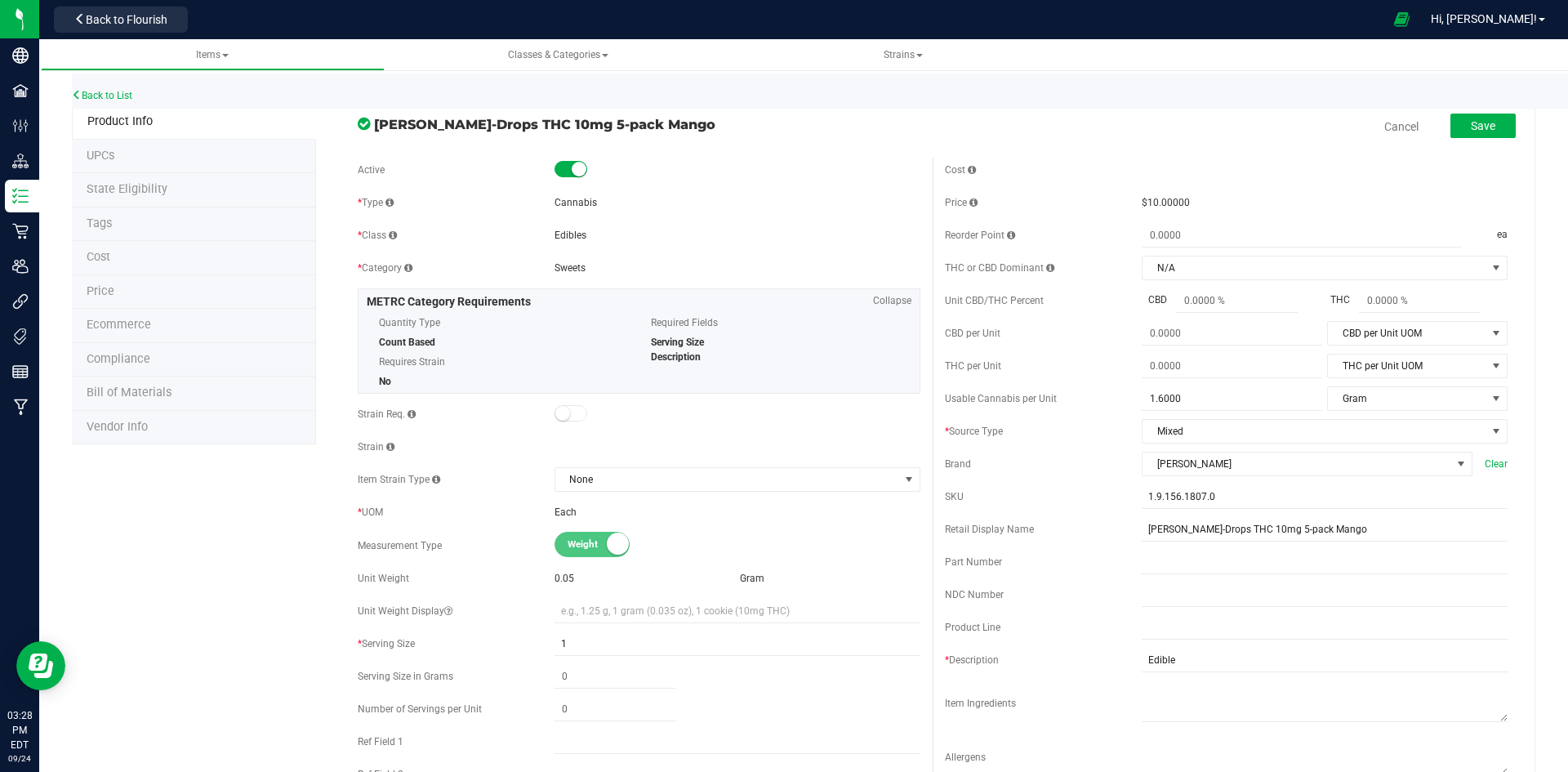
click at [1452, 112] on div "Save" at bounding box center [1471, 127] width 90 height 34
click at [1453, 116] on button "Save" at bounding box center [1482, 125] width 65 height 25
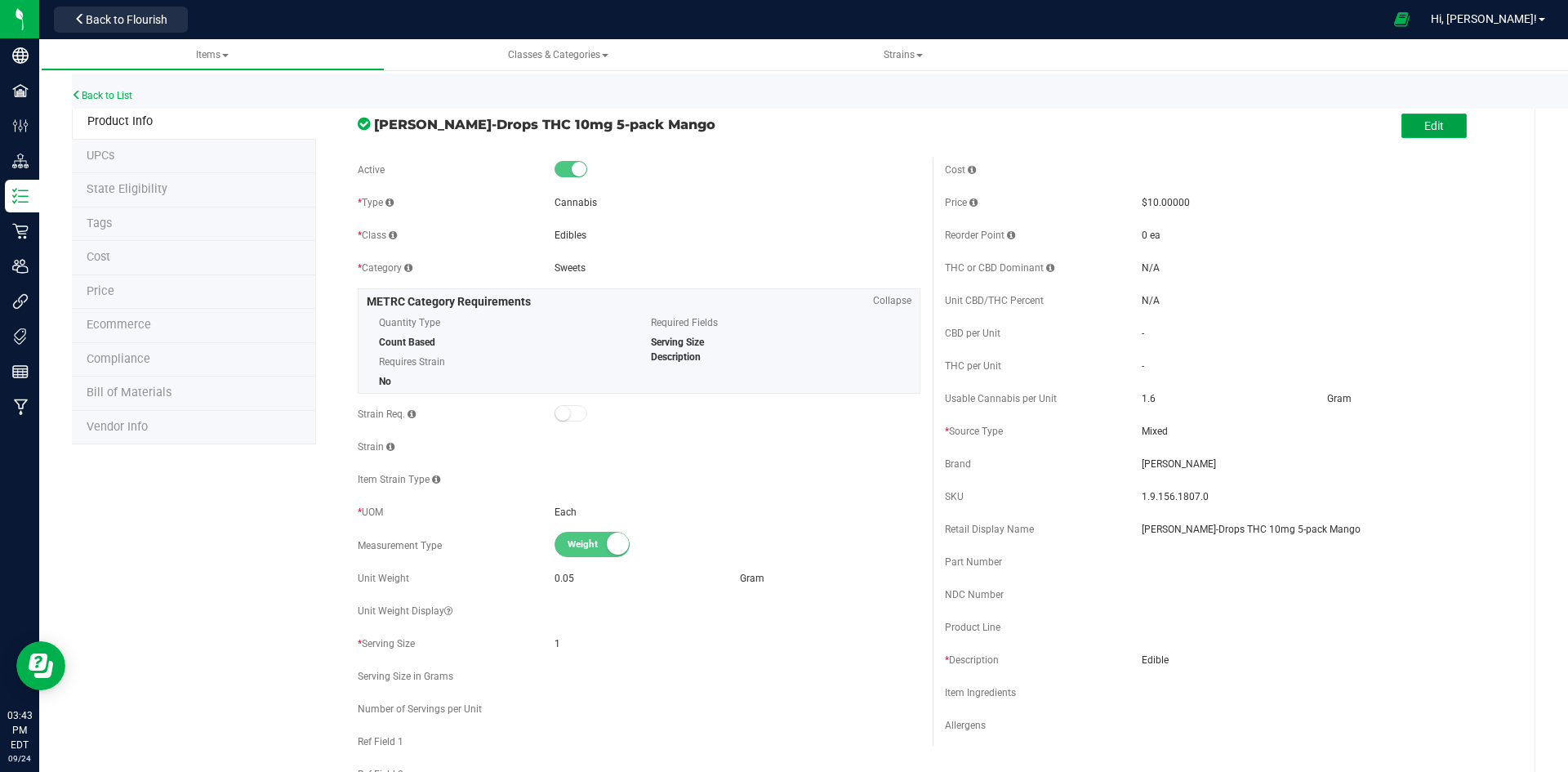
click at [1430, 130] on span "Edit" at bounding box center [1434, 125] width 19 height 13
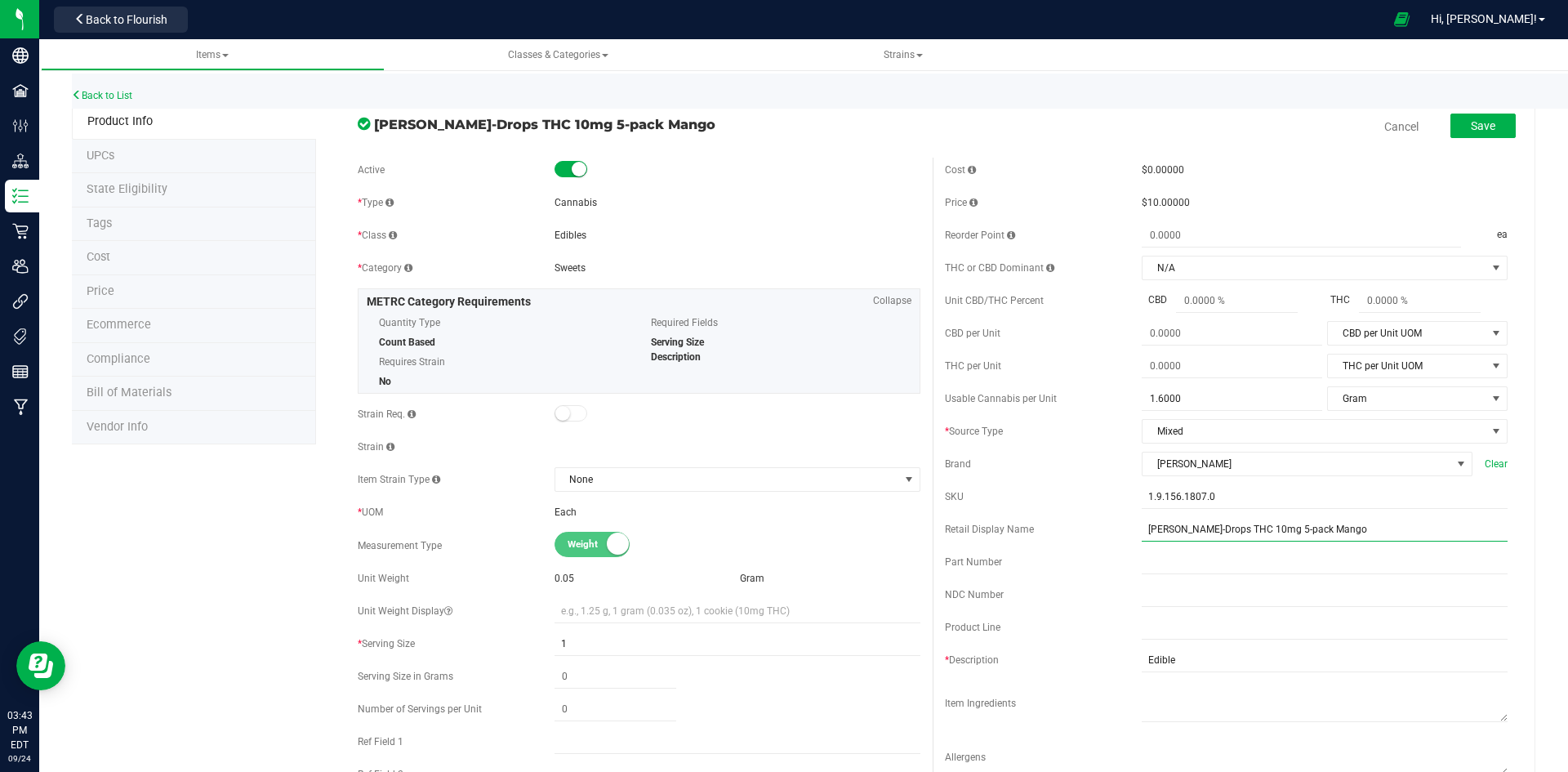
click at [1337, 532] on input "[PERSON_NAME]-Drops THC 10mg 5-pack Mango" at bounding box center [1325, 529] width 366 height 25
type input "[PERSON_NAME]-Drops THC 10mg 5-pack Mango-352"
click at [1471, 123] on span "Save" at bounding box center [1483, 125] width 25 height 13
